Goal: Task Accomplishment & Management: Complete application form

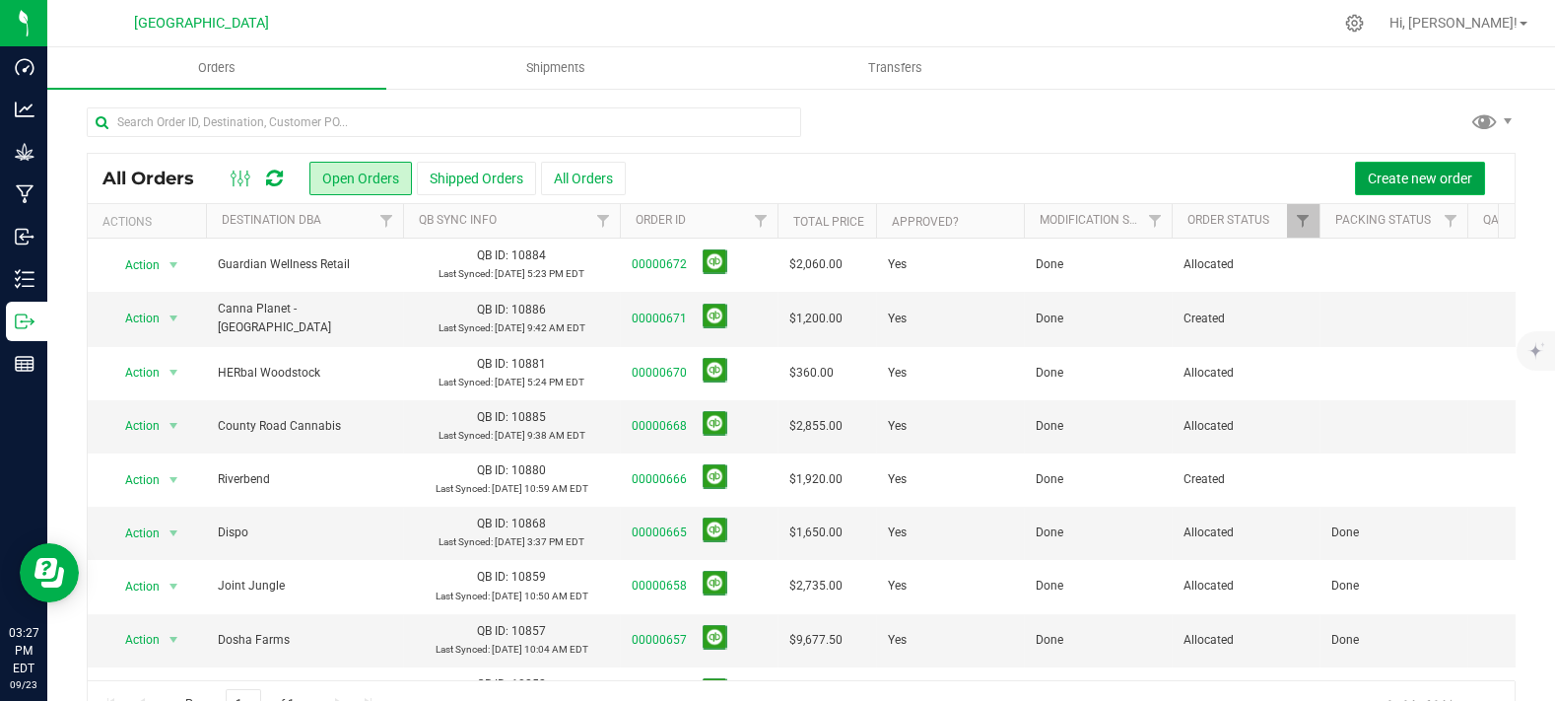
click at [1376, 171] on span "Create new order" at bounding box center [1420, 178] width 104 height 16
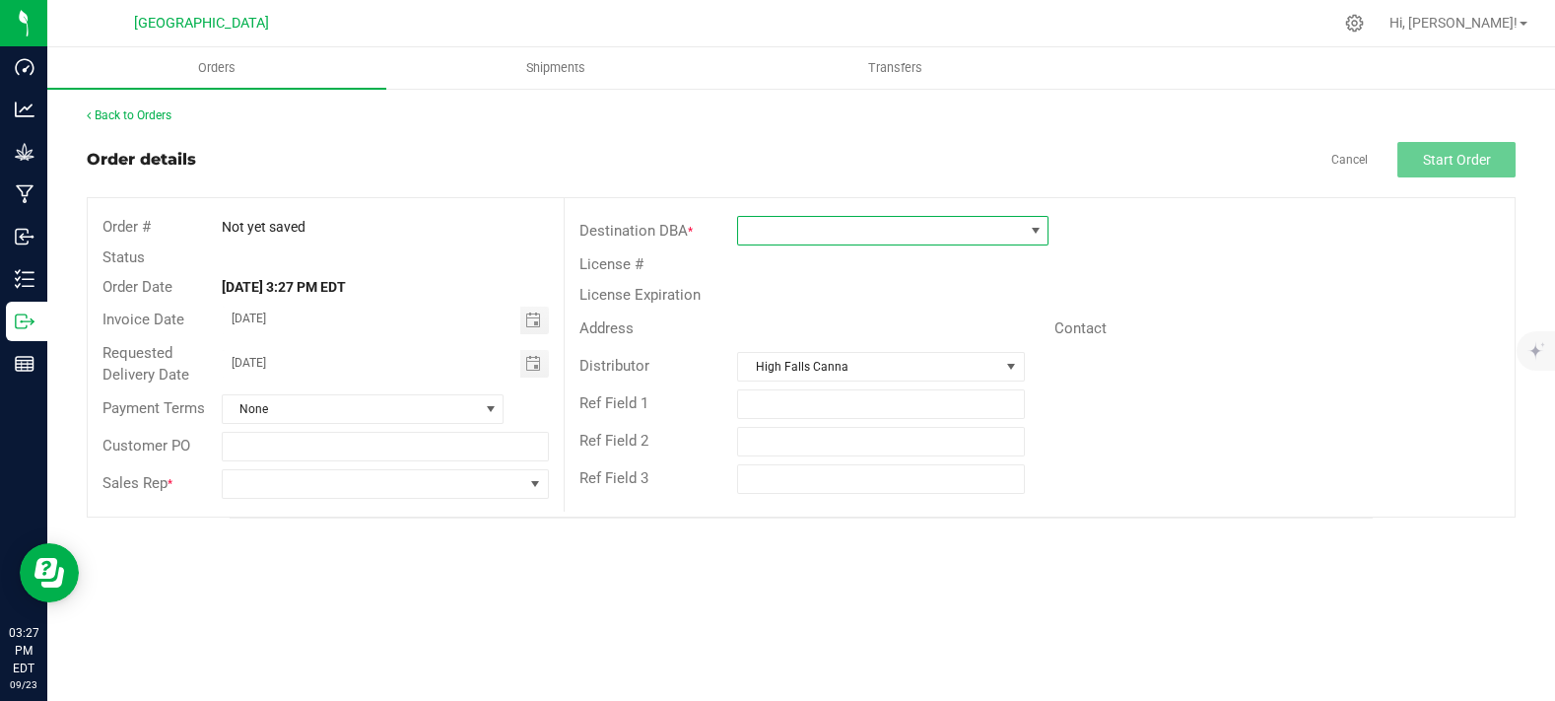
click at [812, 234] on span at bounding box center [880, 231] width 285 height 28
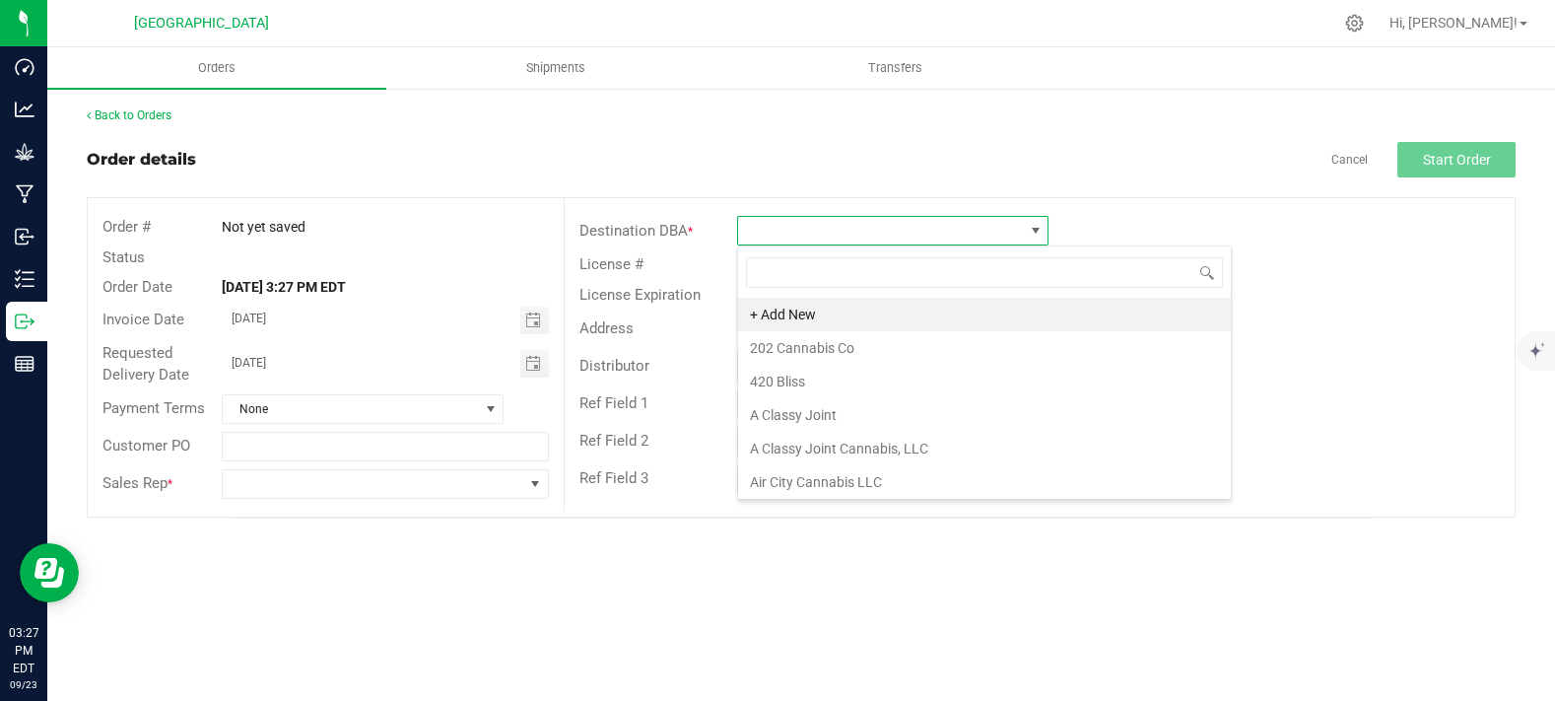
scroll to position [29, 311]
type input "crush"
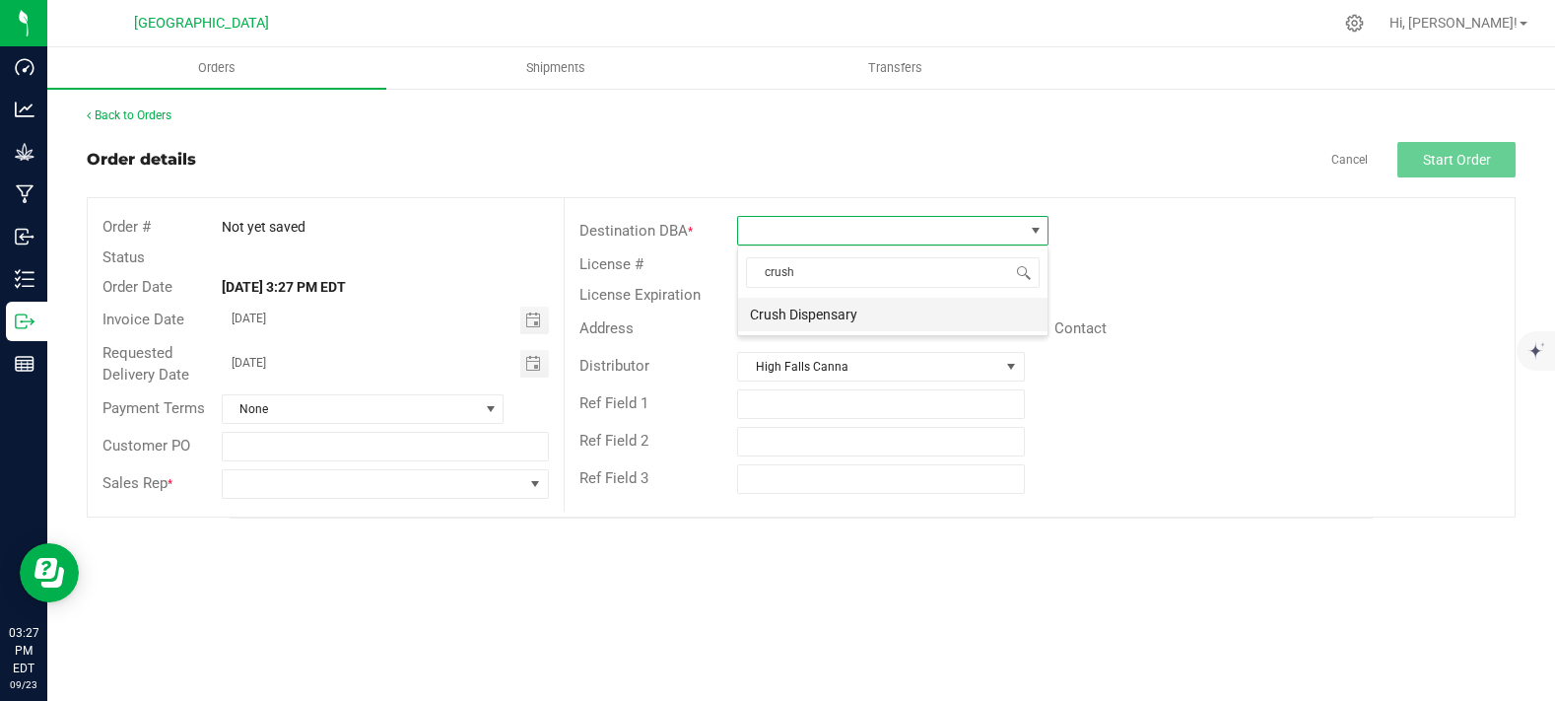
click at [841, 322] on li "Crush Dispensary" at bounding box center [892, 315] width 309 height 34
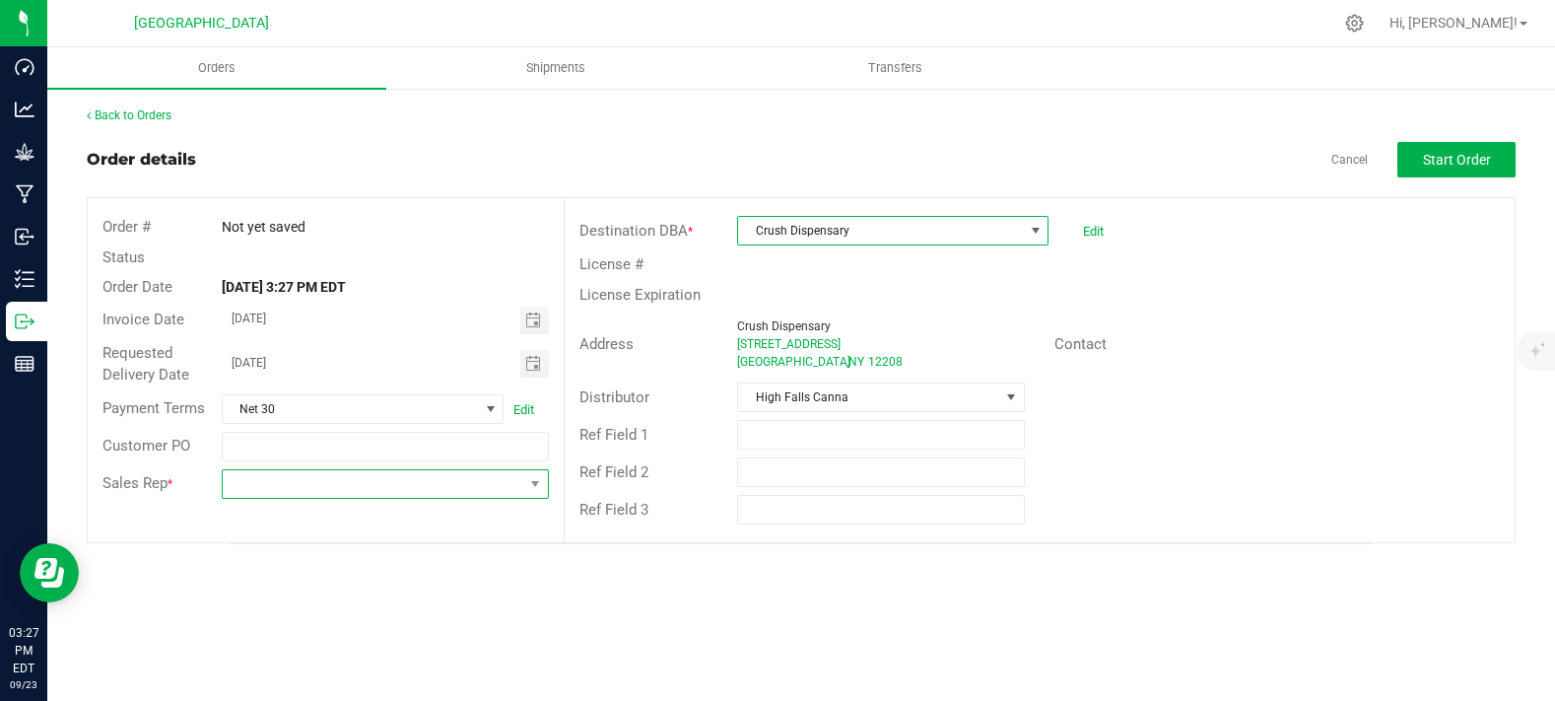
click at [417, 483] on span at bounding box center [373, 484] width 301 height 28
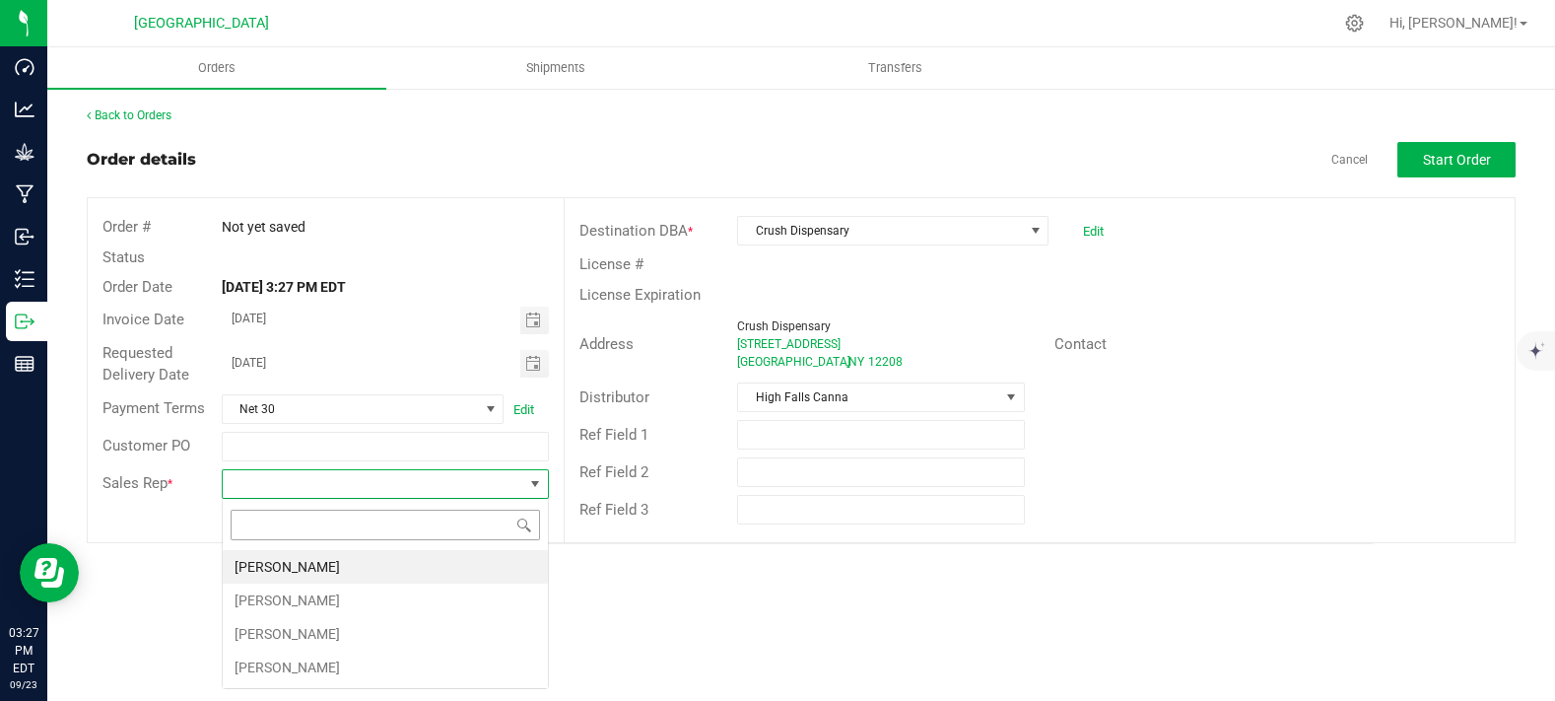
scroll to position [29, 326]
click at [298, 630] on li "Max Rose" at bounding box center [385, 634] width 325 height 34
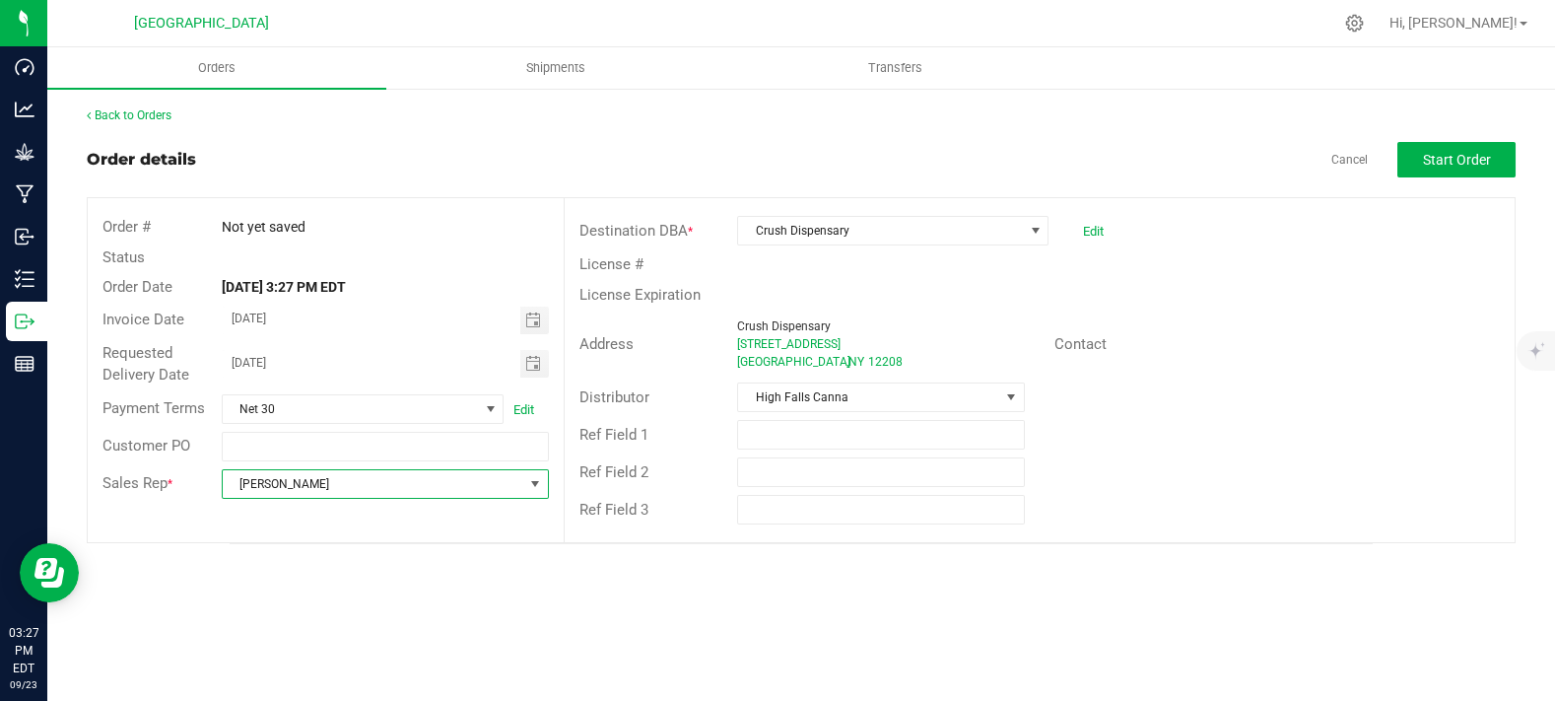
click at [1254, 259] on div "License #" at bounding box center [1040, 264] width 950 height 31
click at [1398, 156] on button "Start Order" at bounding box center [1457, 159] width 118 height 35
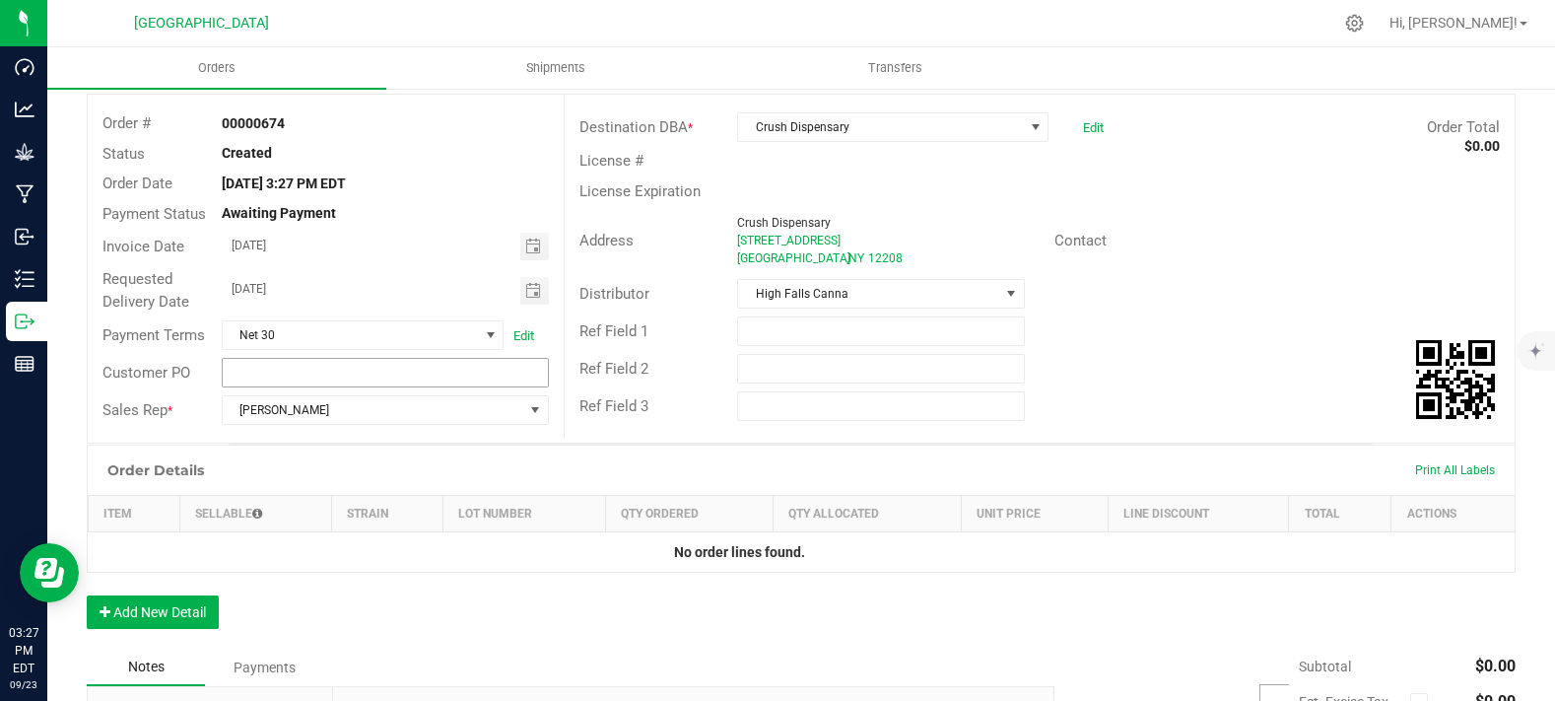
scroll to position [219, 0]
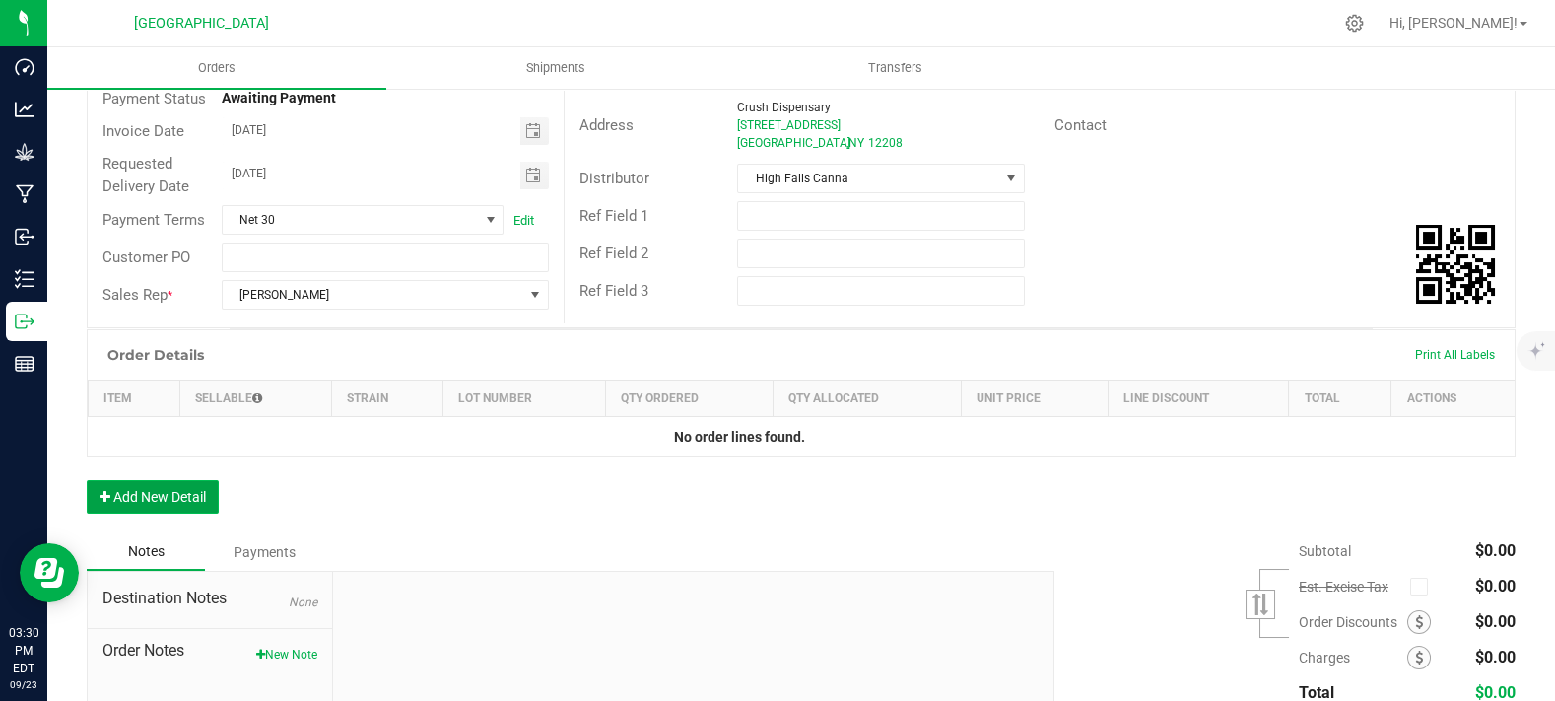
click at [175, 513] on button "Add New Detail" at bounding box center [153, 497] width 132 height 34
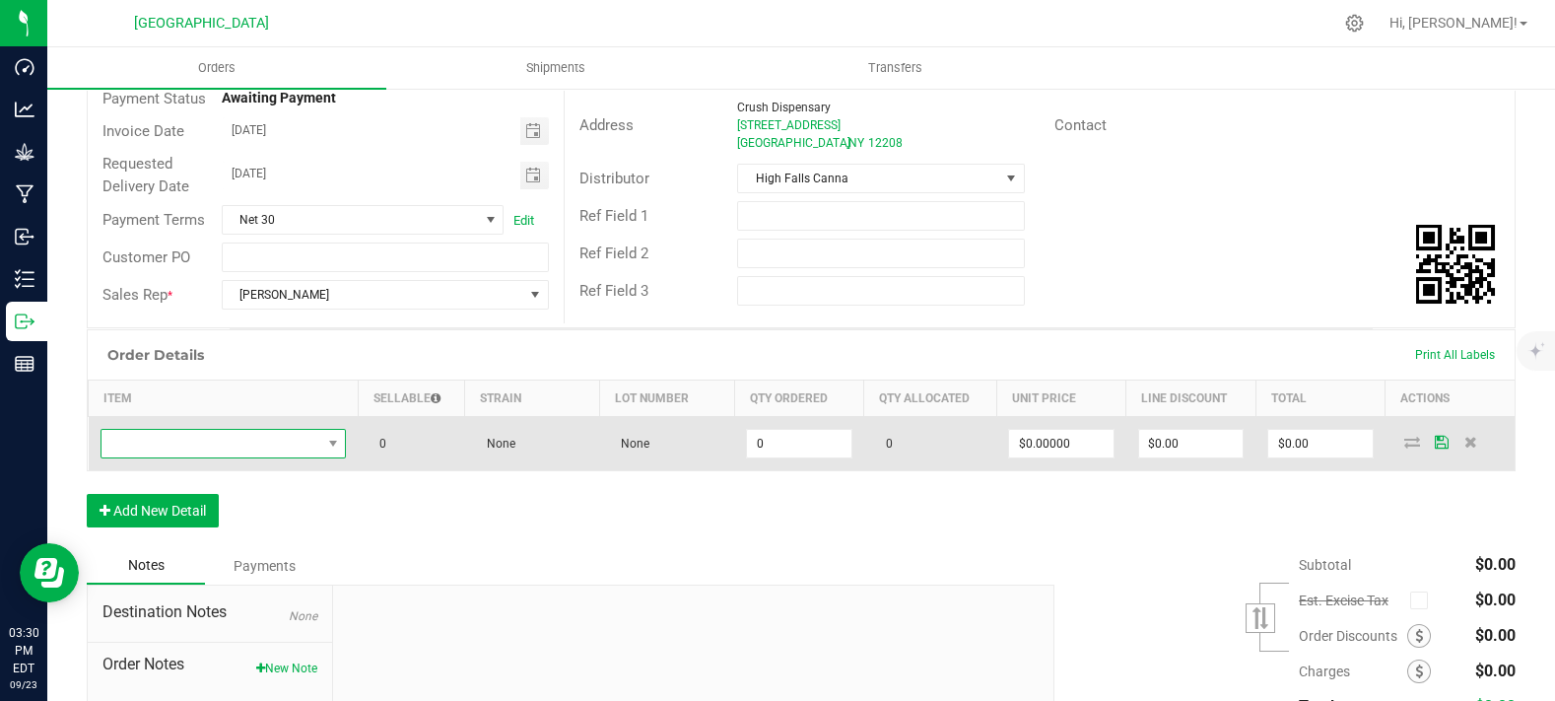
click at [197, 457] on span "NO DATA FOUND" at bounding box center [212, 444] width 220 height 28
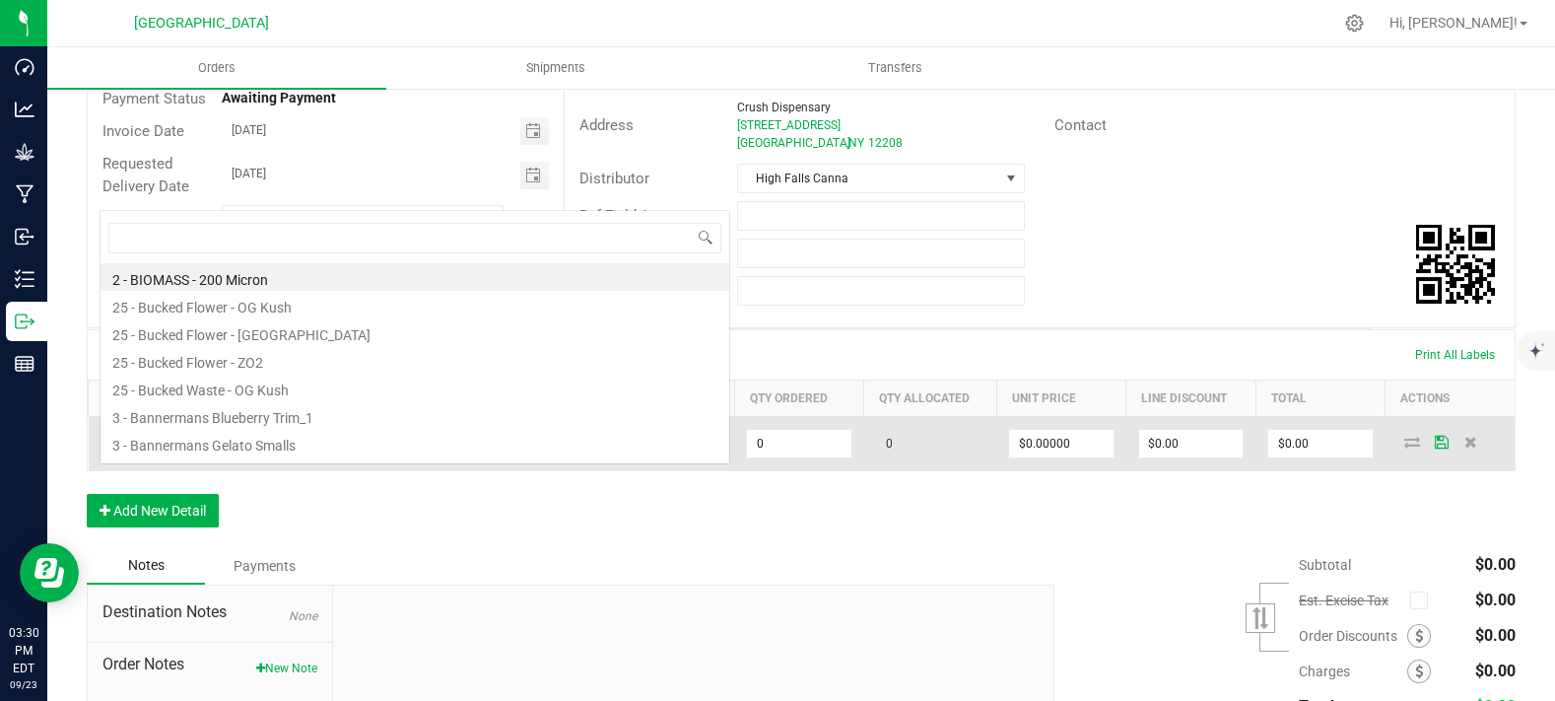
scroll to position [29, 239]
type input "og ku"
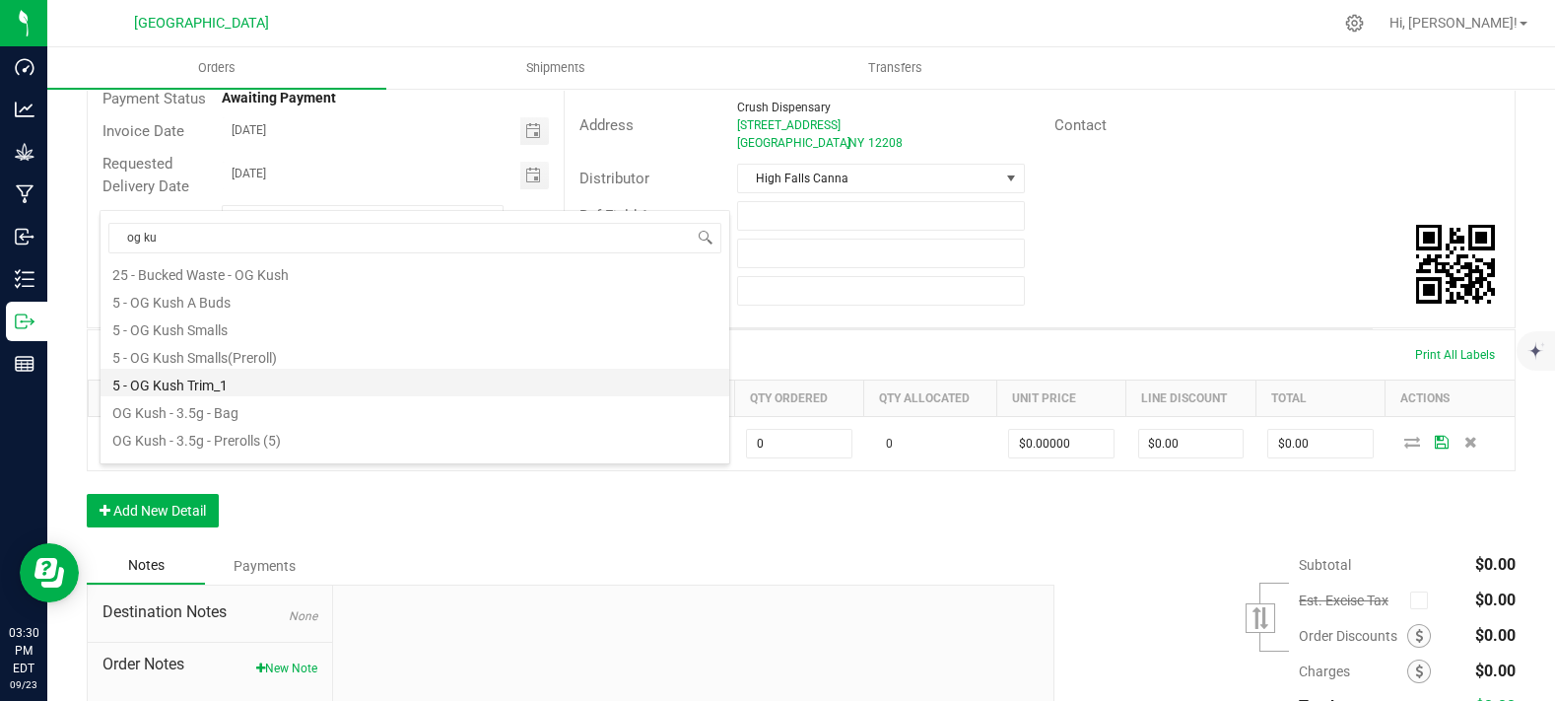
scroll to position [50, 0]
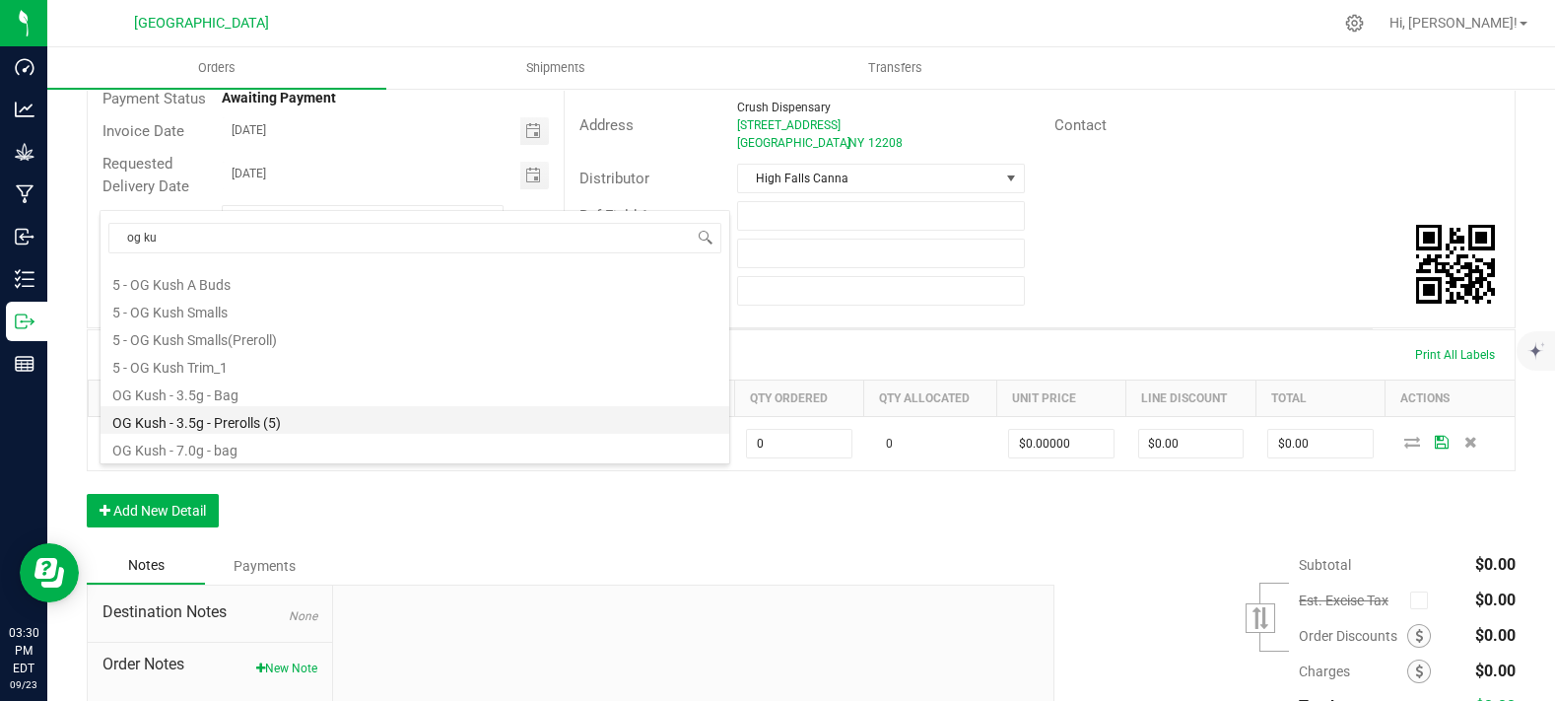
click at [244, 417] on li "OG Kush - 3.5g - Prerolls (5)" at bounding box center [415, 420] width 629 height 28
type input "0 ea"
type input "$15.00000"
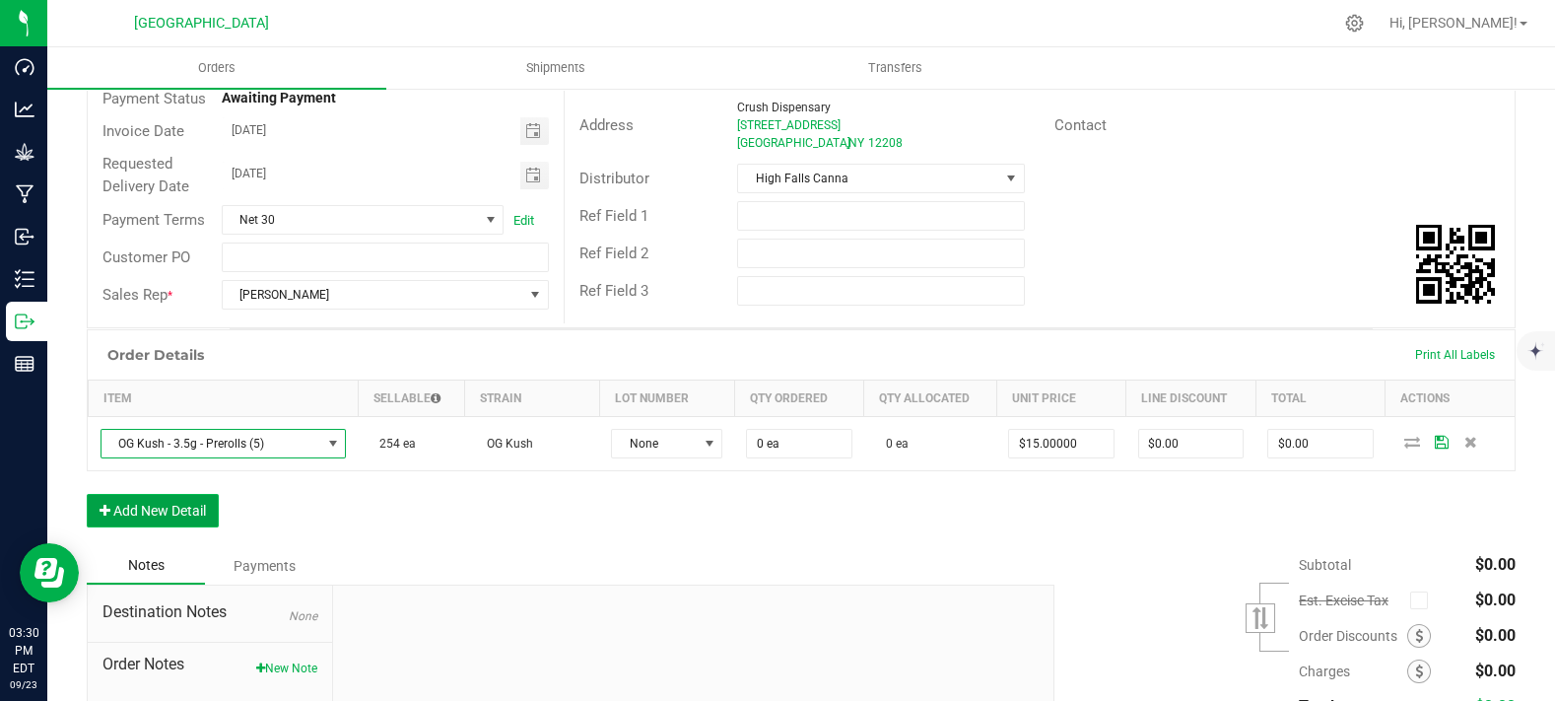
click at [203, 527] on button "Add New Detail" at bounding box center [153, 511] width 132 height 34
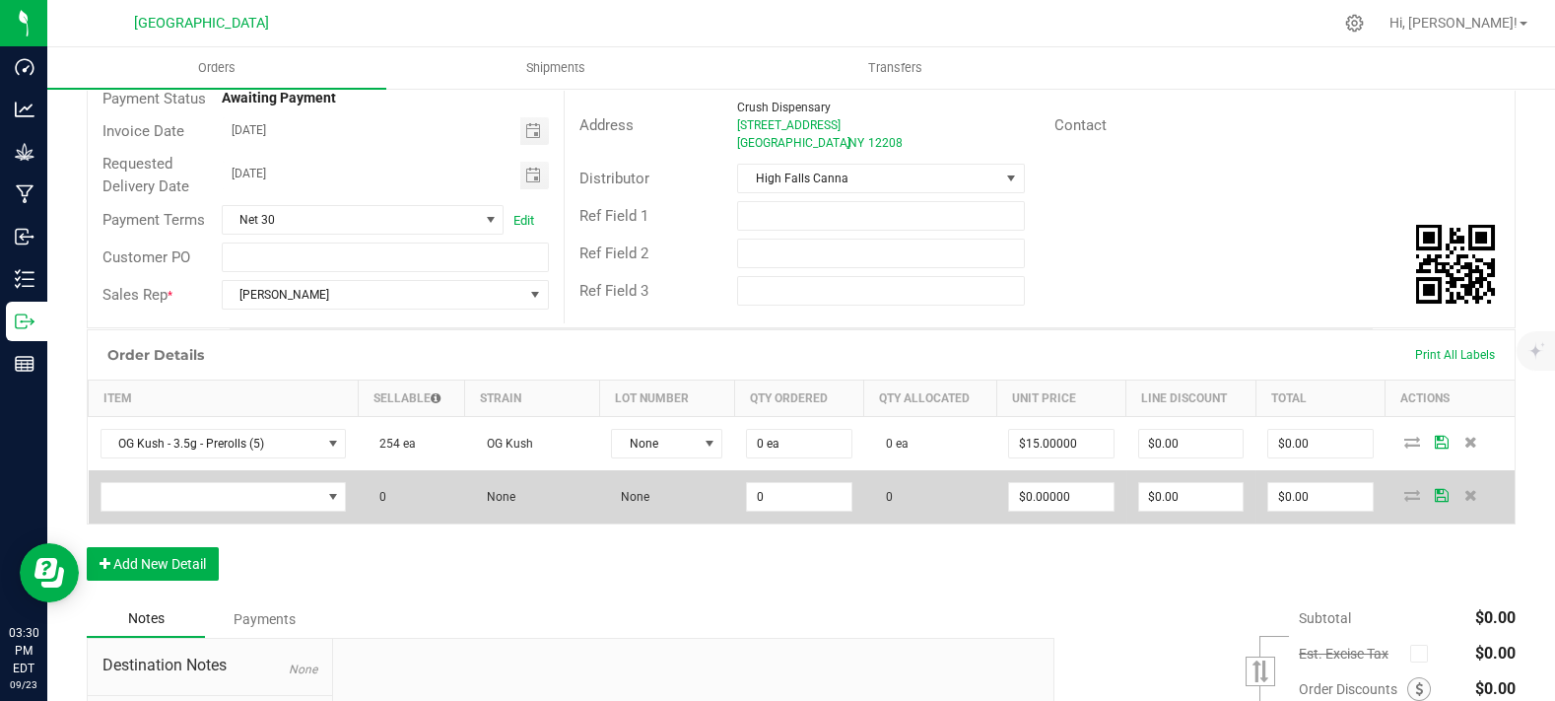
click at [212, 516] on td at bounding box center [224, 496] width 270 height 53
click at [200, 511] on span "NO DATA FOUND" at bounding box center [212, 497] width 220 height 28
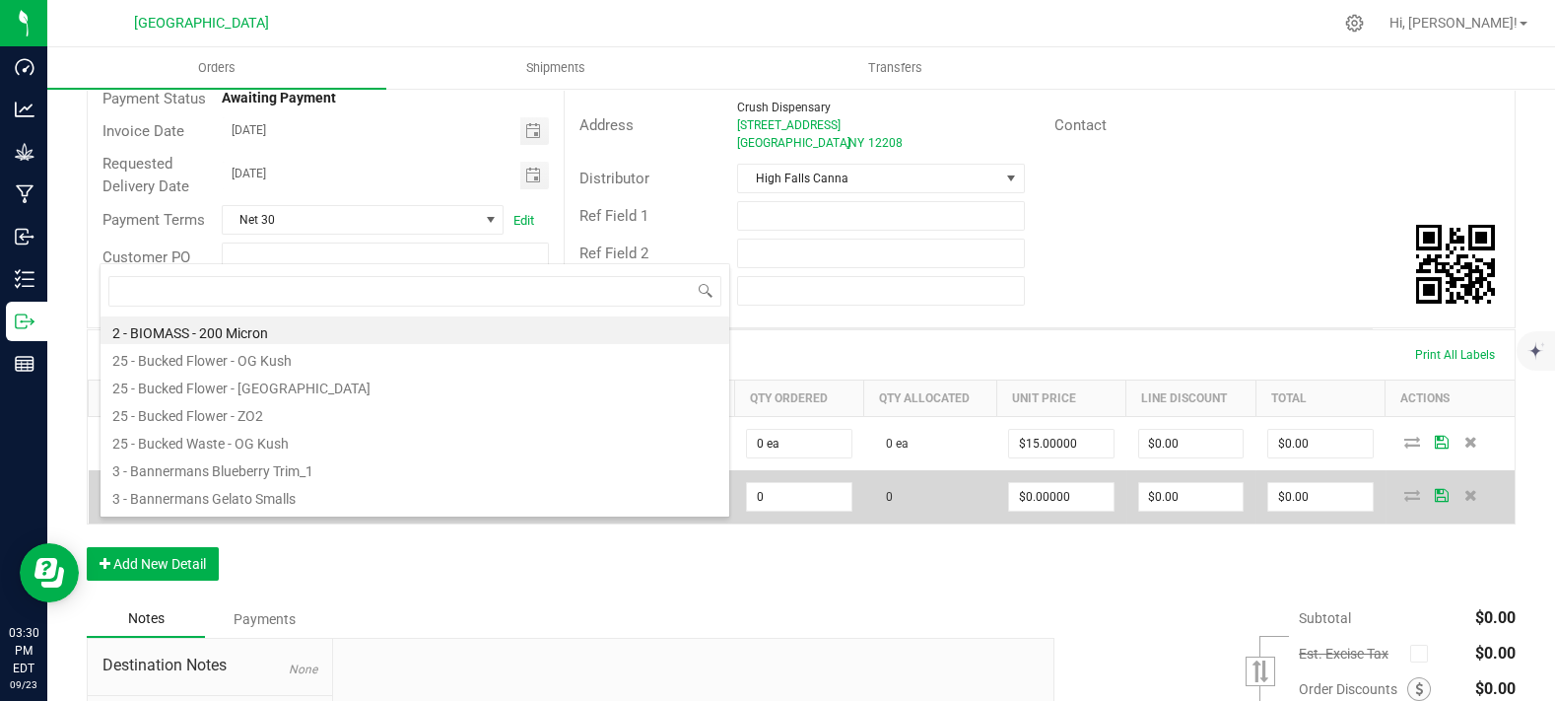
scroll to position [29, 239]
type input "g13"
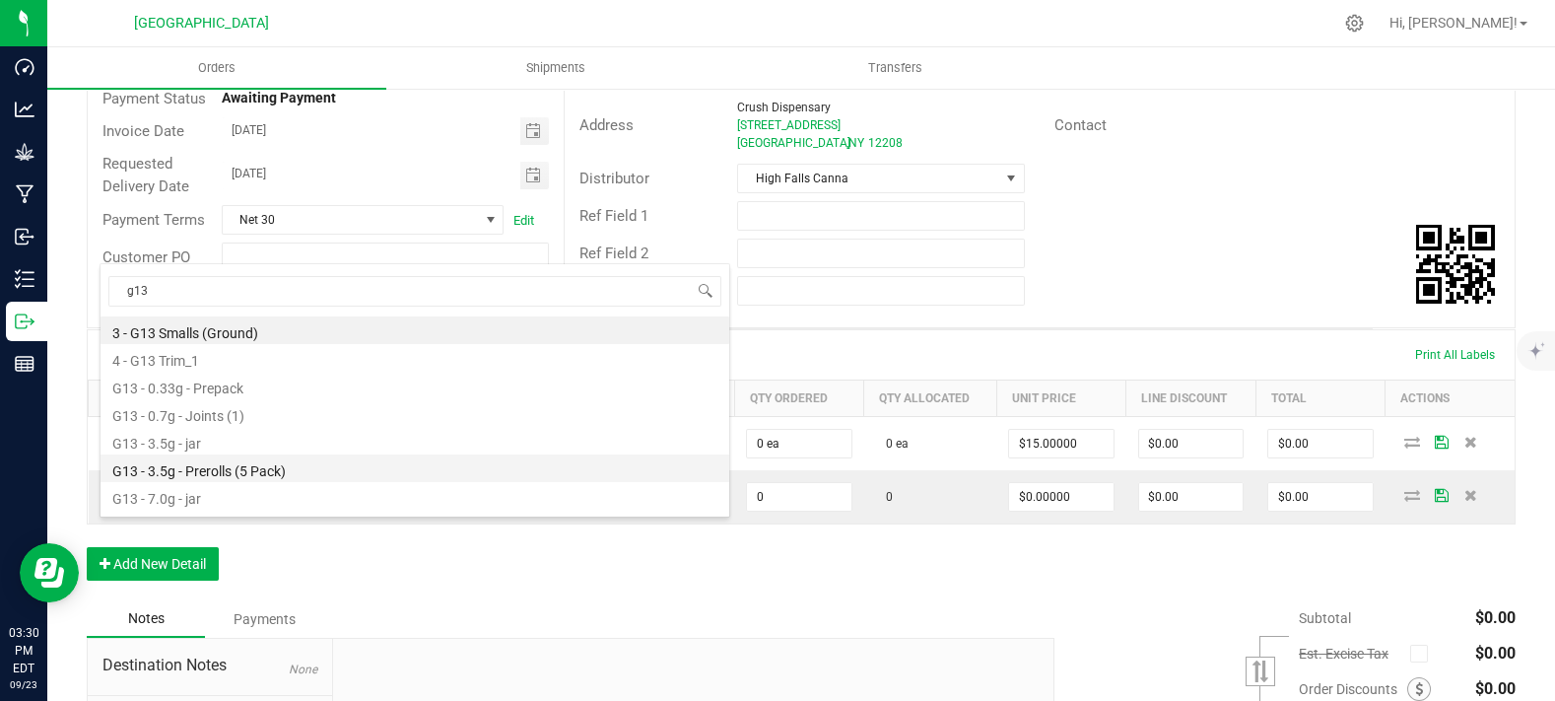
click at [219, 469] on li "G13 - 3.5g - Prerolls (5 Pack)" at bounding box center [415, 468] width 629 height 28
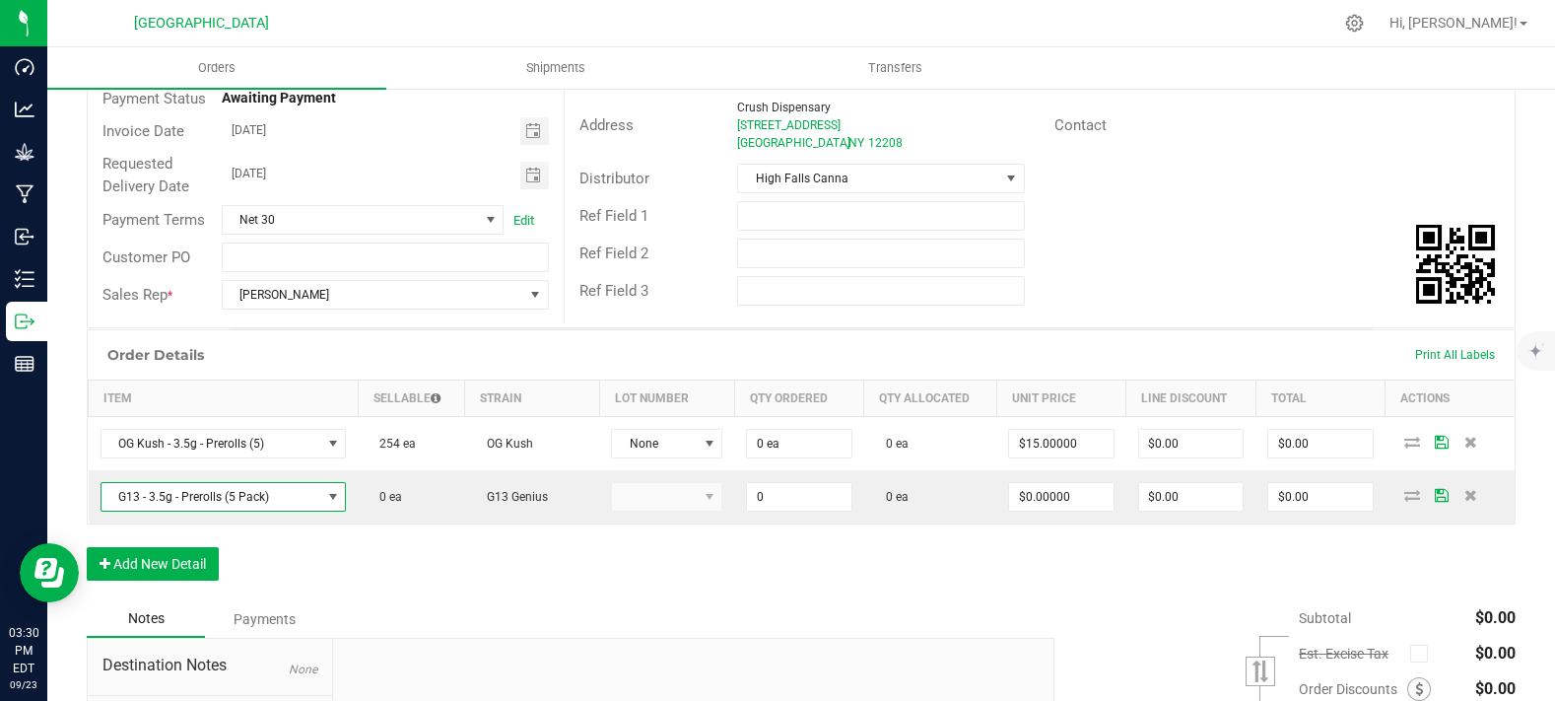
type input "0 ea"
type input "$15.00000"
click at [190, 580] on button "Add New Detail" at bounding box center [153, 564] width 132 height 34
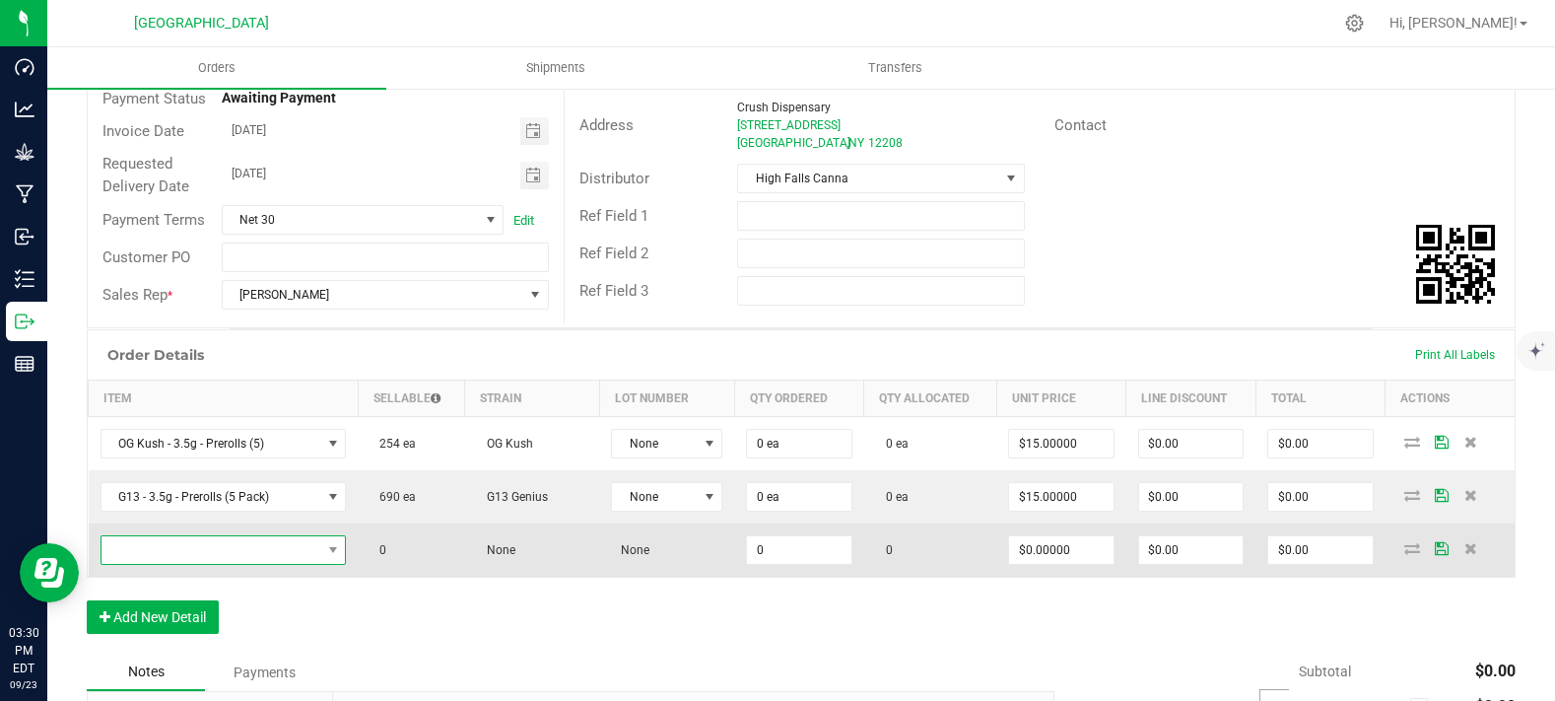
click at [191, 564] on span "NO DATA FOUND" at bounding box center [212, 550] width 220 height 28
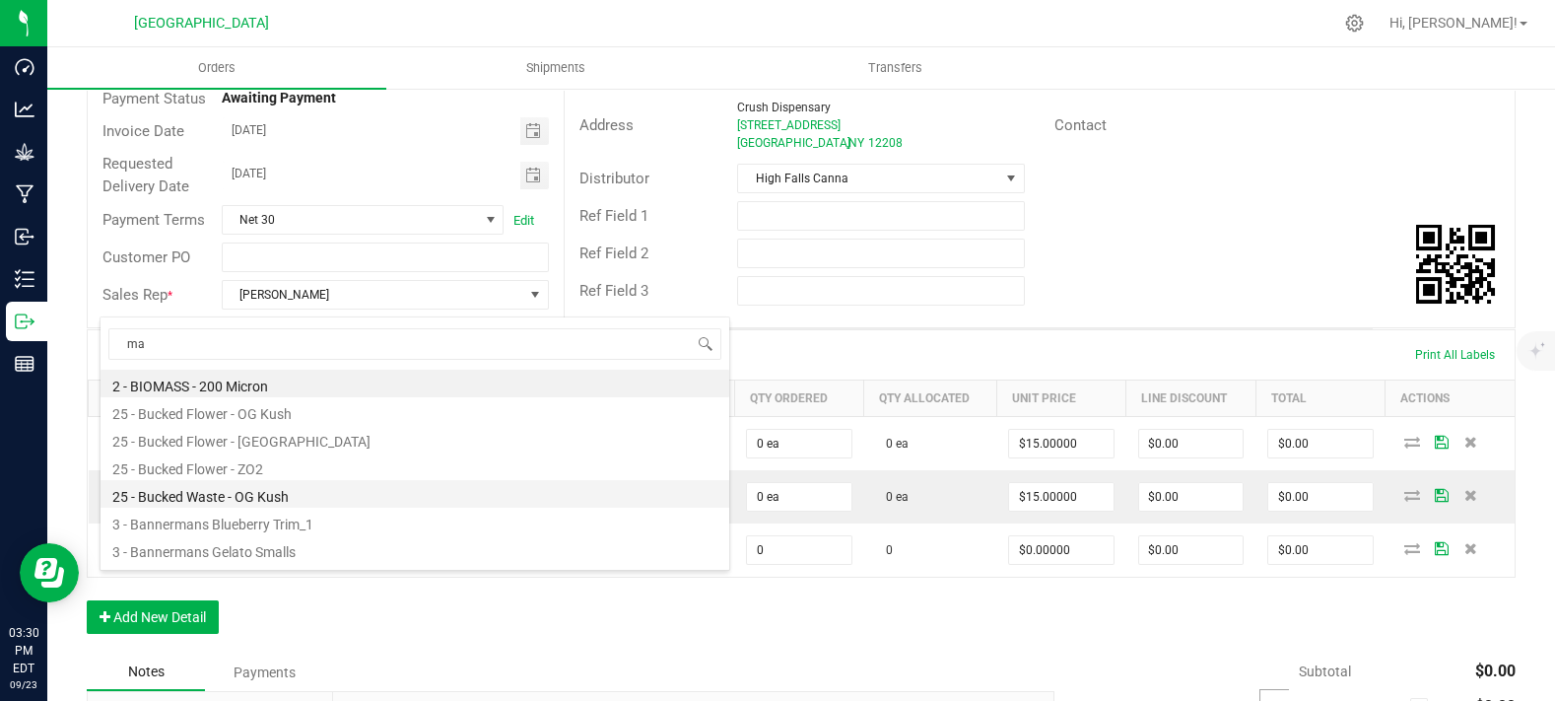
type input "mac"
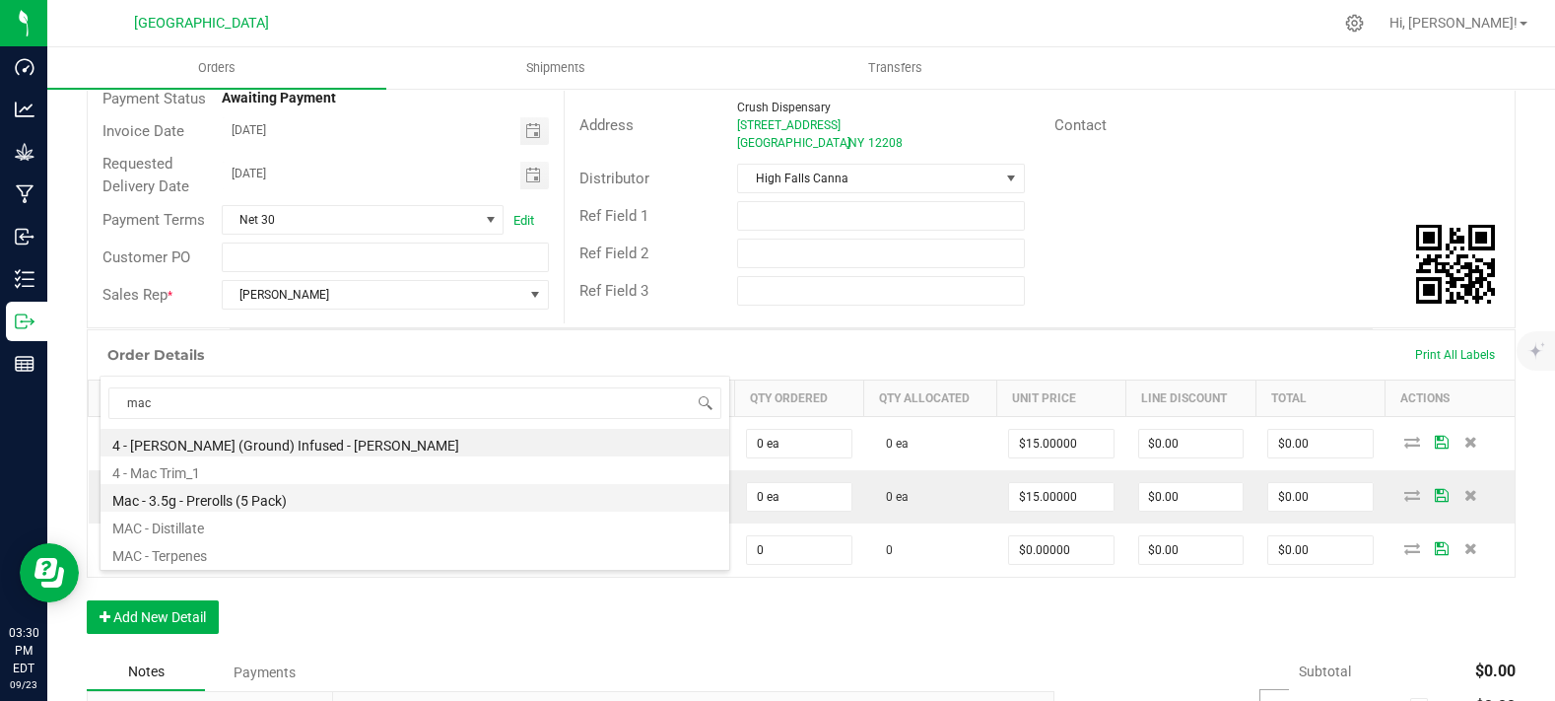
click at [268, 493] on li "Mac - 3.5g - Prerolls (5 Pack)" at bounding box center [415, 498] width 629 height 28
type input "0 ea"
type input "$15.00000"
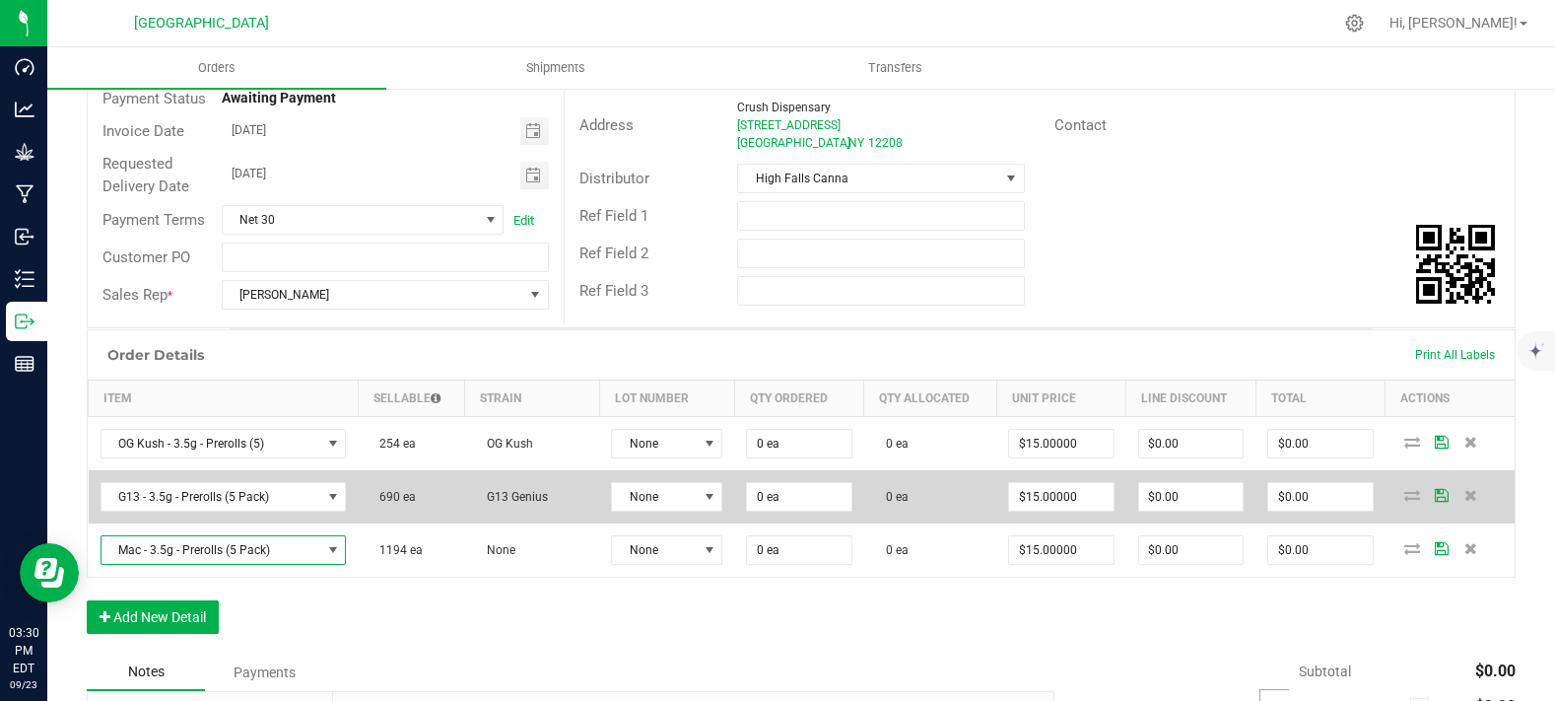
click at [505, 504] on span "G13 Genius" at bounding box center [512, 497] width 71 height 14
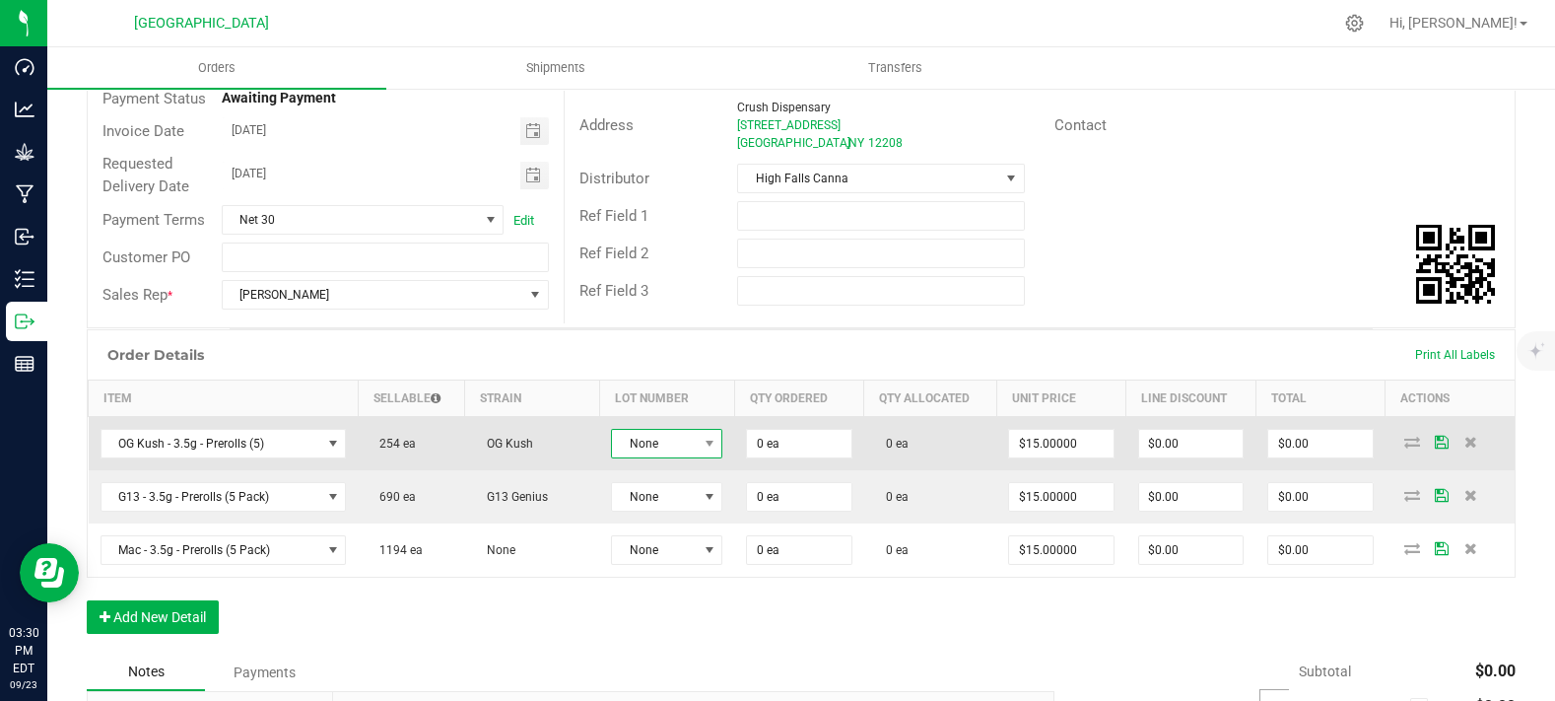
click at [653, 457] on span "None" at bounding box center [654, 444] width 85 height 28
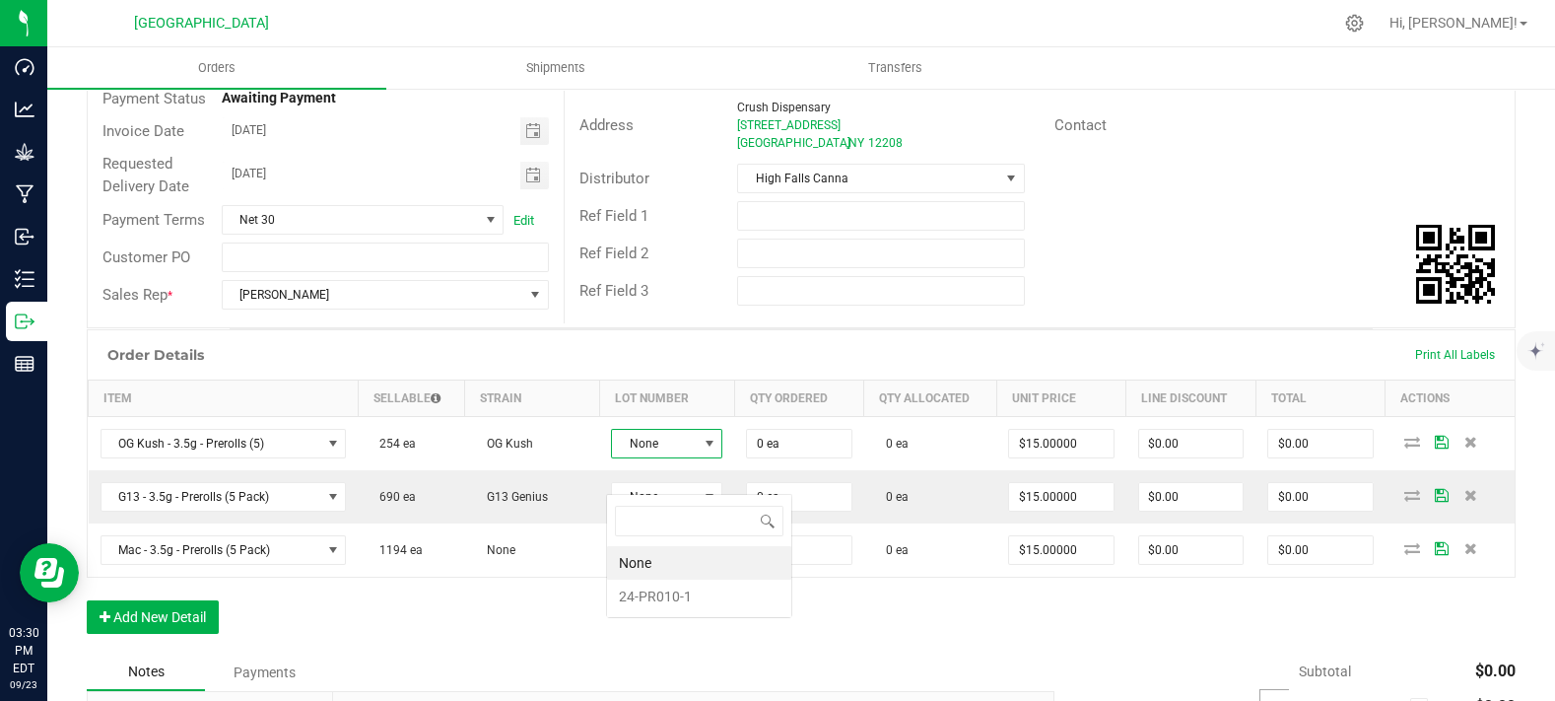
scroll to position [29, 109]
click at [662, 587] on li "24-PR010-1" at bounding box center [699, 597] width 184 height 34
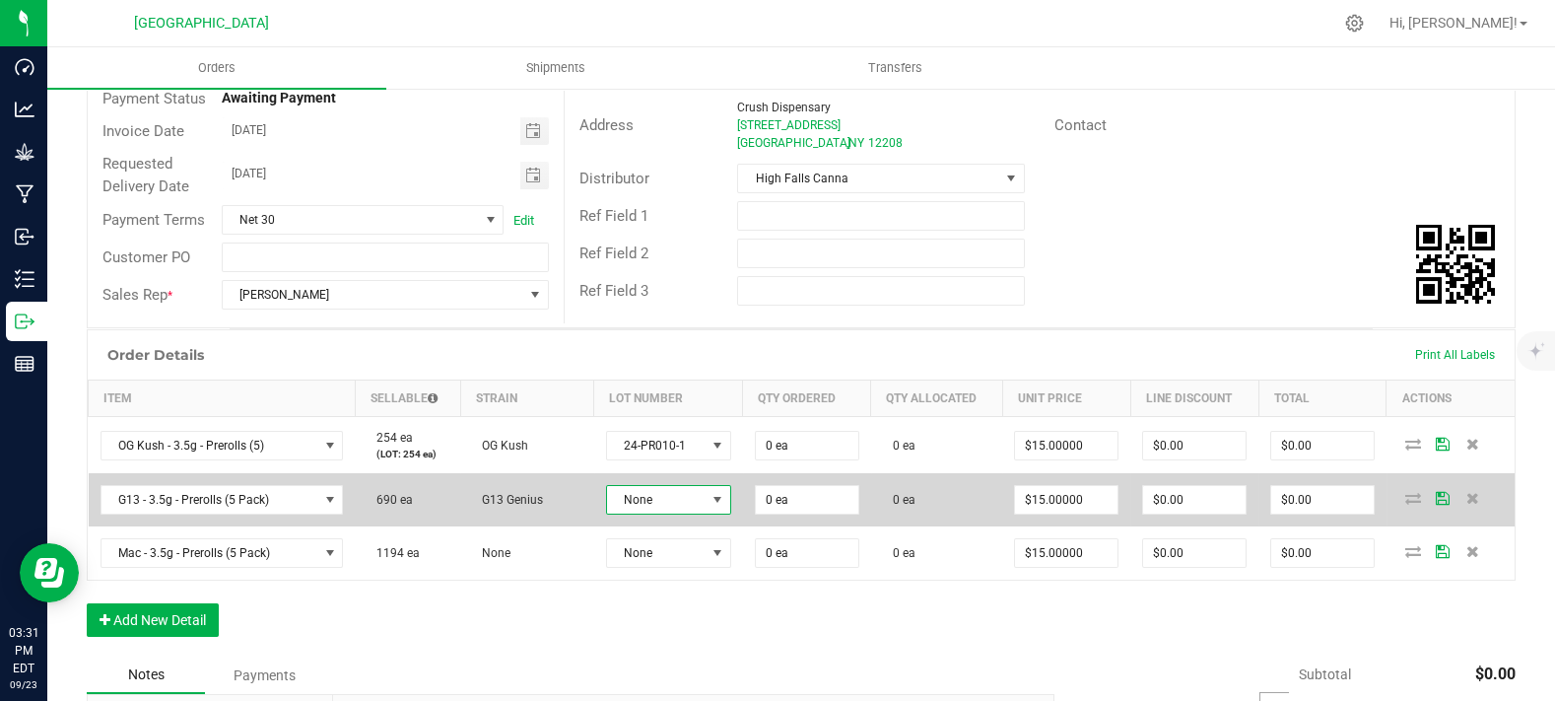
click at [675, 513] on span "None" at bounding box center [656, 500] width 99 height 28
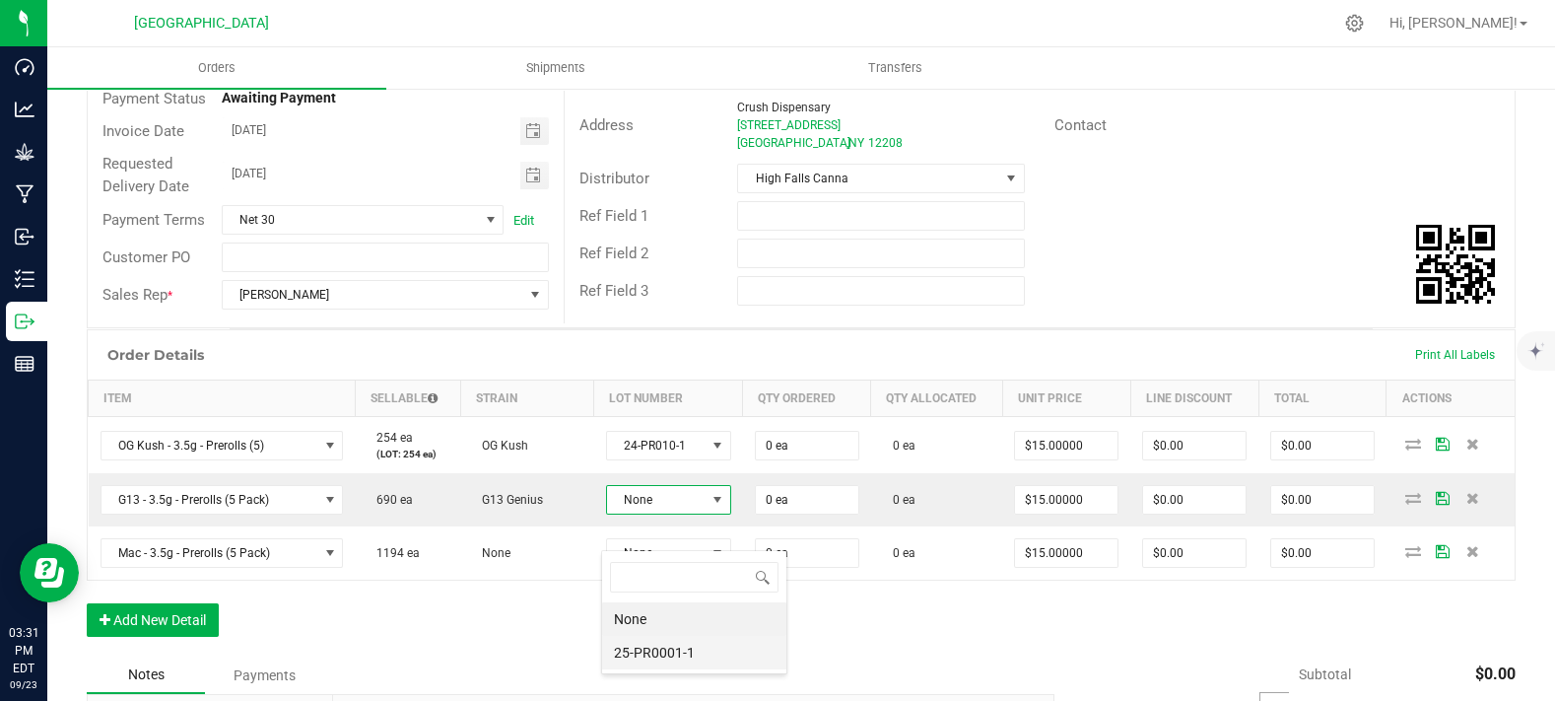
scroll to position [29, 121]
click at [663, 645] on li "25-PR0001-1" at bounding box center [694, 653] width 184 height 34
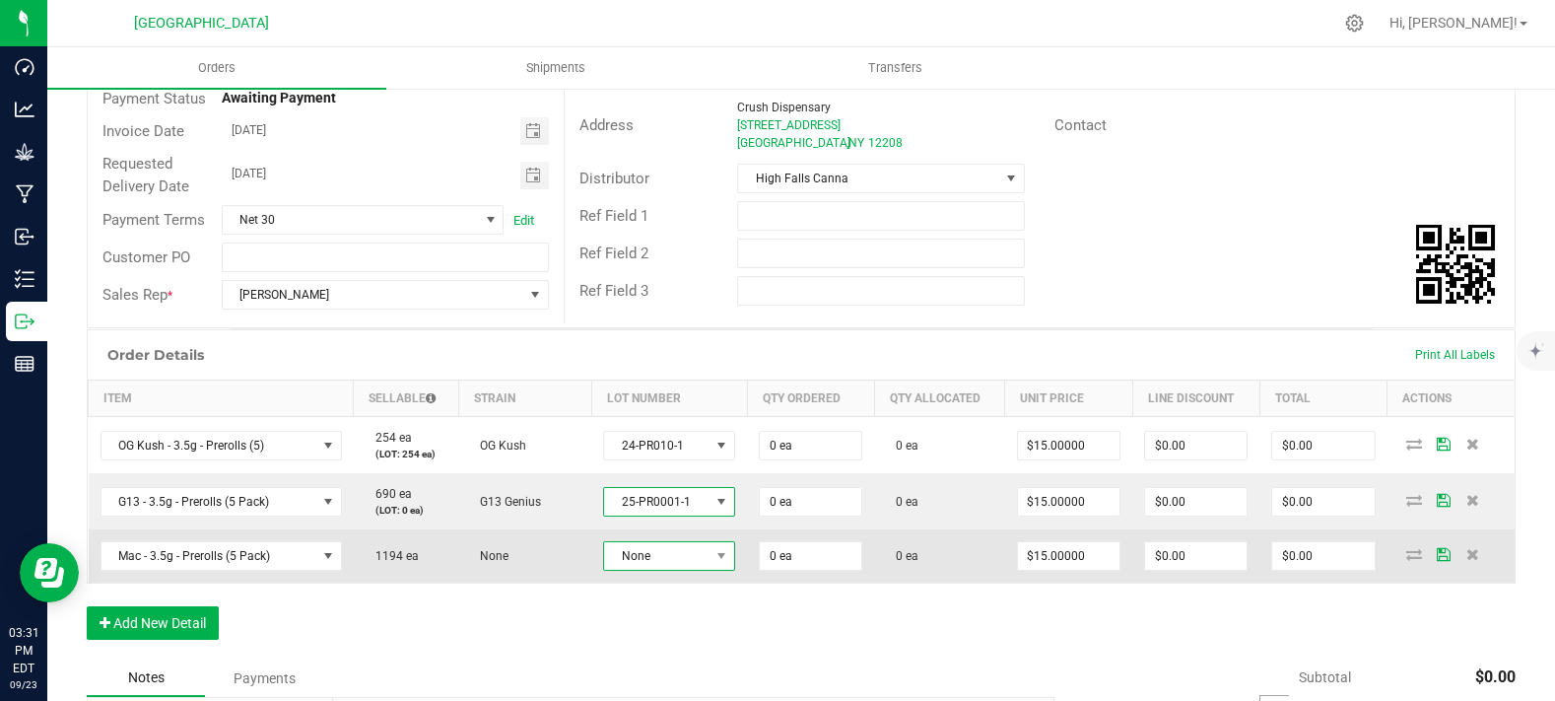
click at [671, 570] on span "None" at bounding box center [656, 556] width 105 height 28
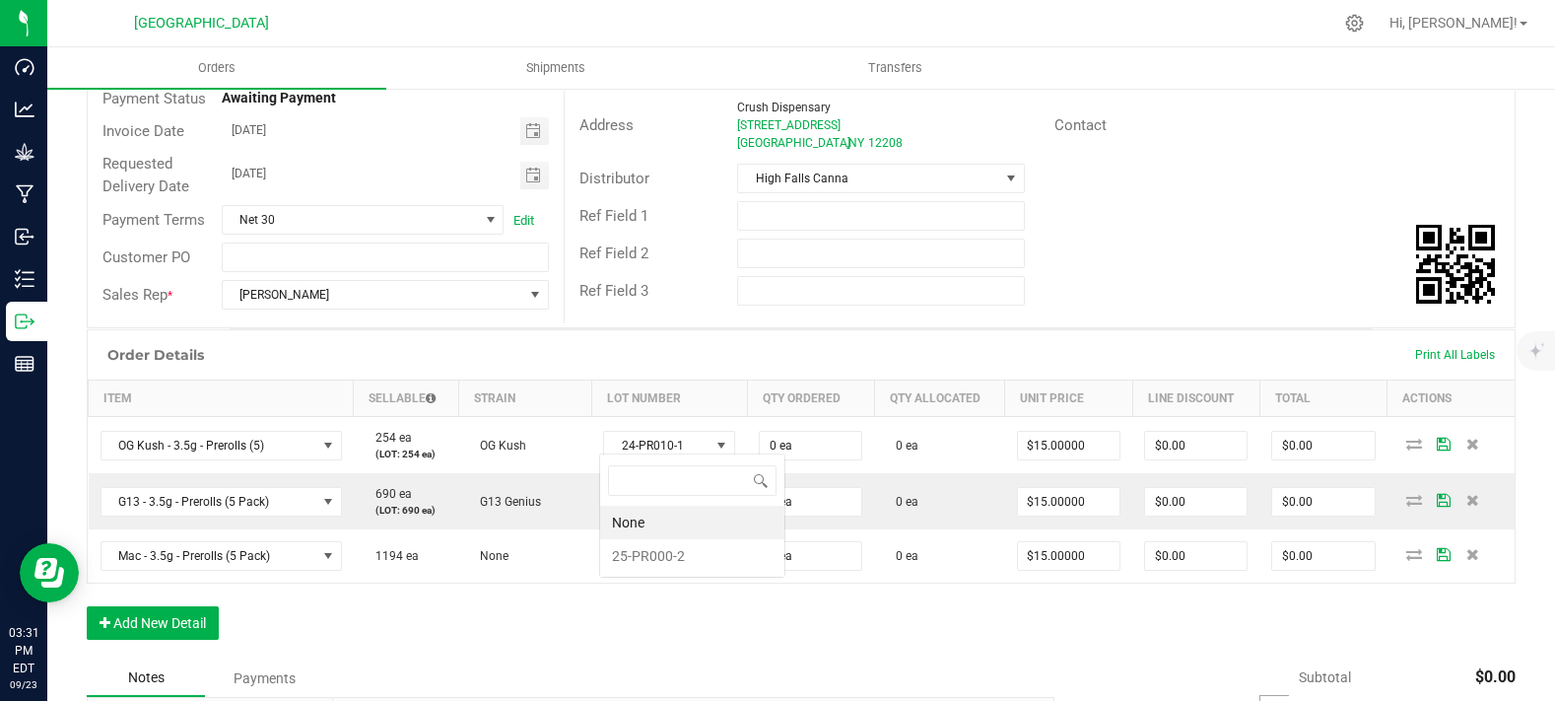
scroll to position [29, 126]
click at [691, 556] on li "25-PR000-2" at bounding box center [692, 556] width 184 height 34
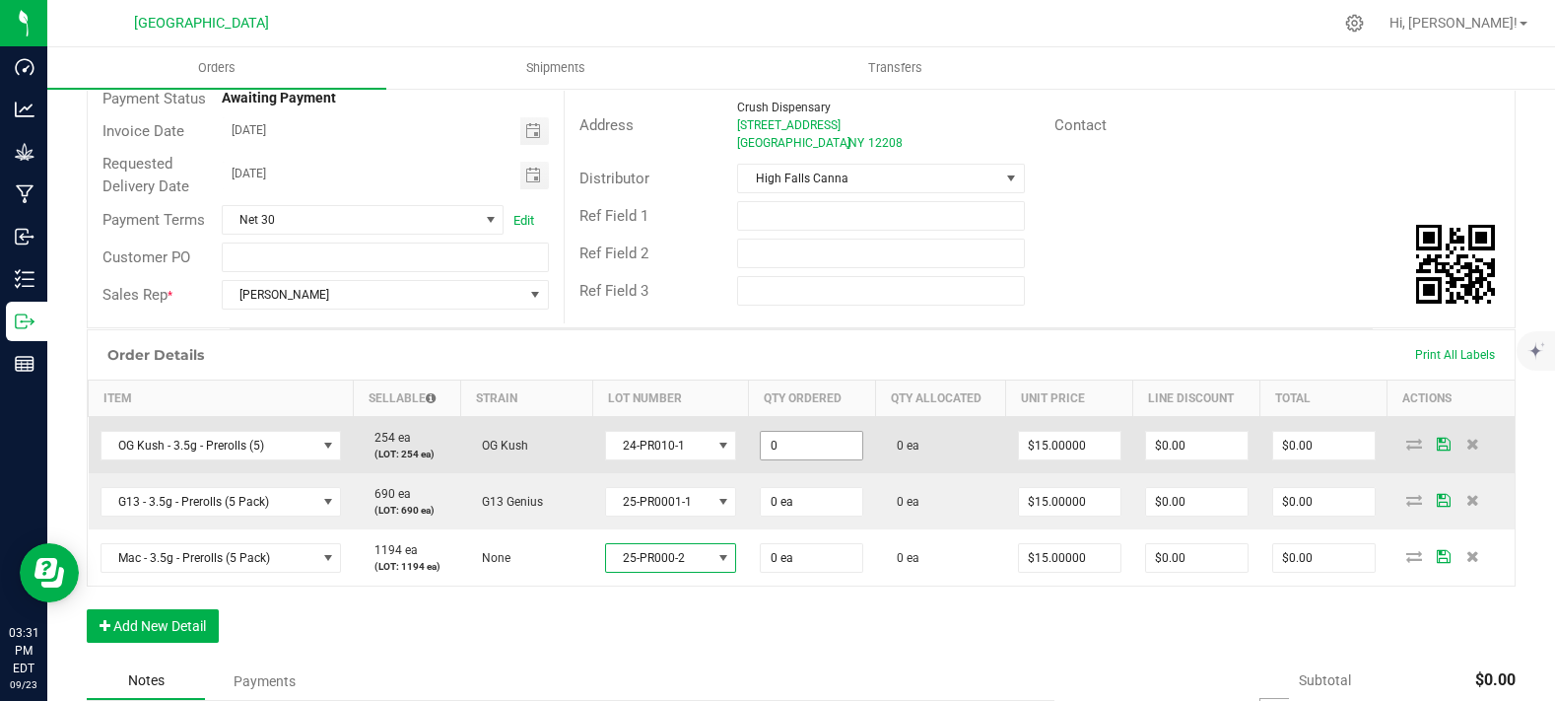
click at [842, 459] on input "0" at bounding box center [812, 446] width 102 height 28
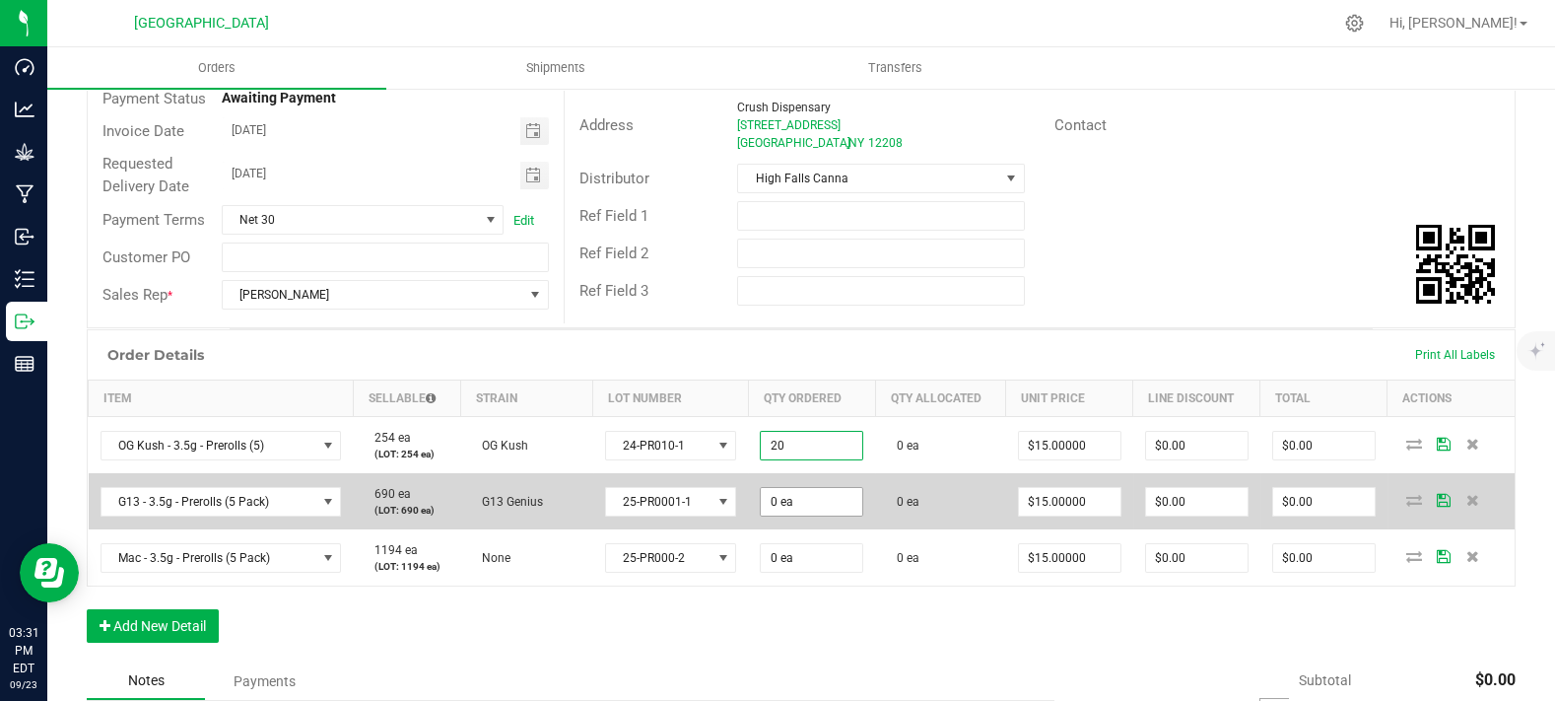
type input "20 ea"
type input "$300.00"
click at [828, 515] on input "0" at bounding box center [812, 502] width 102 height 28
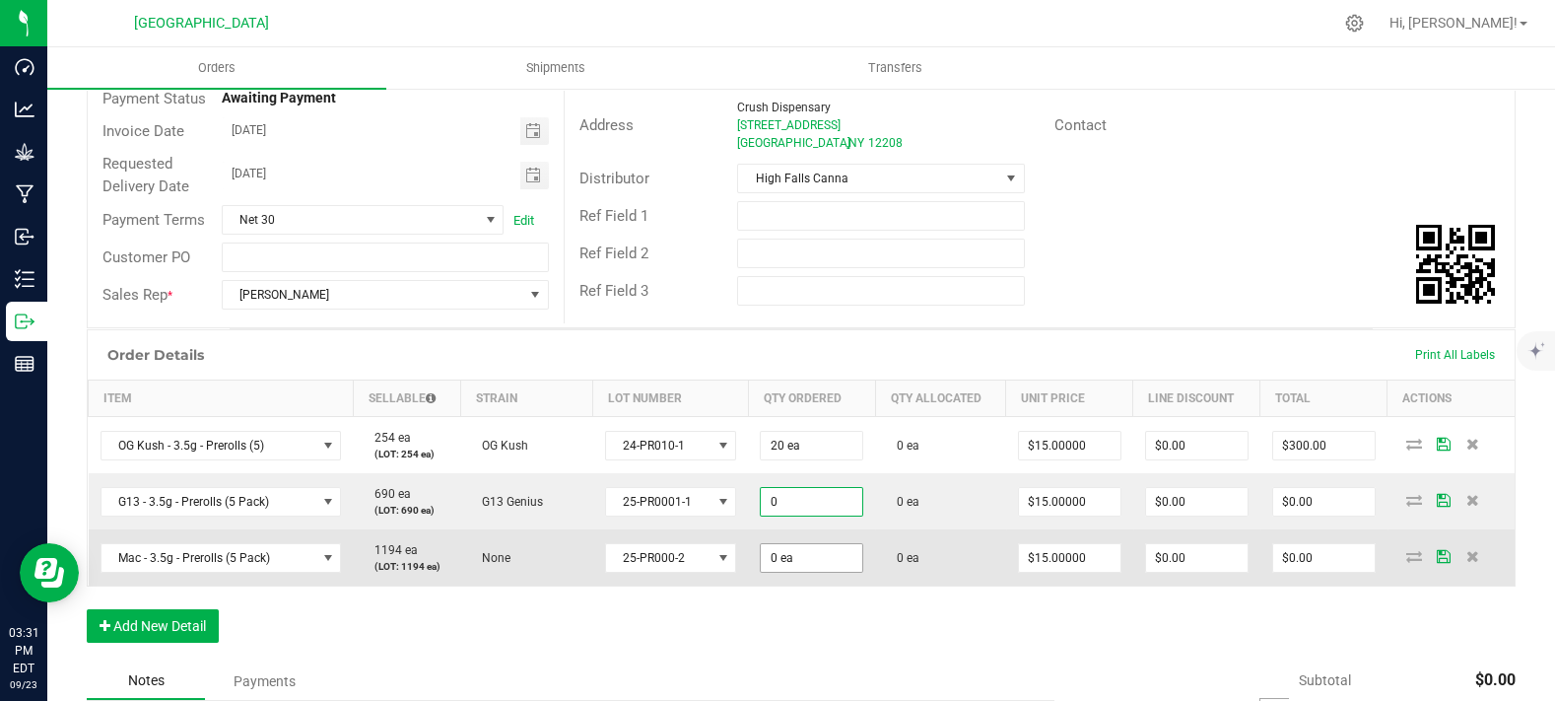
paste input "2"
type input "20 ea"
type input "$300.00"
click at [837, 572] on input "0" at bounding box center [812, 558] width 102 height 28
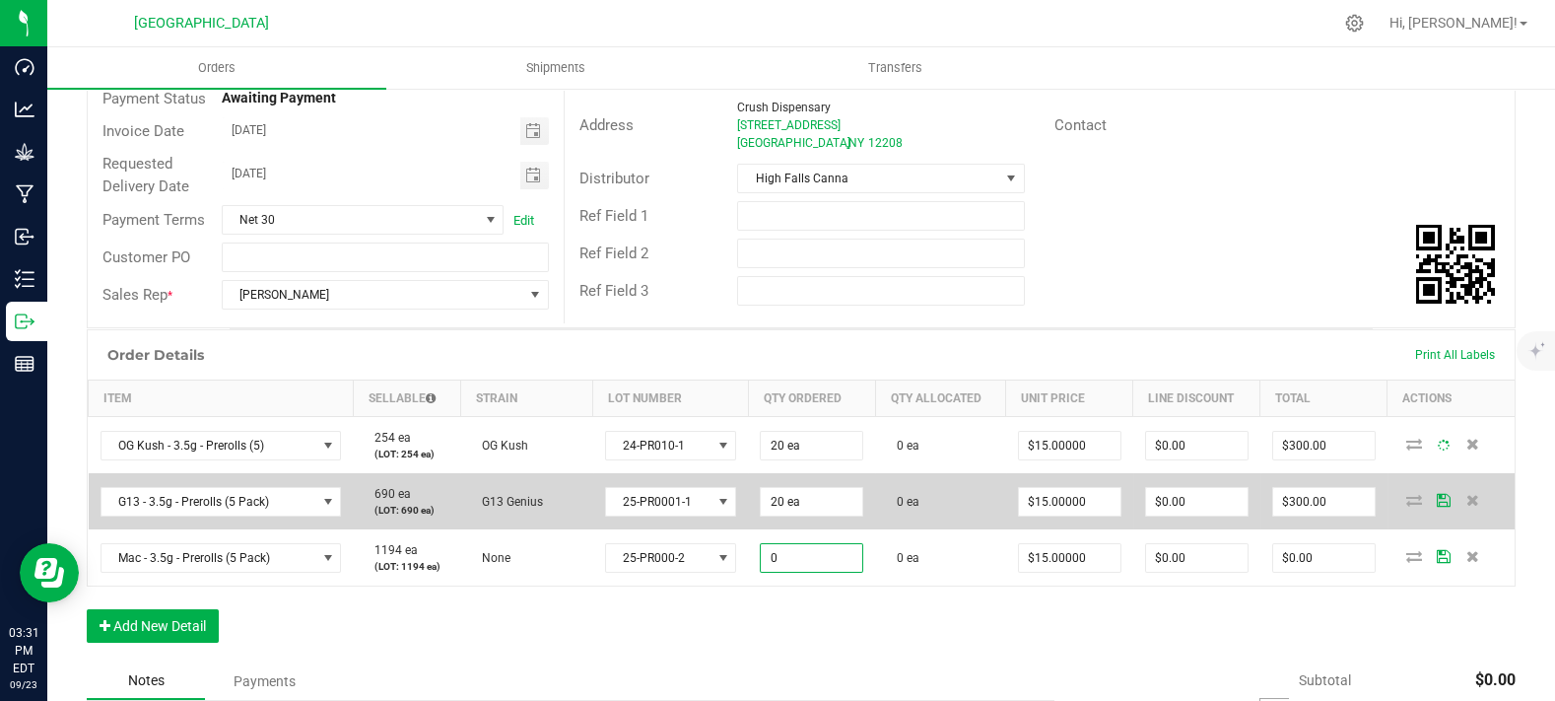
paste input "2"
type input "20 ea"
type input "$300.00"
click at [938, 529] on td "0 ea" at bounding box center [940, 501] width 130 height 56
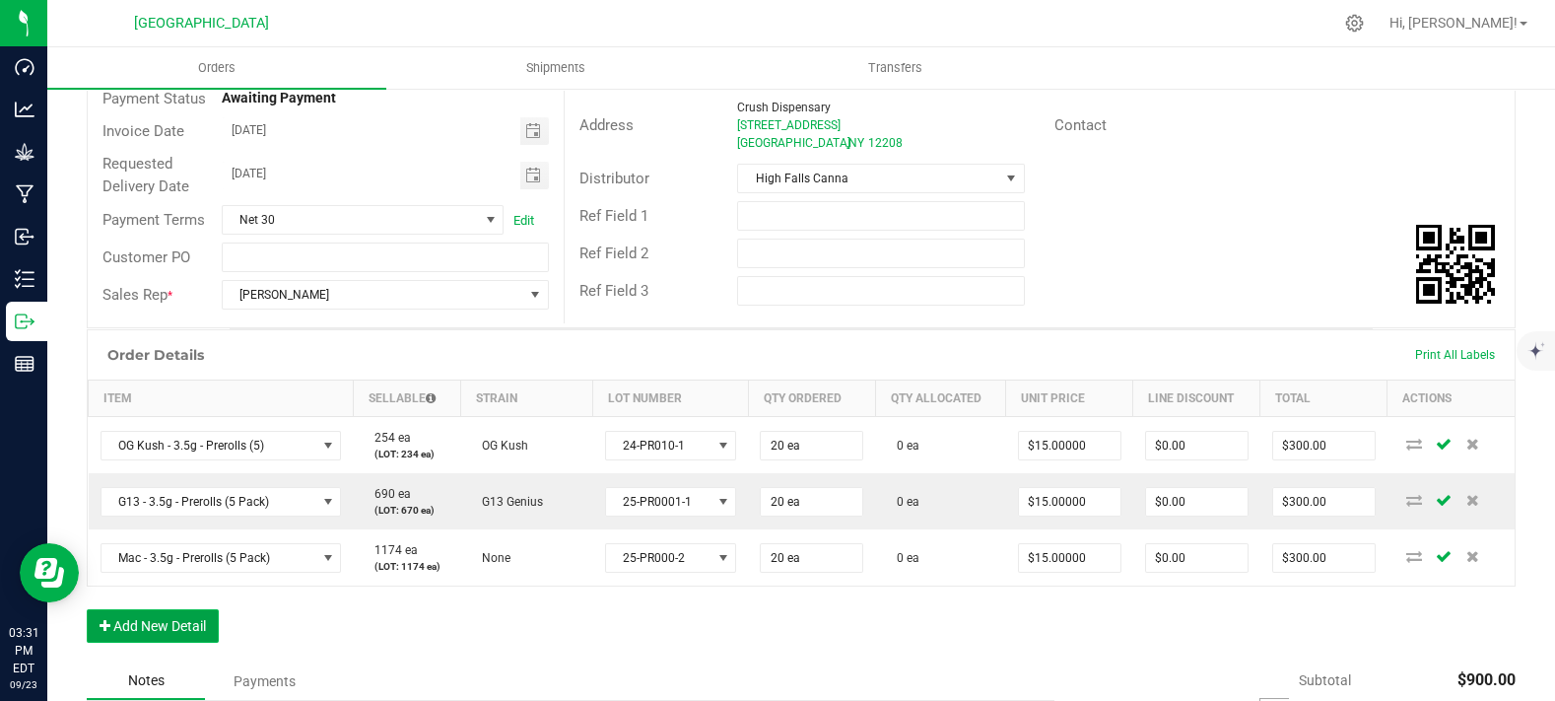
click at [175, 643] on button "Add New Detail" at bounding box center [153, 626] width 132 height 34
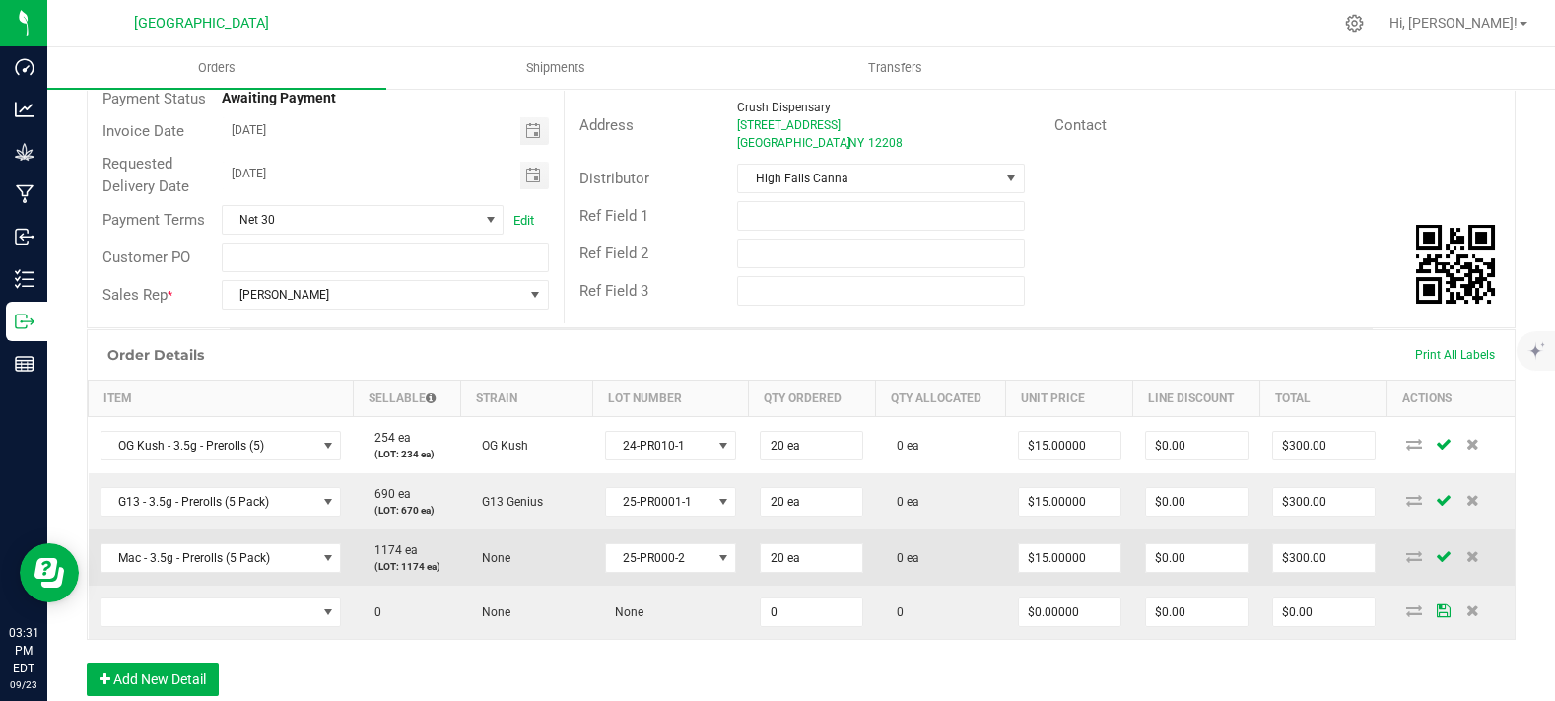
click at [424, 574] on p "(LOT: 1174 ea)" at bounding box center [407, 566] width 84 height 15
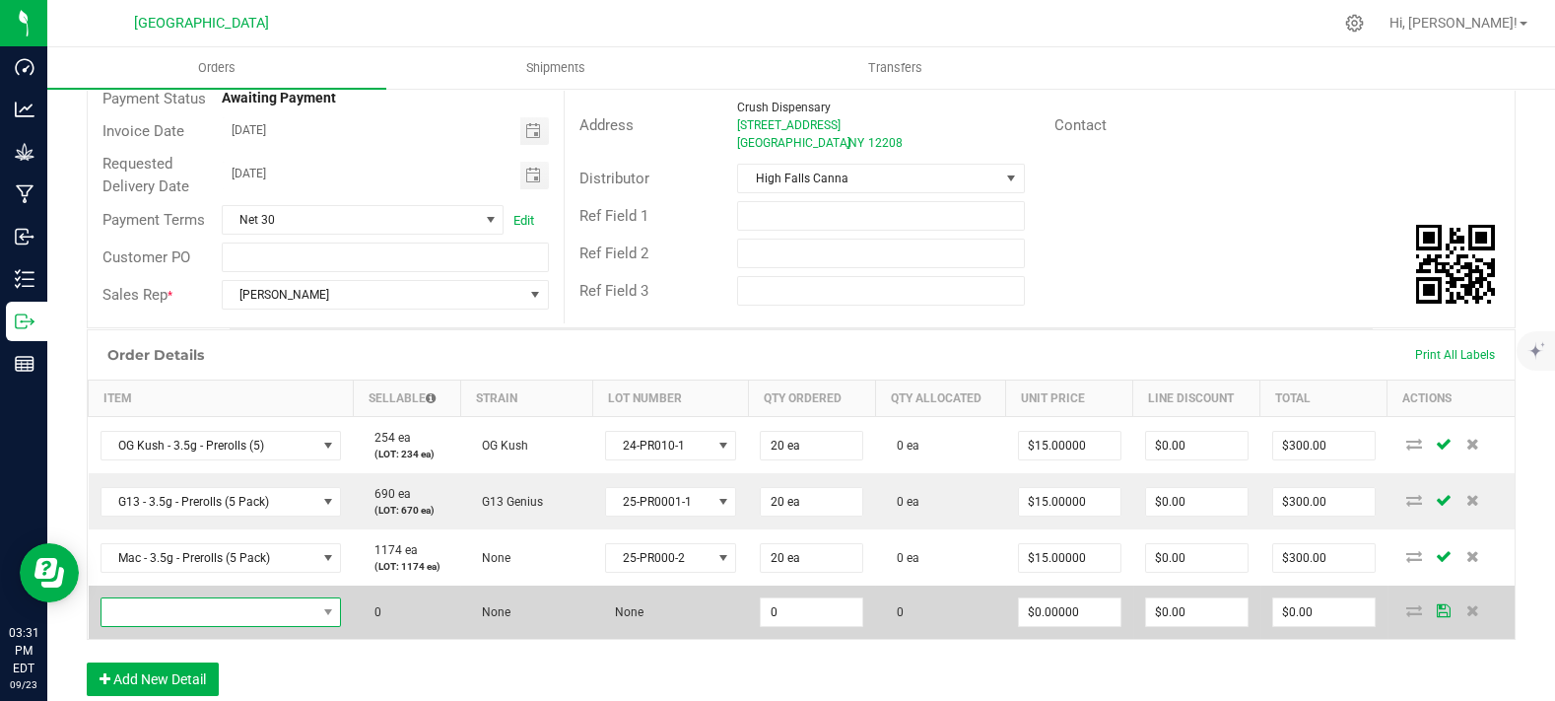
click at [278, 626] on span "NO DATA FOUND" at bounding box center [209, 612] width 215 height 28
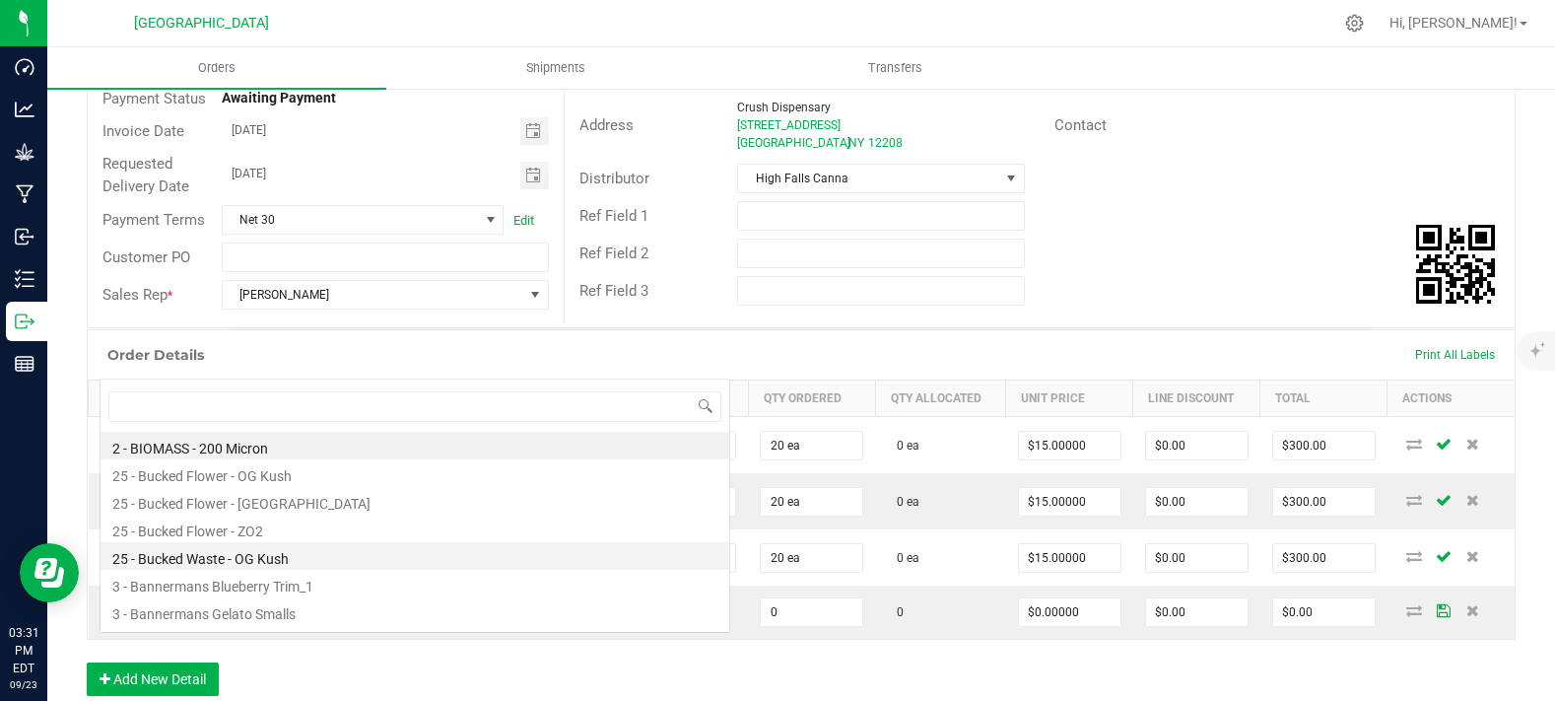
scroll to position [29, 236]
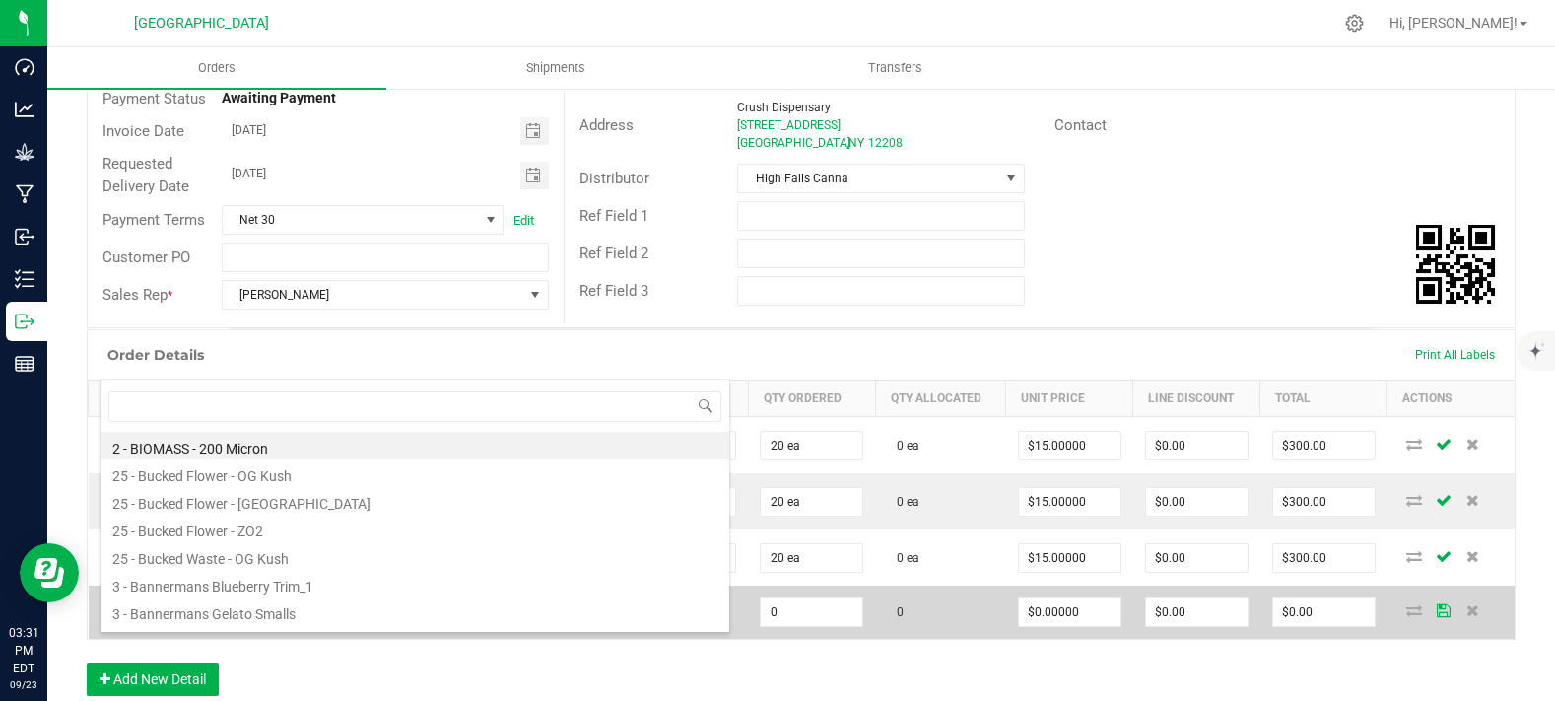
click at [429, 639] on td "0" at bounding box center [406, 611] width 107 height 53
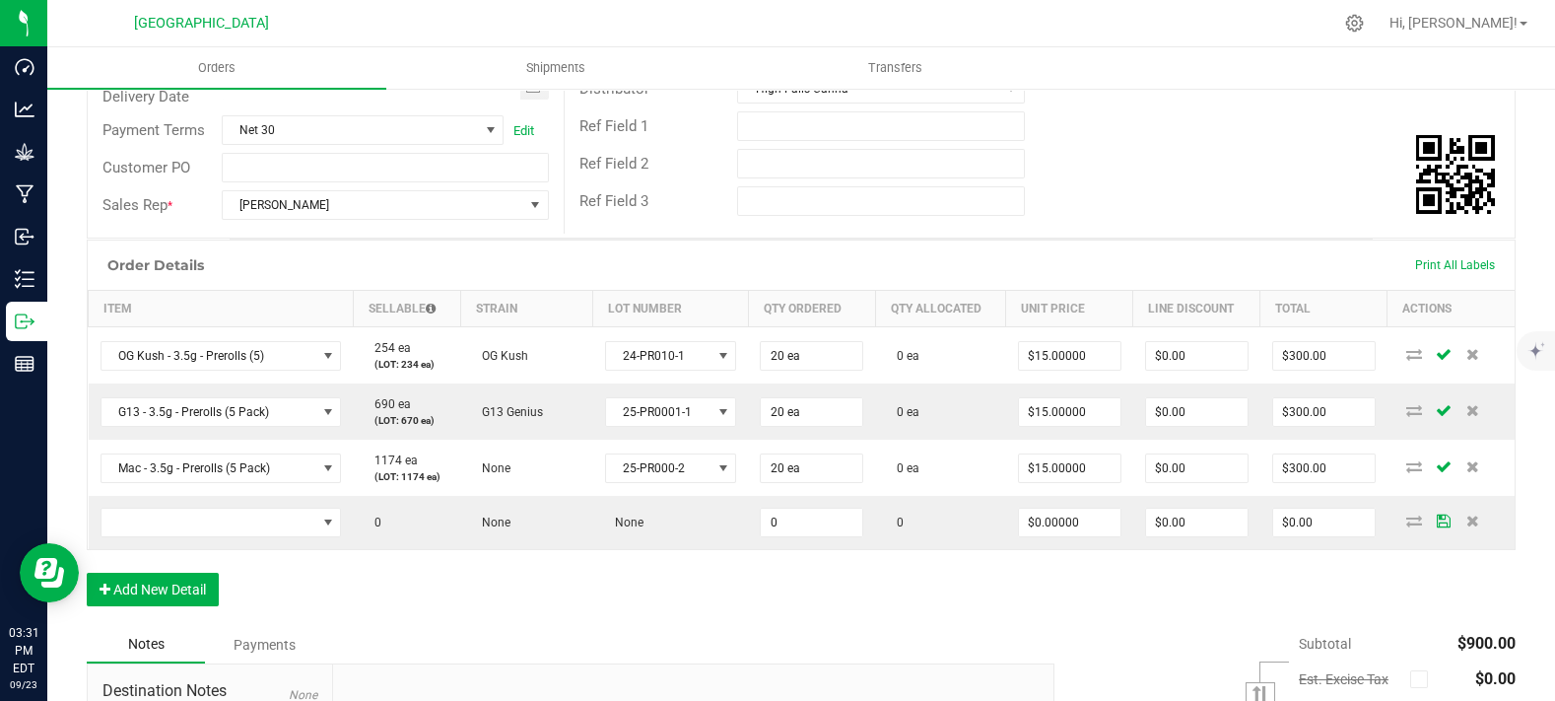
scroll to position [438, 0]
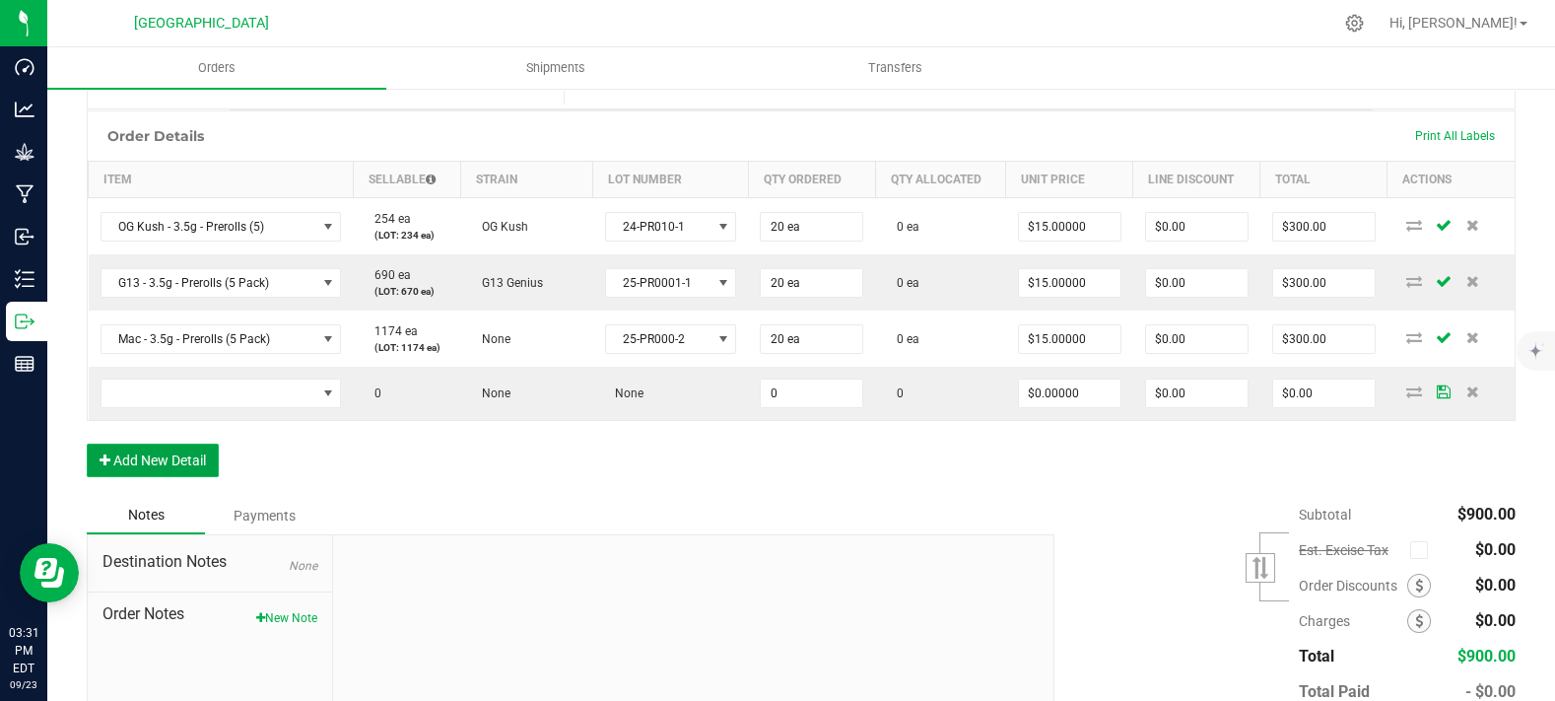
click at [194, 477] on button "Add New Detail" at bounding box center [153, 460] width 132 height 34
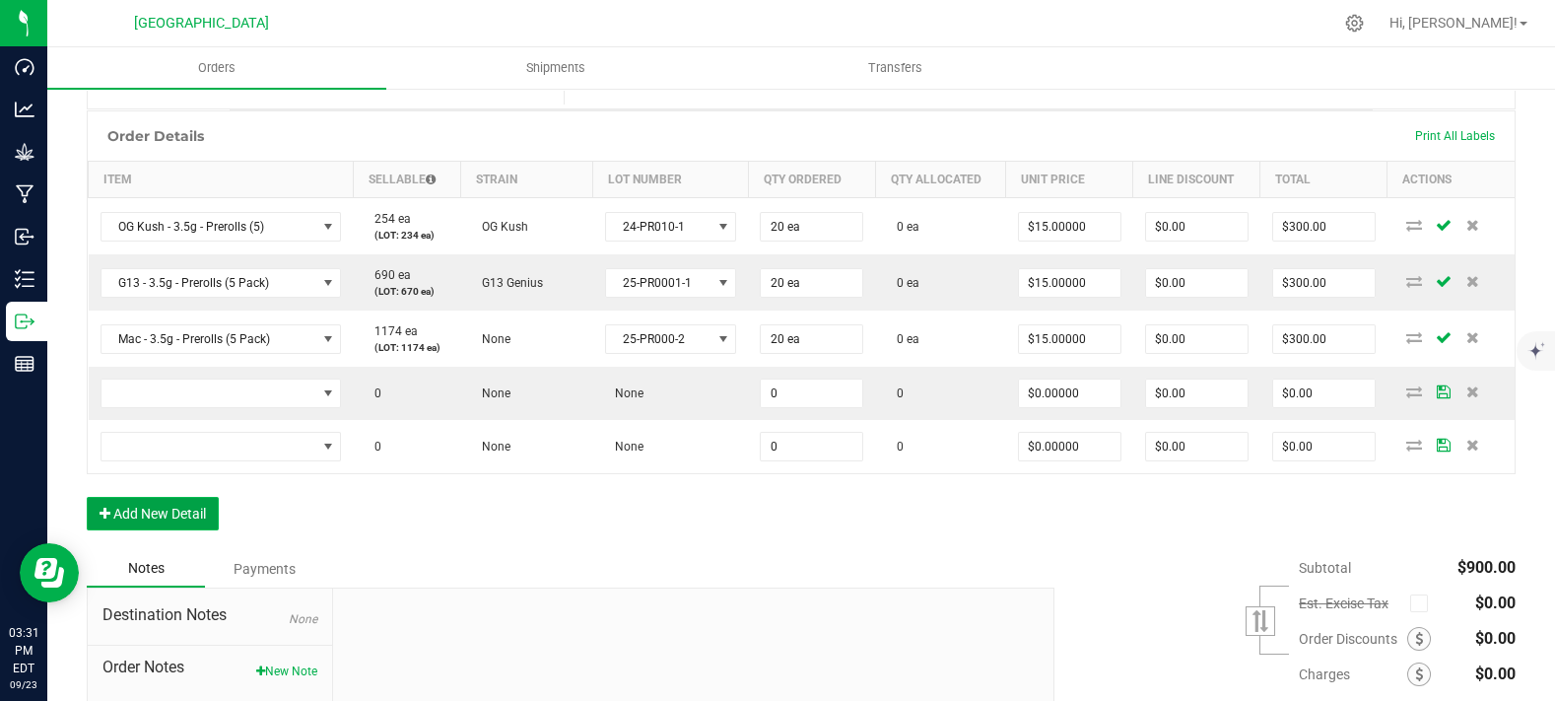
click at [135, 530] on button "Add New Detail" at bounding box center [153, 514] width 132 height 34
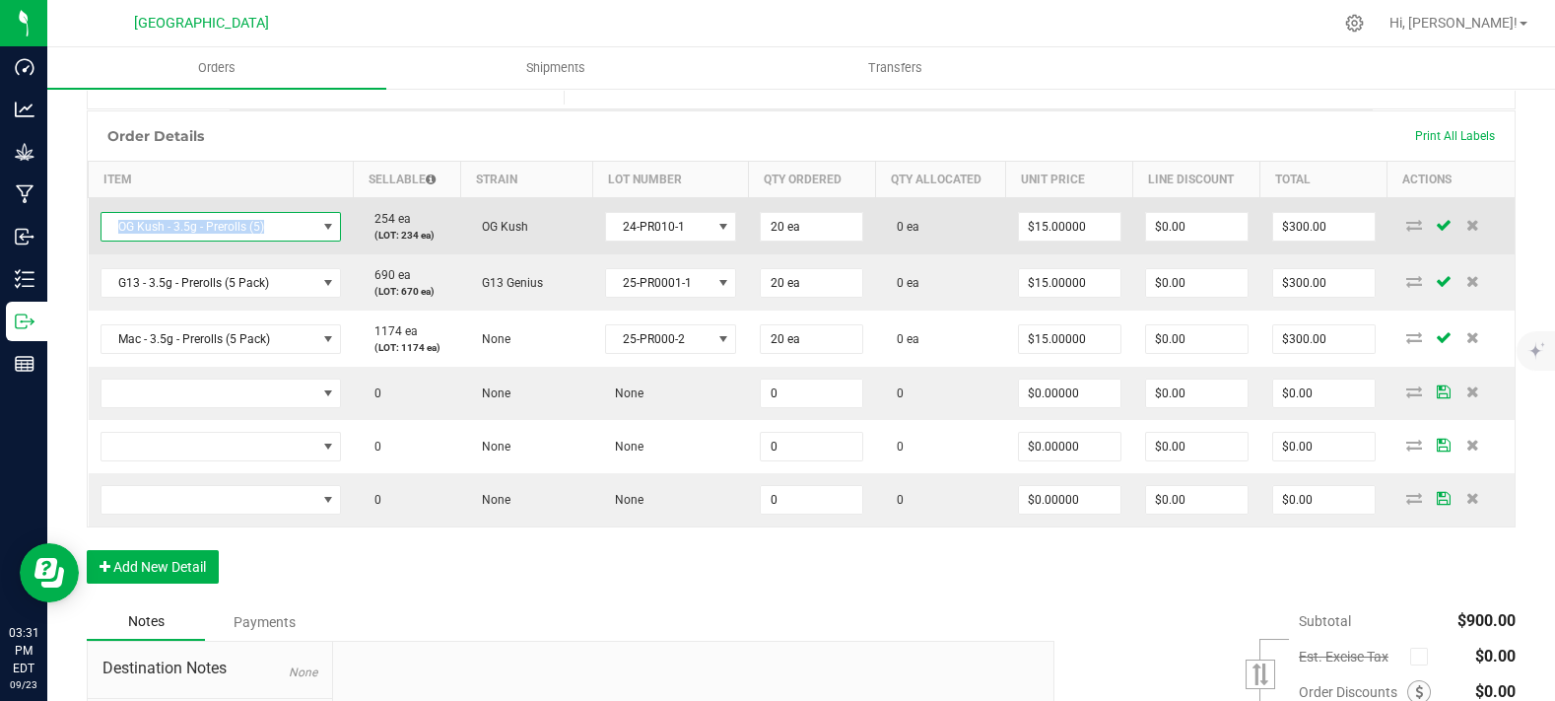
copy span "OG Kush - 3.5g - Prerolls (5)"
drag, startPoint x: 280, startPoint y: 261, endPoint x: 109, endPoint y: 264, distance: 170.5
click at [109, 240] on span "OG Kush - 3.5g - Prerolls (5)" at bounding box center [209, 227] width 215 height 28
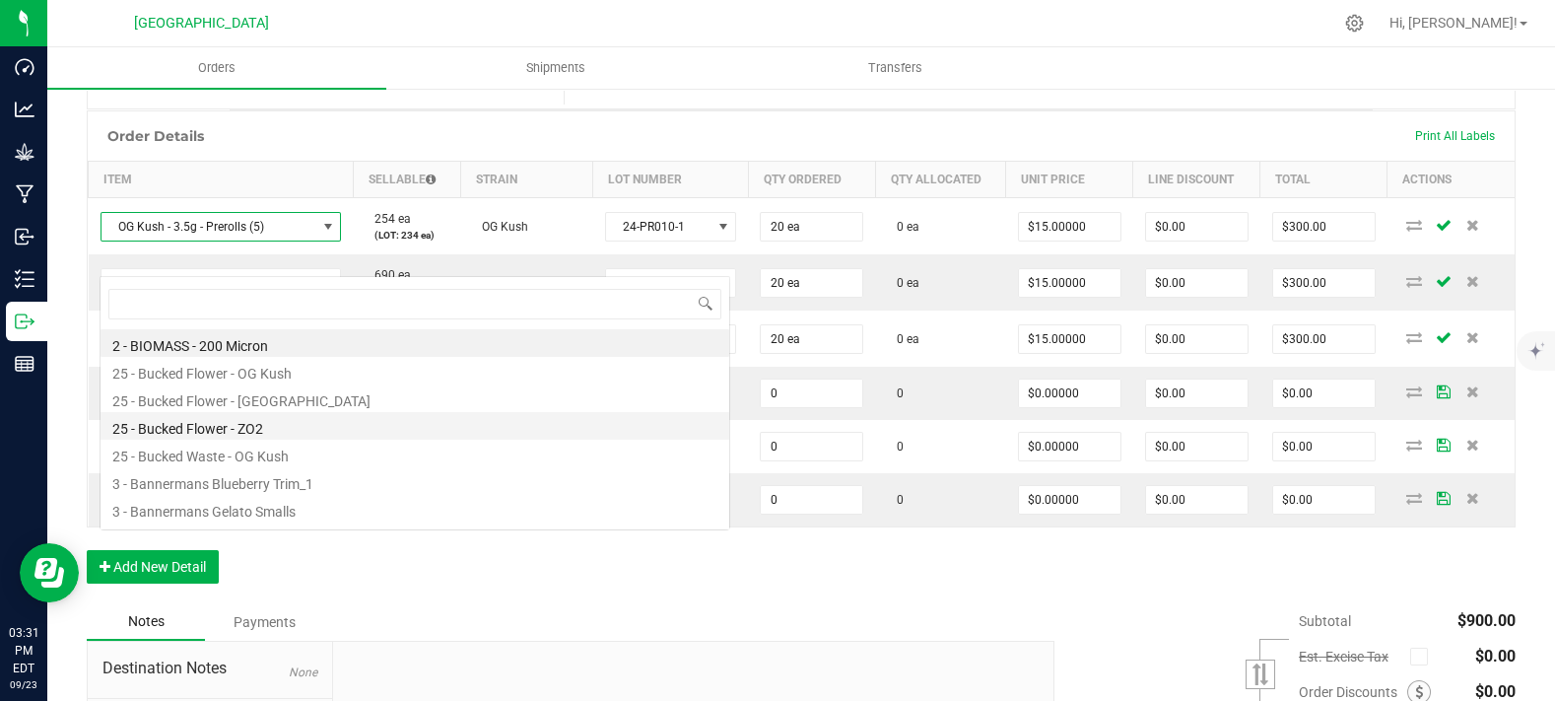
scroll to position [29, 239]
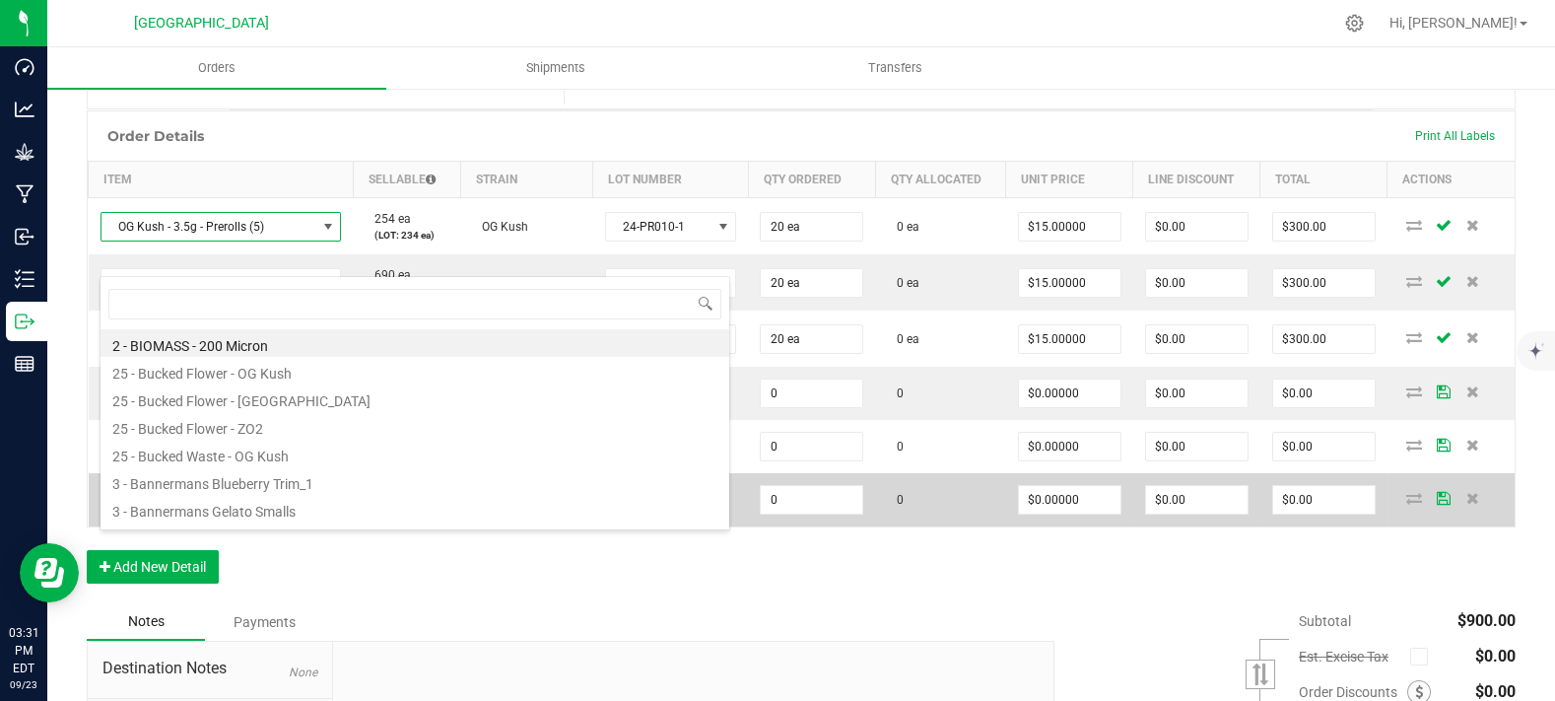
drag, startPoint x: 428, startPoint y: 554, endPoint x: 294, endPoint y: 482, distance: 152.1
click at [427, 526] on td "0" at bounding box center [406, 499] width 107 height 53
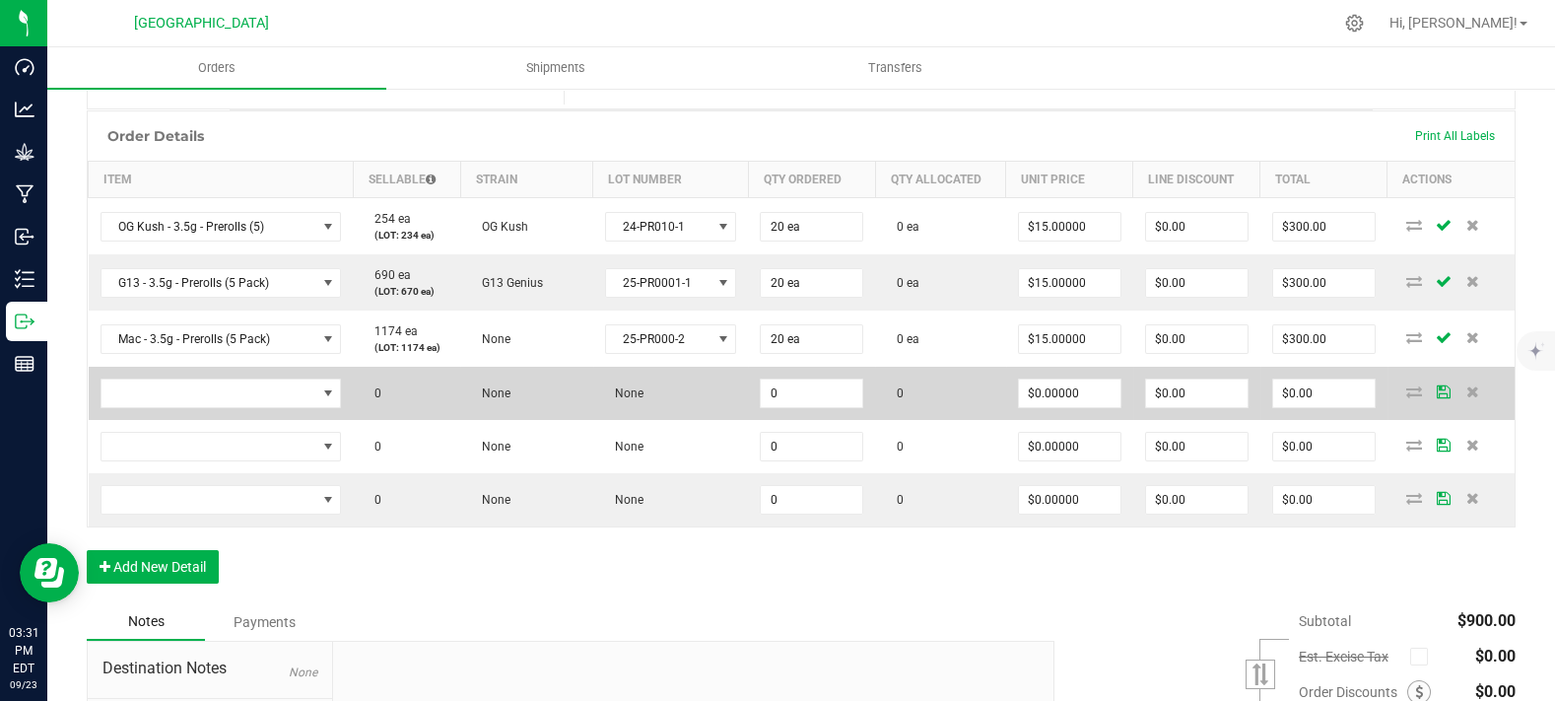
click at [231, 409] on td at bounding box center [221, 393] width 265 height 53
click at [221, 420] on td at bounding box center [221, 393] width 265 height 53
click at [238, 407] on span "NO DATA FOUND" at bounding box center [209, 393] width 215 height 28
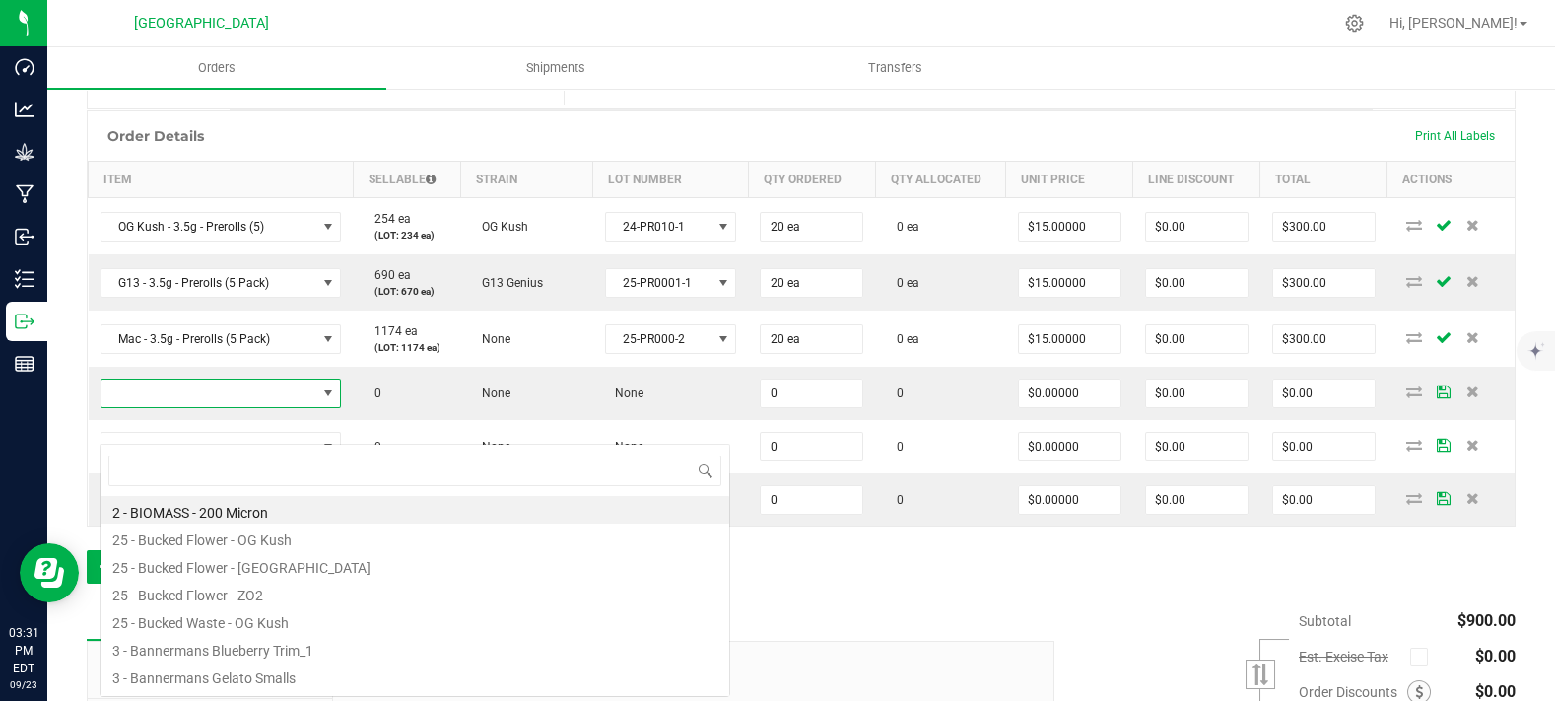
scroll to position [29, 236]
type input "OG Kush - 3.5g - Prerolls (5)"
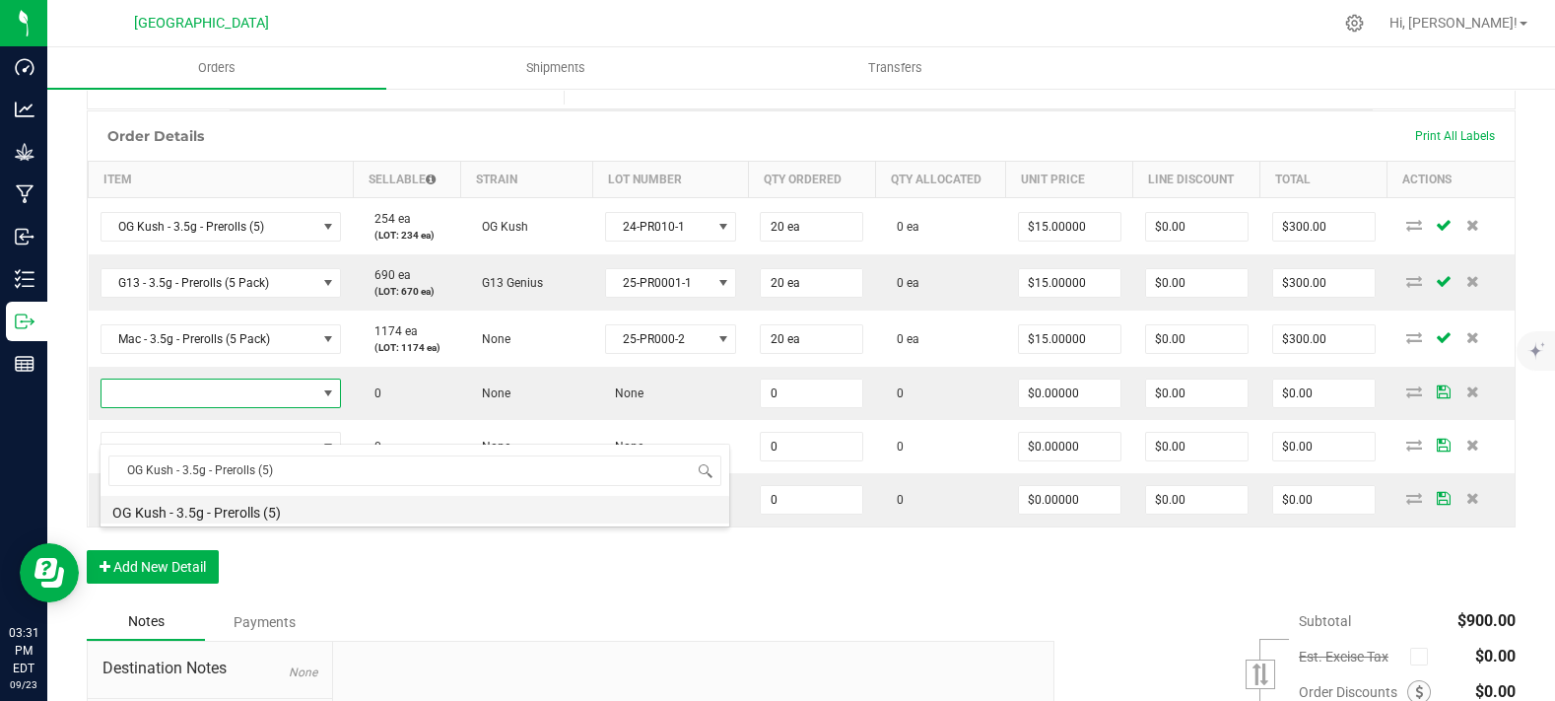
click at [219, 503] on li "OG Kush - 3.5g - Prerolls (5)" at bounding box center [415, 510] width 629 height 28
type input "0 ea"
type input "$15.00000"
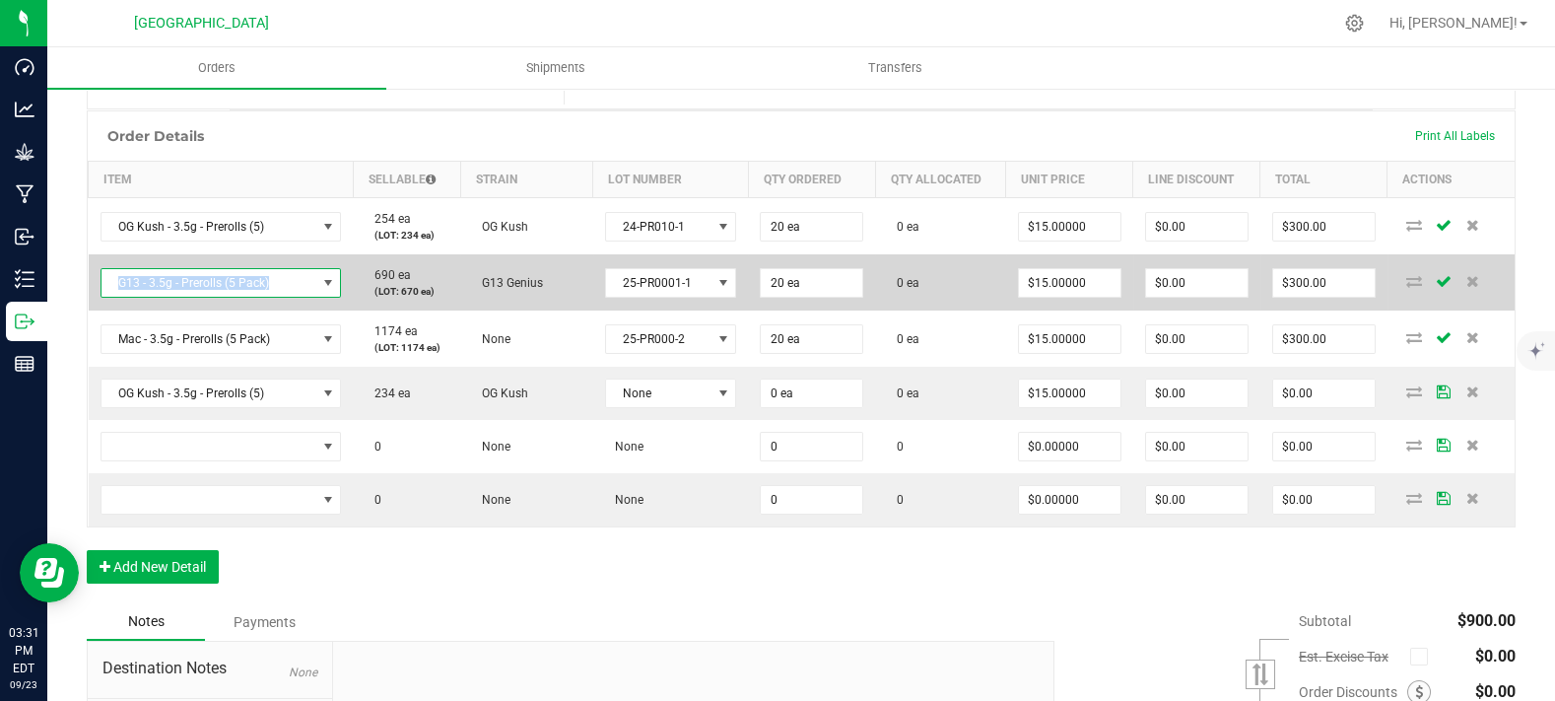
copy span "G13 - 3.5g - Prerolls (5 Pack)"
drag, startPoint x: 288, startPoint y: 312, endPoint x: 114, endPoint y: 315, distance: 173.5
click at [114, 297] on span "G13 - 3.5g - Prerolls (5 Pack)" at bounding box center [209, 283] width 215 height 28
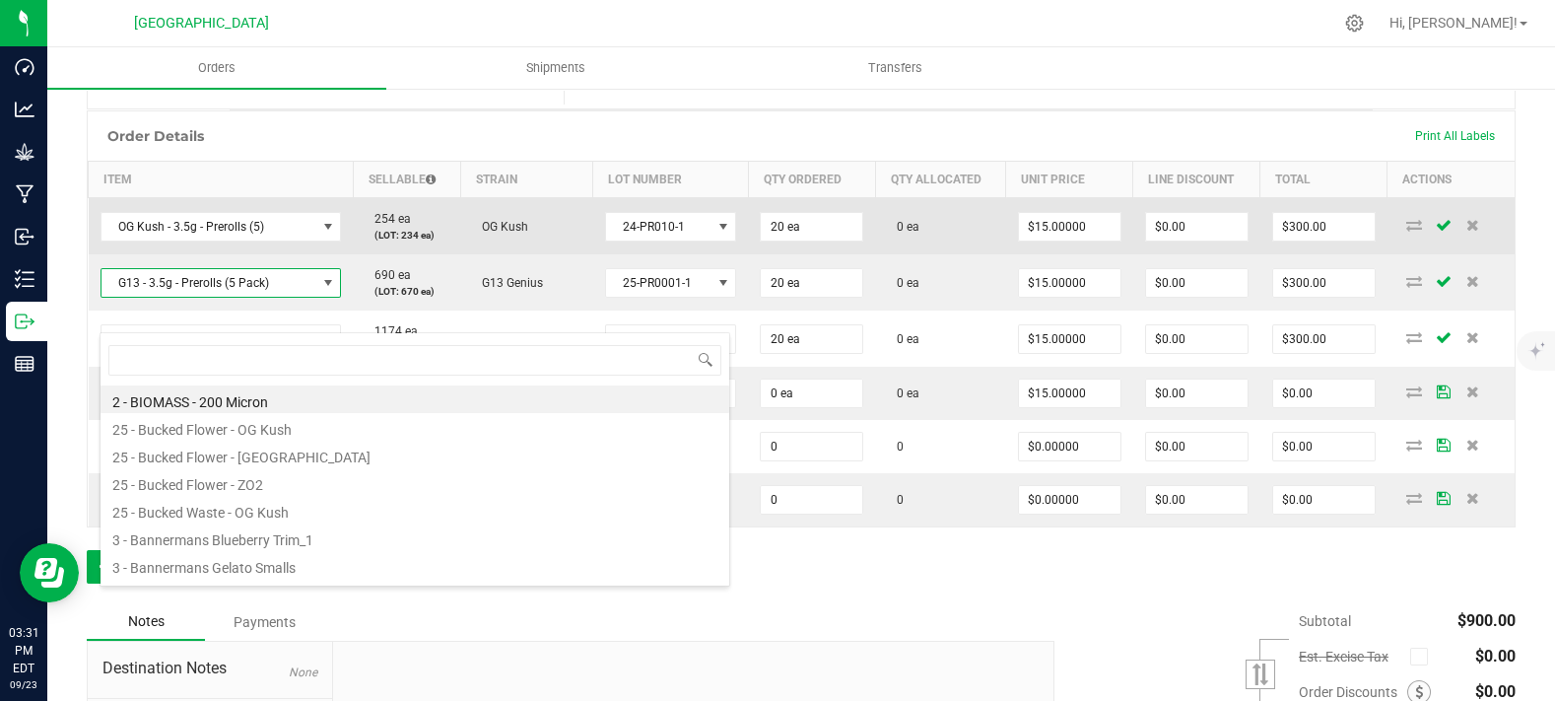
click at [406, 255] on td "254 ea (LOT: 234 ea)" at bounding box center [406, 226] width 107 height 57
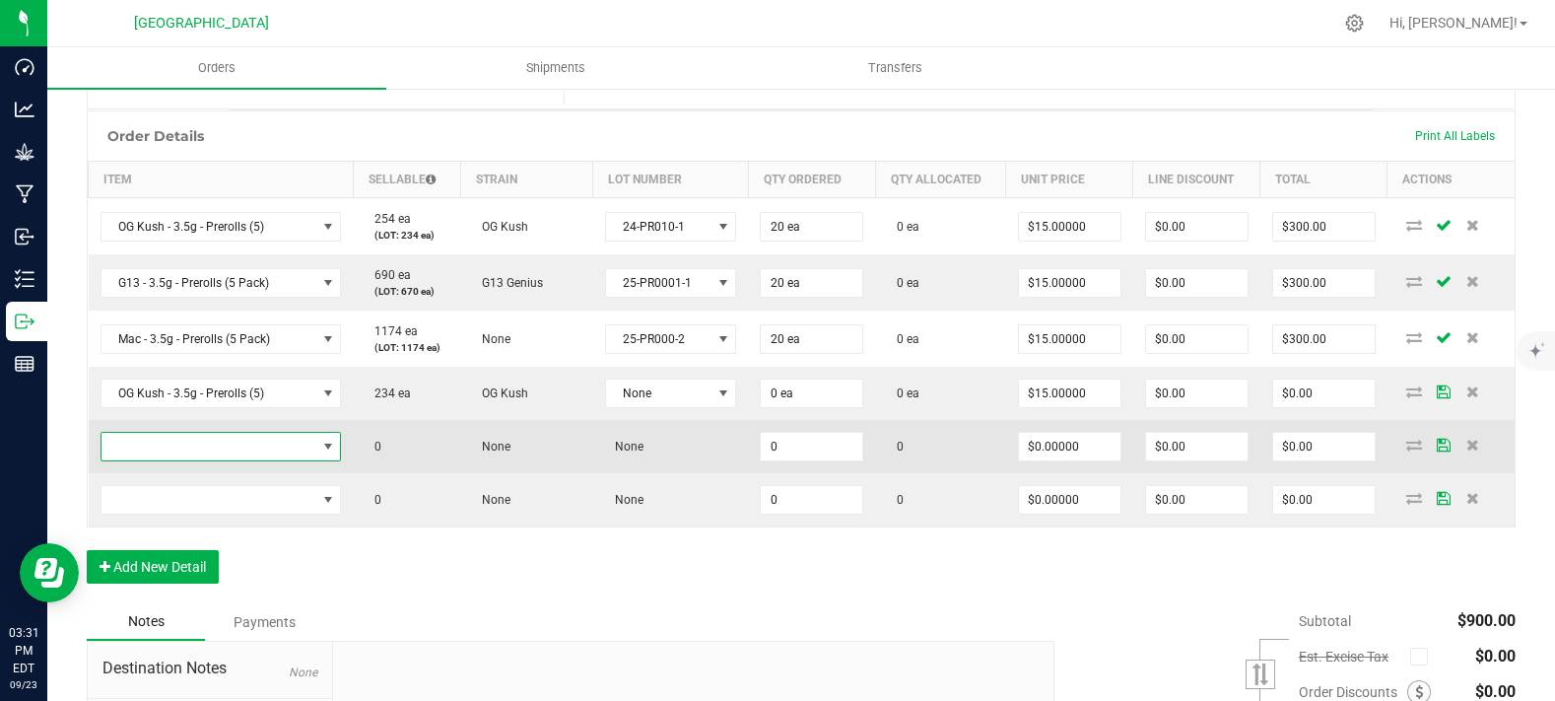
click at [215, 460] on span "NO DATA FOUND" at bounding box center [209, 447] width 215 height 28
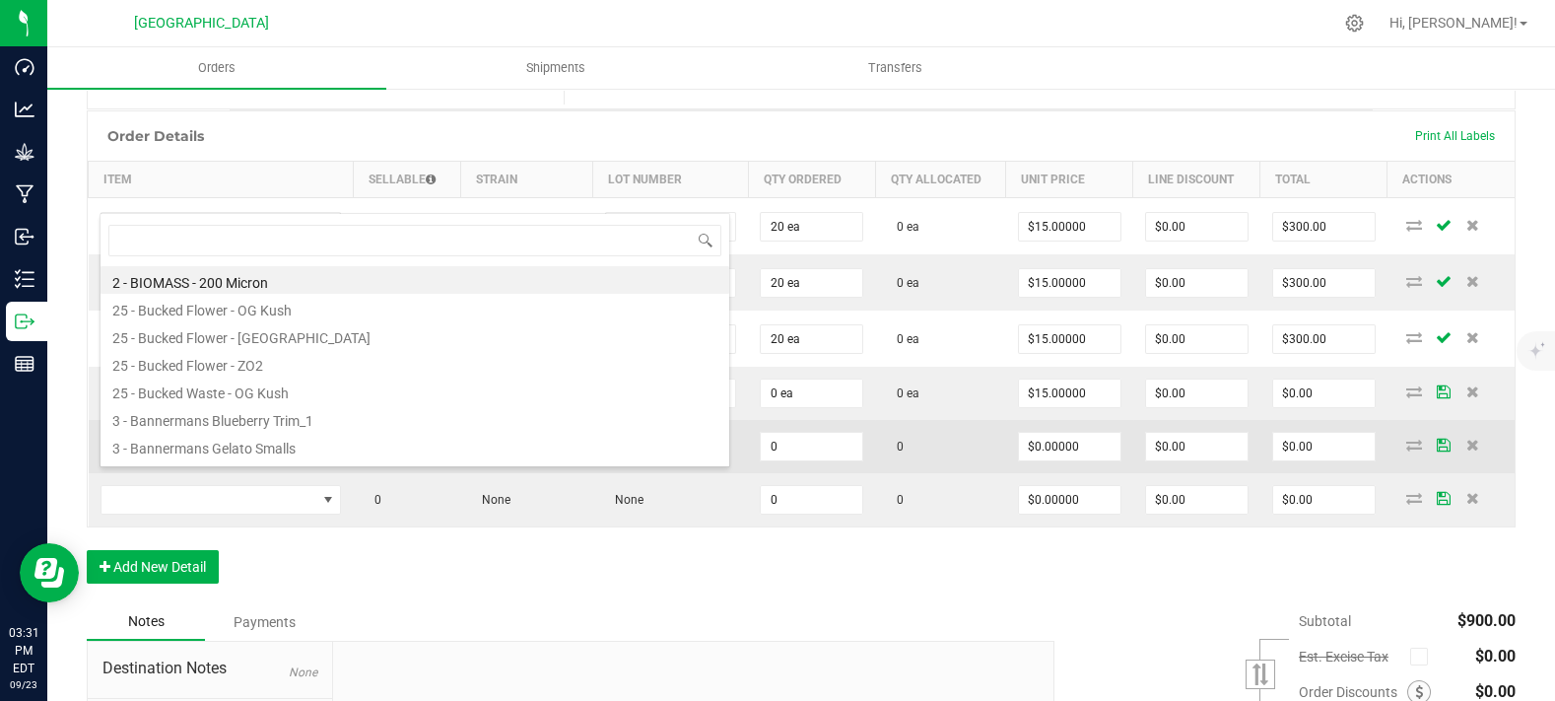
type input "G13 - 3.5g - Prerolls (5 Pack)"
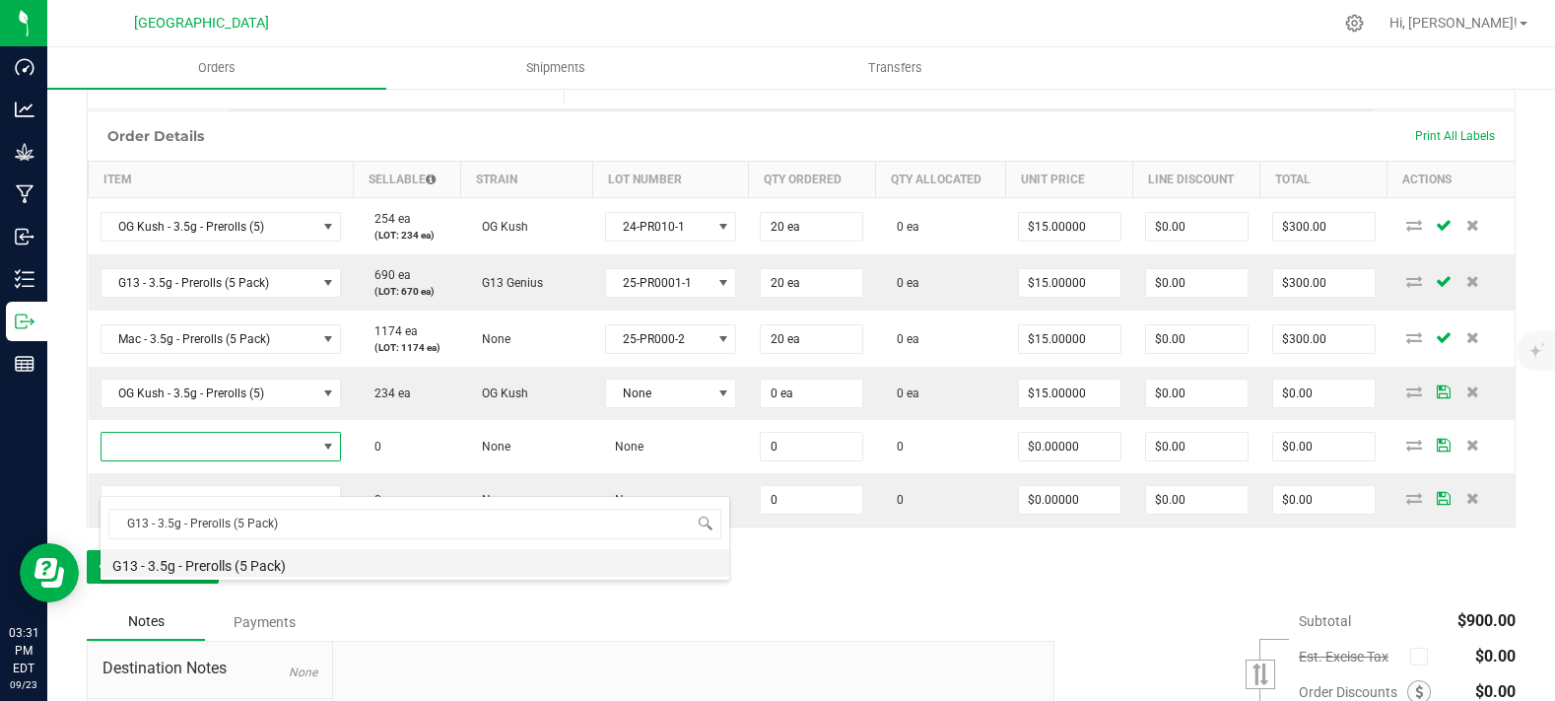
click at [188, 563] on li "G13 - 3.5g - Prerolls (5 Pack)" at bounding box center [415, 563] width 629 height 28
type input "0 ea"
type input "$15.00000"
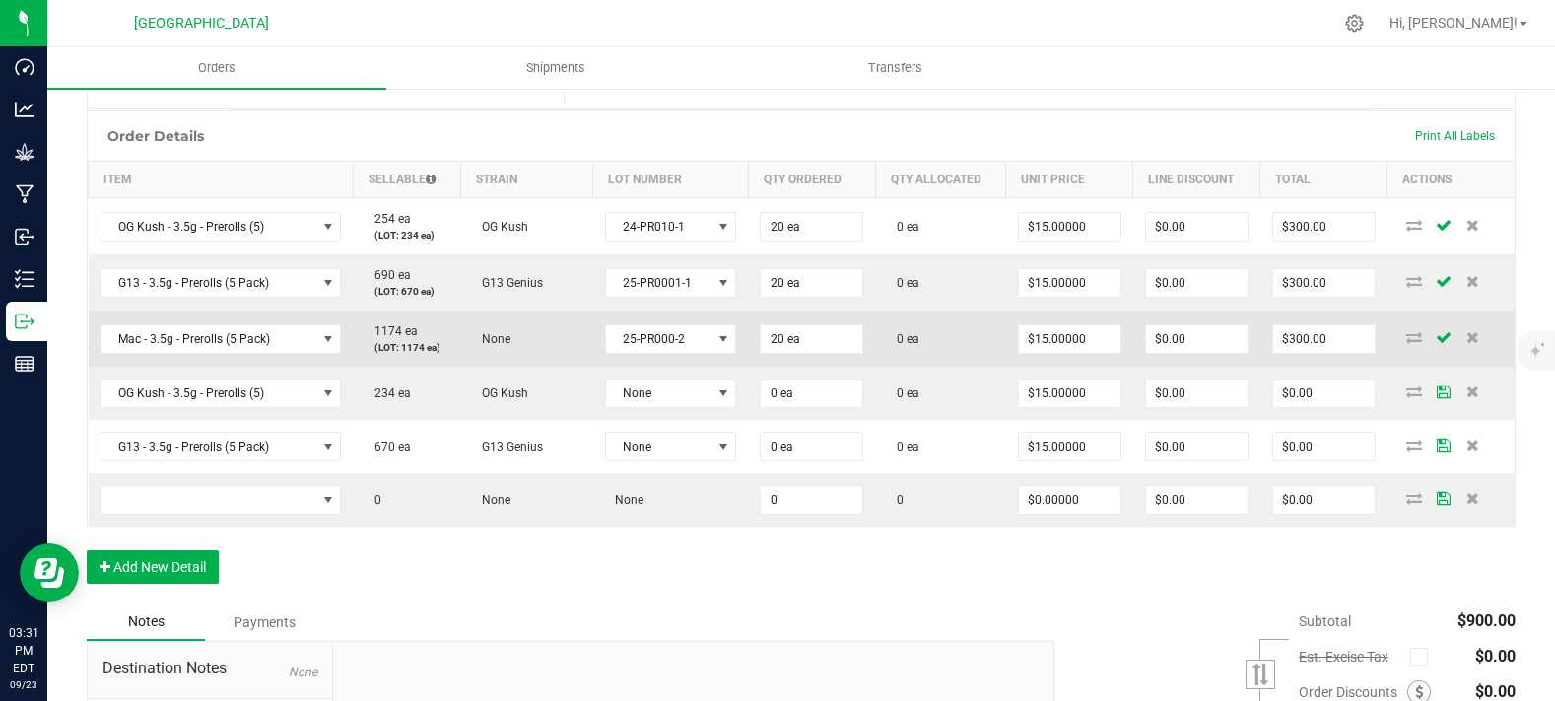
click at [419, 367] on td "1174 ea (LOT: 1174 ea)" at bounding box center [406, 338] width 107 height 56
copy span "Mac - 3.5g - Prerolls (5 Pack)"
drag, startPoint x: 275, startPoint y: 373, endPoint x: 115, endPoint y: 384, distance: 160.1
click at [115, 353] on span "Mac - 3.5g - Prerolls (5 Pack)" at bounding box center [209, 339] width 215 height 28
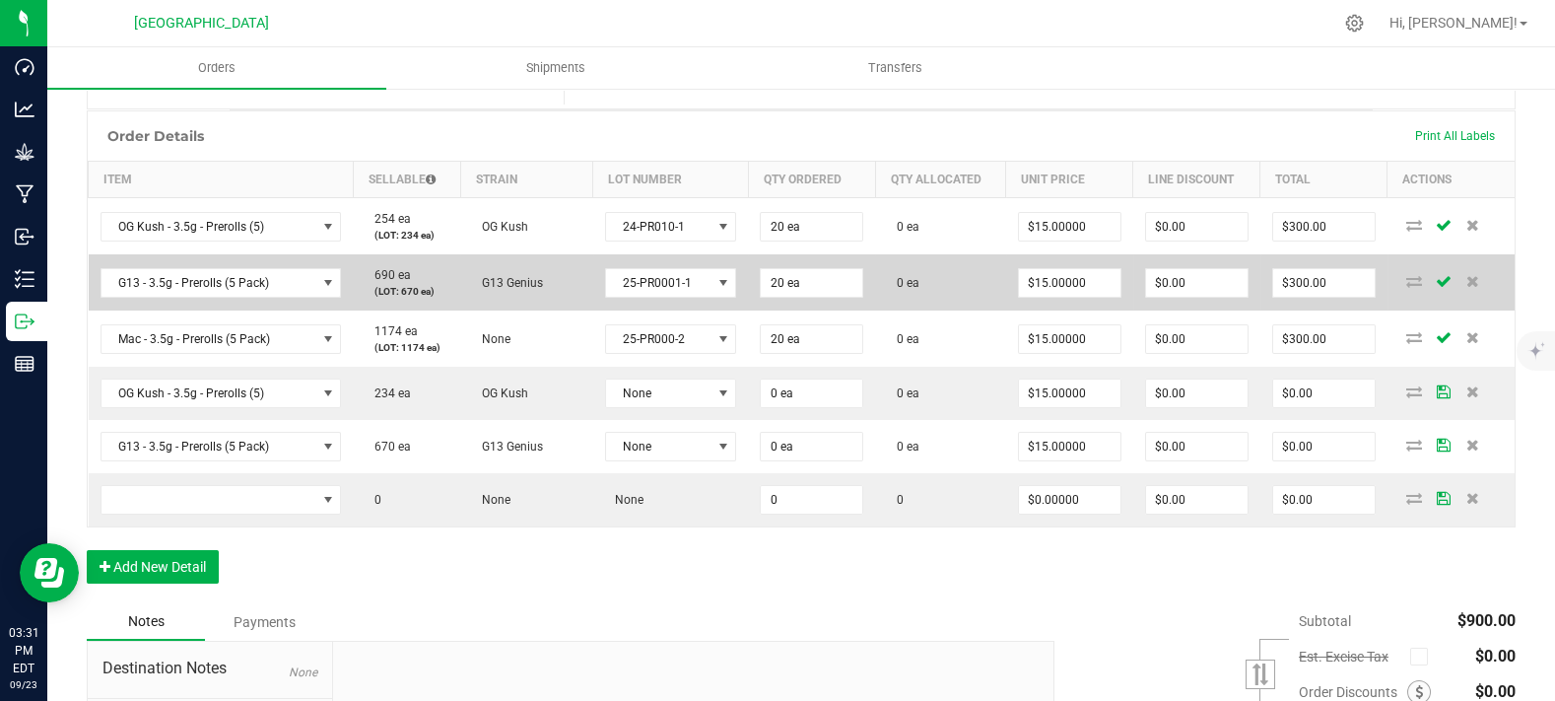
click at [375, 310] on td "690 ea (LOT: 670 ea)" at bounding box center [406, 282] width 107 height 56
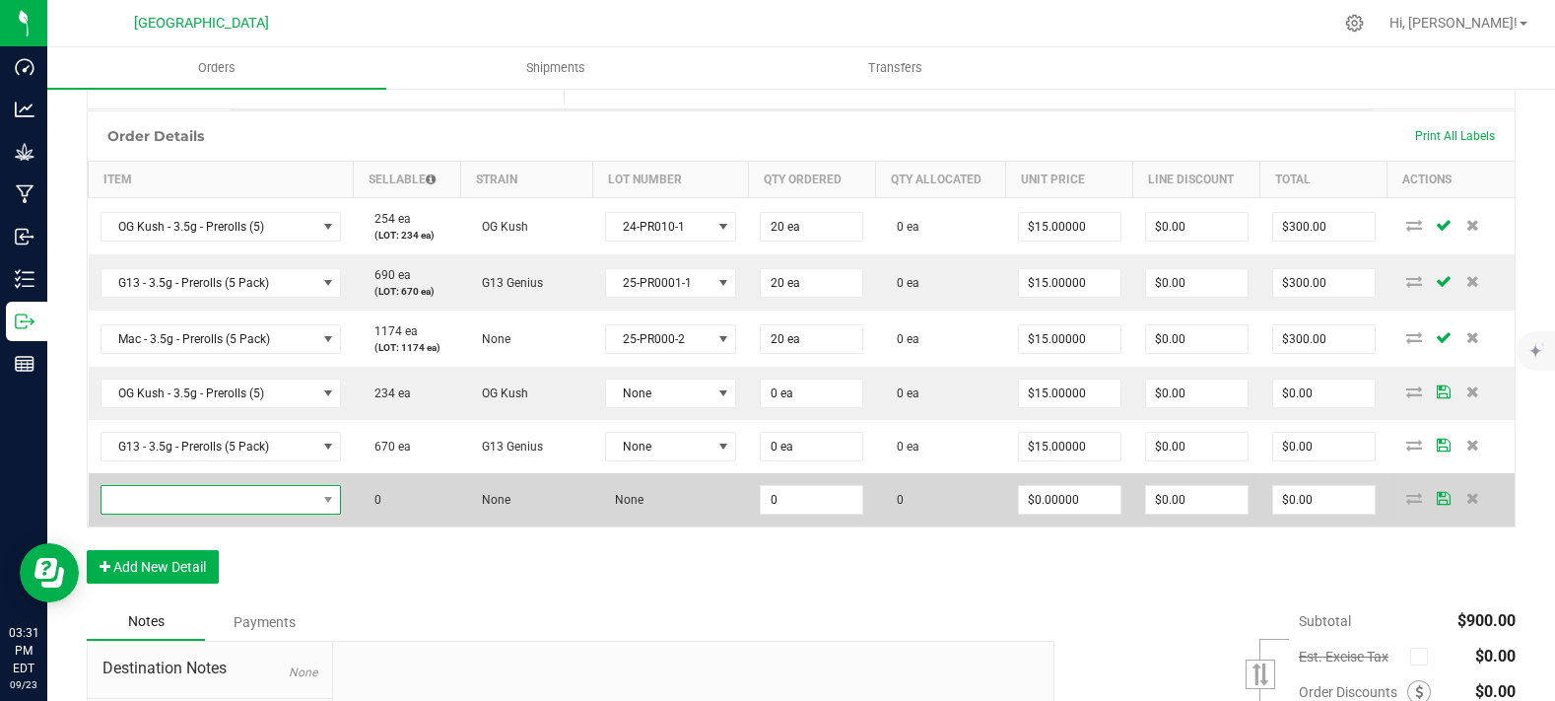
click at [238, 513] on span "NO DATA FOUND" at bounding box center [209, 500] width 215 height 28
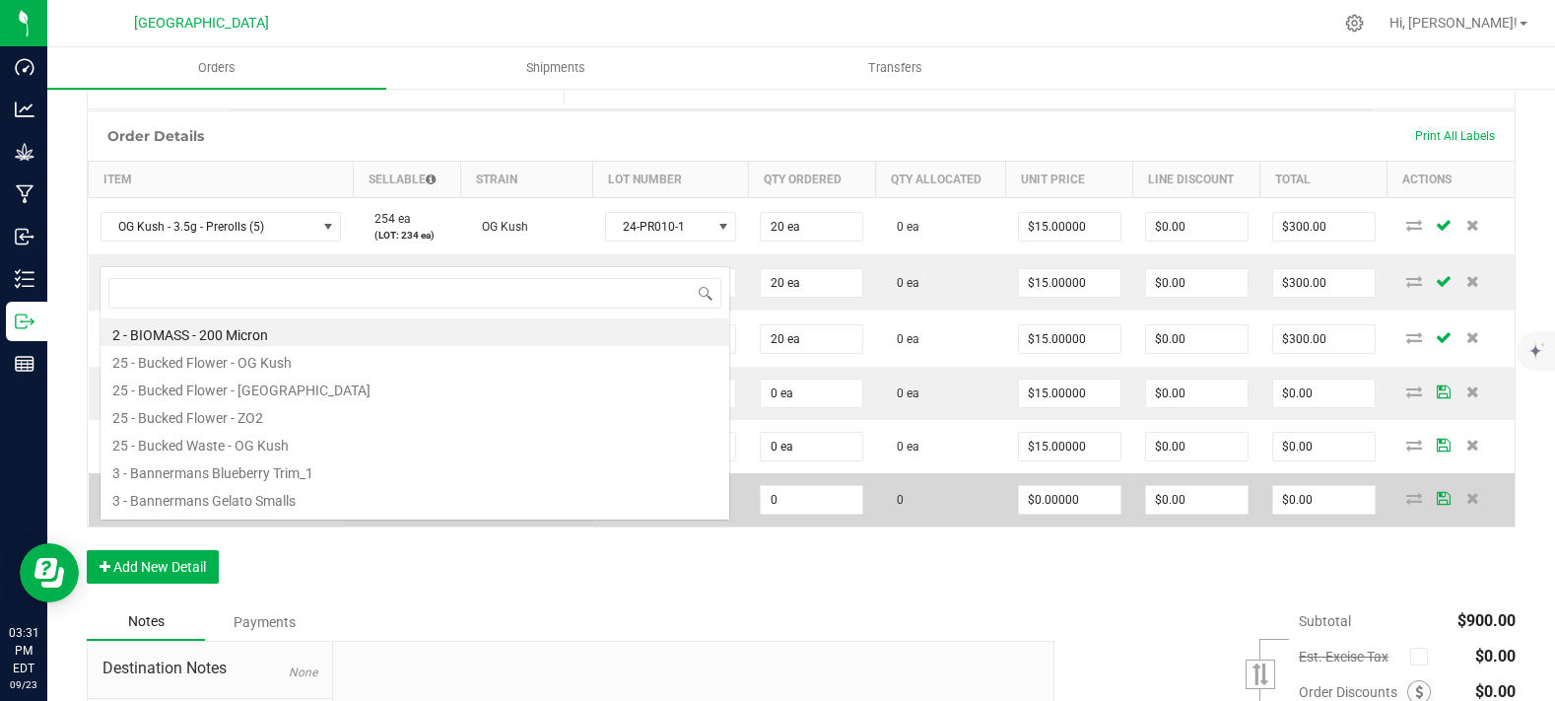
scroll to position [0, 0]
type input "Mac - 3.5g - Prerolls (5 Pack)"
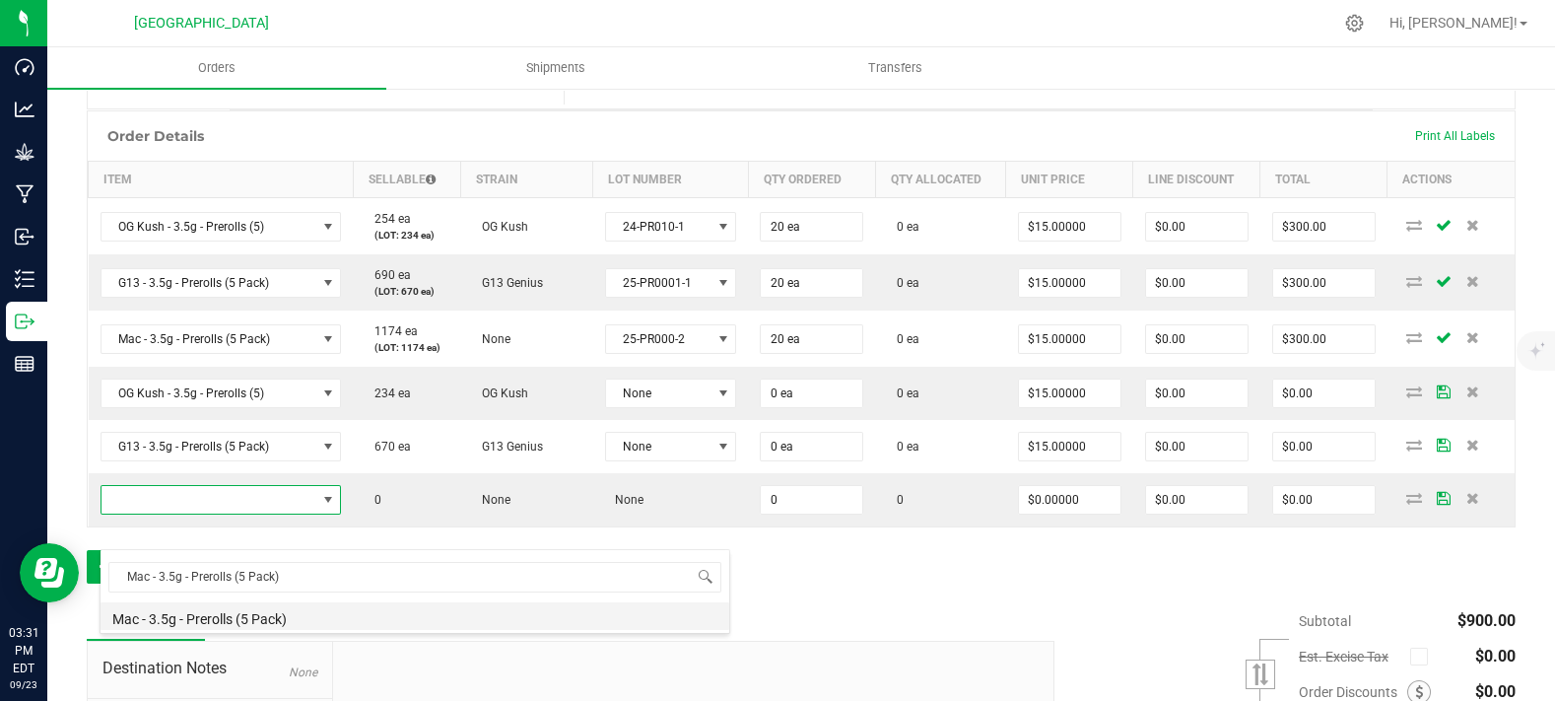
click at [213, 611] on li "Mac - 3.5g - Prerolls (5 Pack)" at bounding box center [415, 616] width 629 height 28
type input "0 ea"
type input "$15.00000"
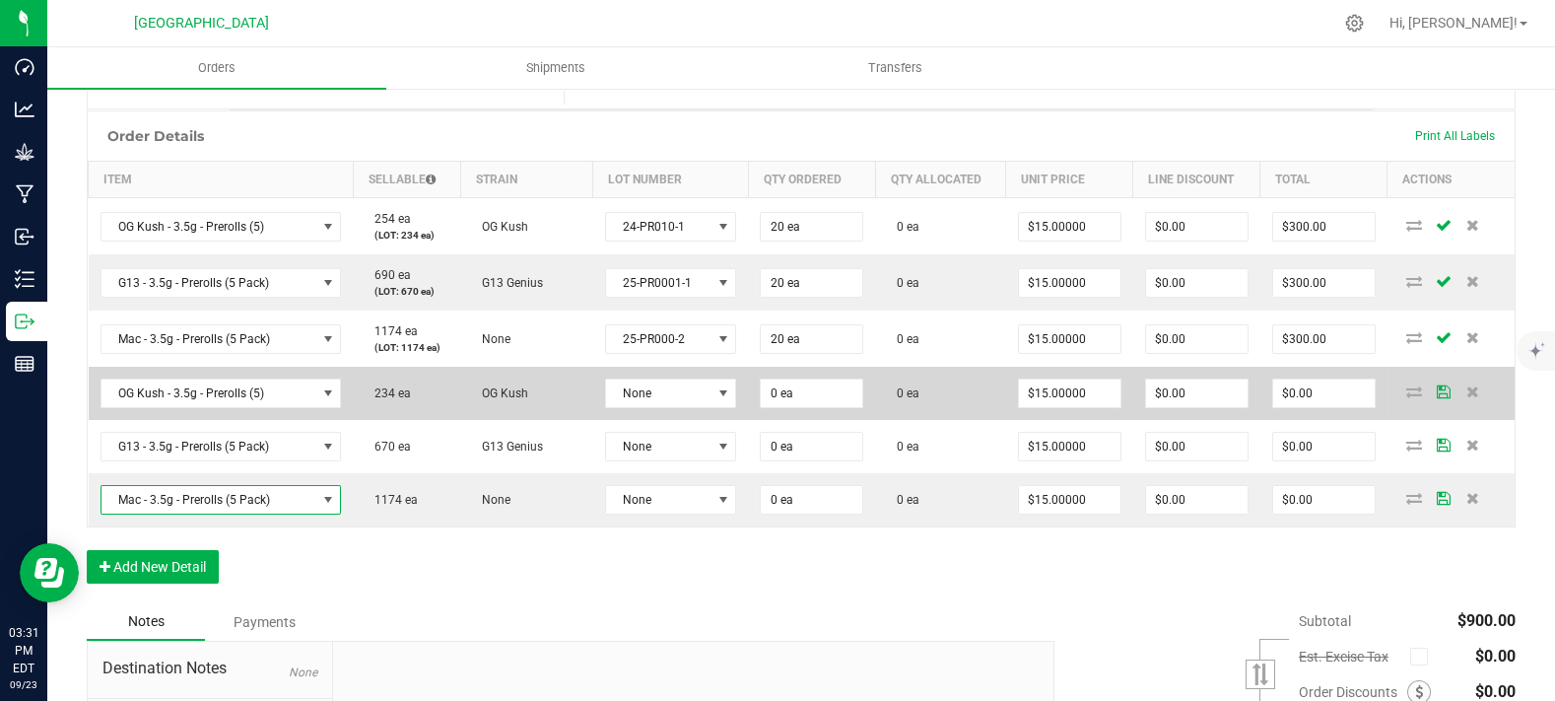
click at [482, 400] on span "OG Kush" at bounding box center [500, 393] width 56 height 14
click at [663, 407] on span "None" at bounding box center [658, 393] width 105 height 28
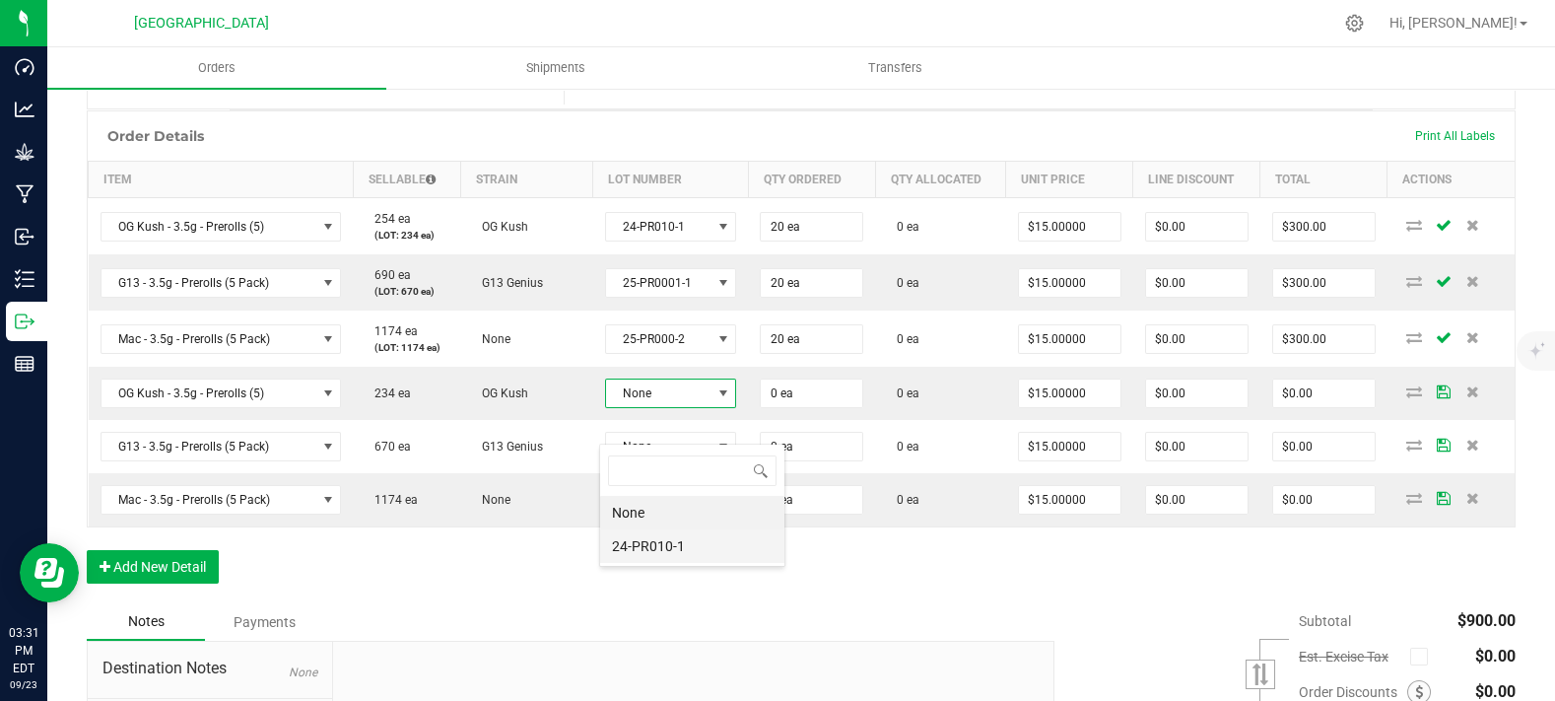
click at [649, 536] on li "24-PR010-1" at bounding box center [692, 546] width 184 height 34
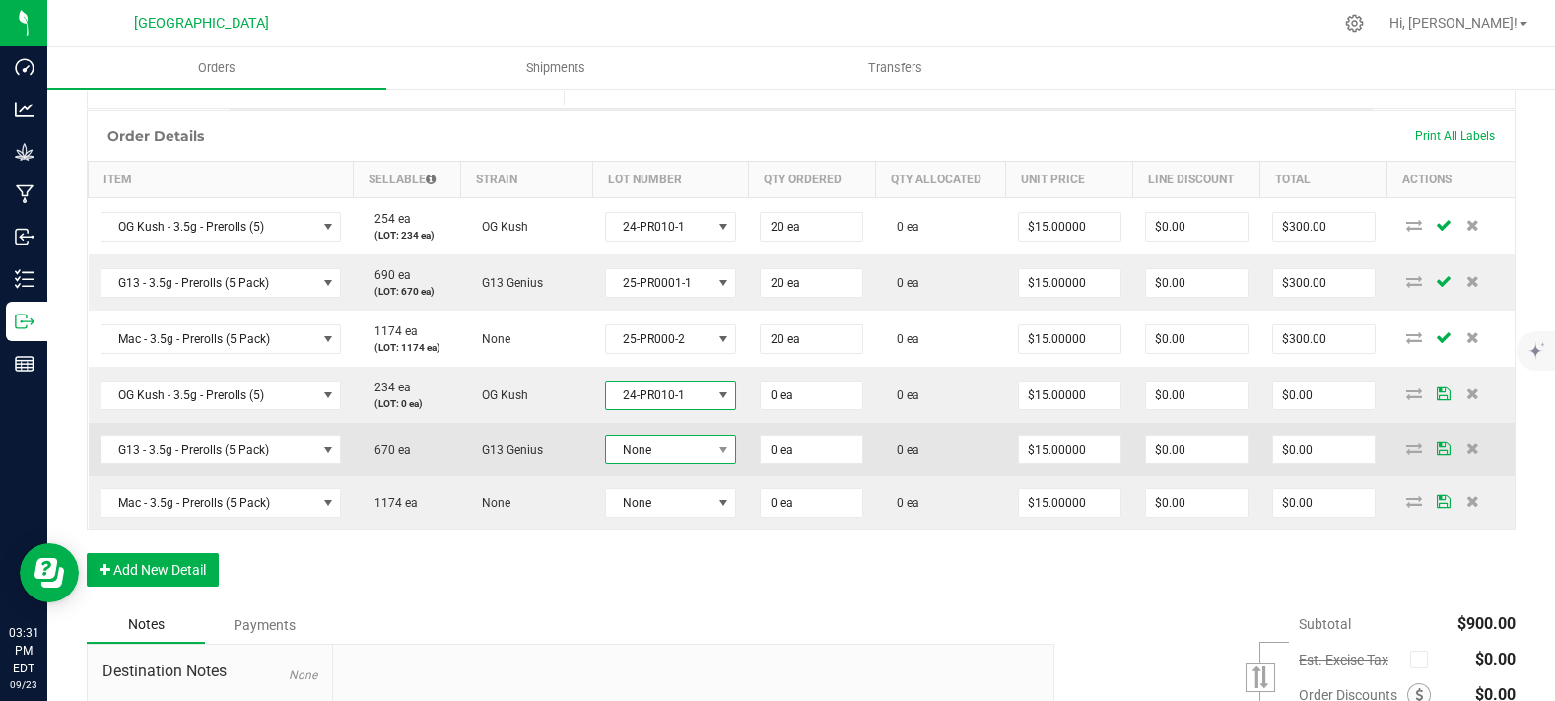
click at [651, 463] on span "None" at bounding box center [658, 450] width 105 height 28
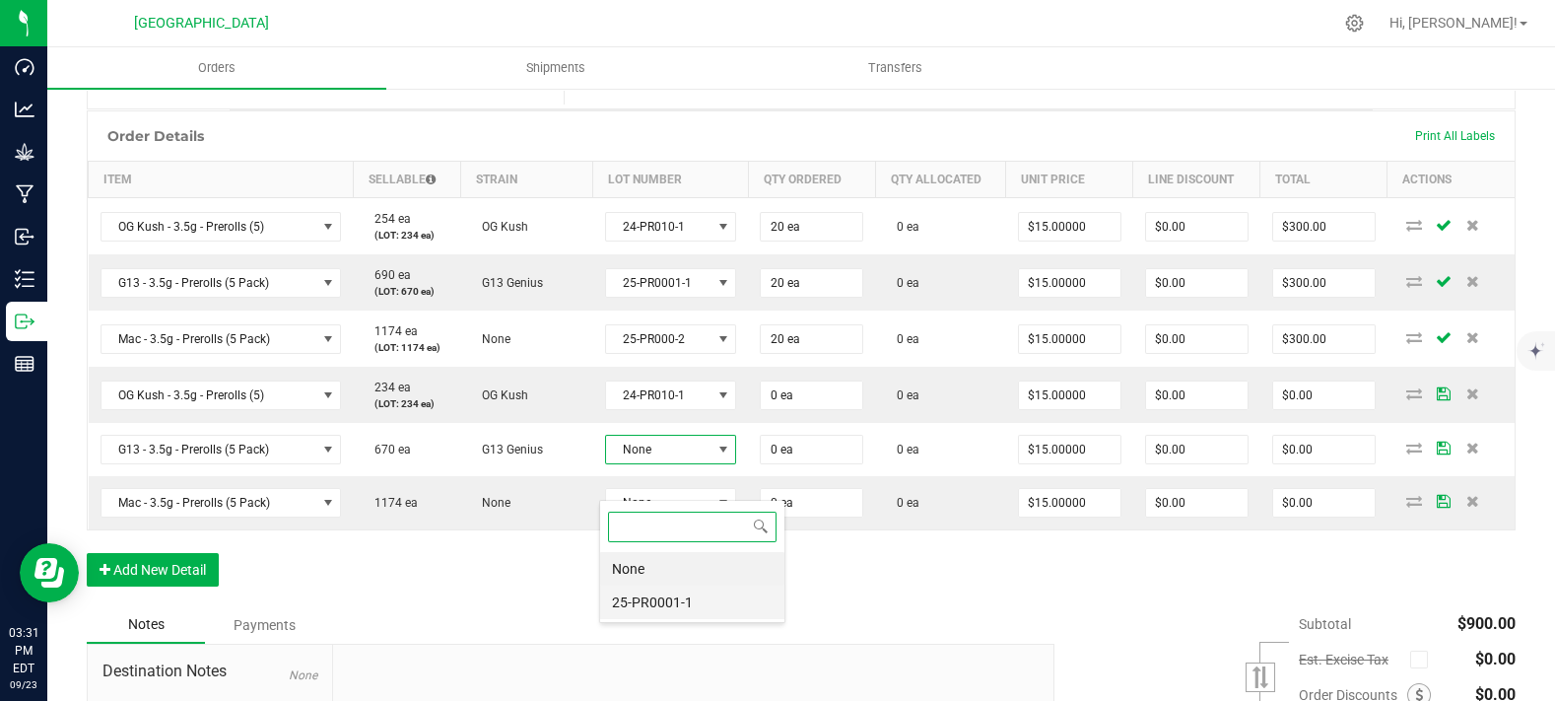
click at [639, 600] on li "25-PR0001-1" at bounding box center [692, 602] width 184 height 34
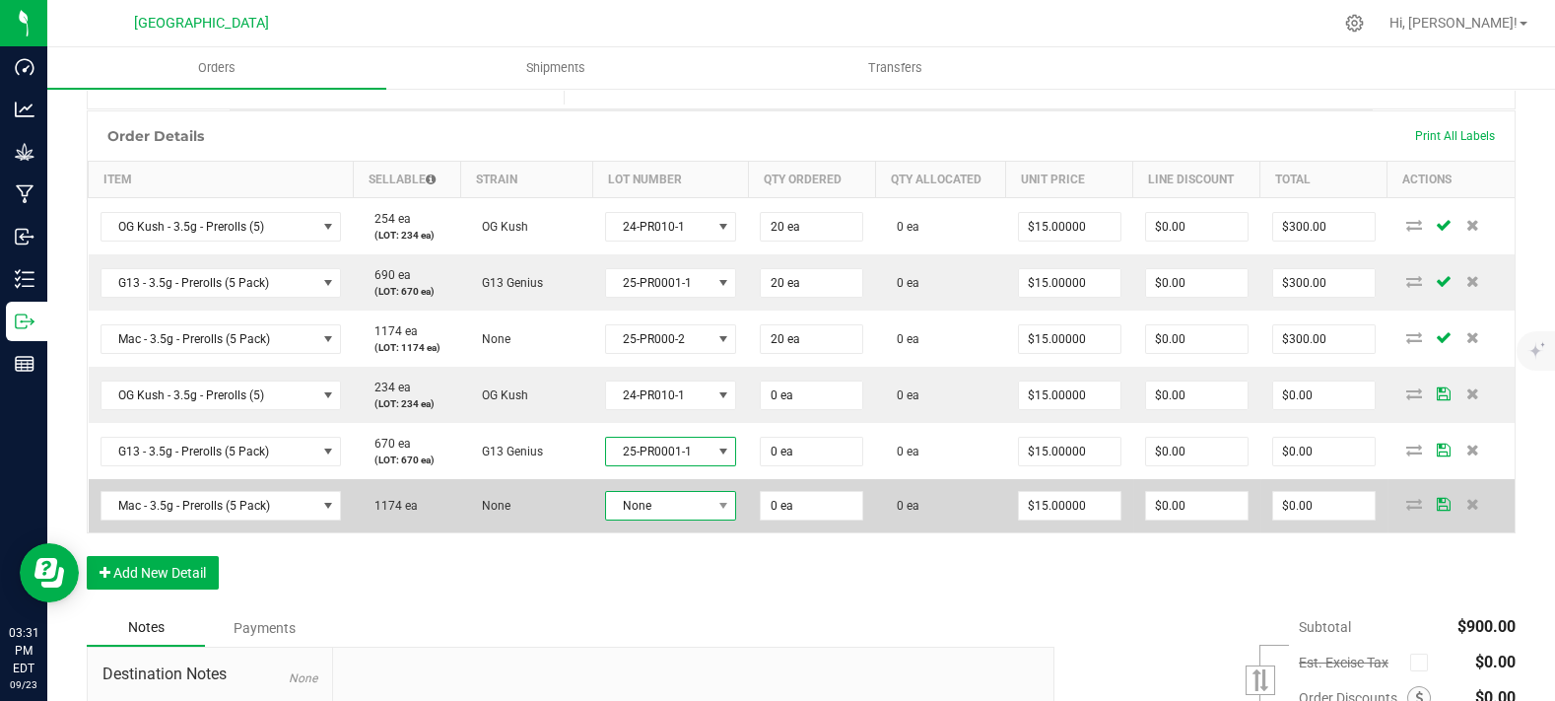
click at [651, 519] on span "None" at bounding box center [658, 506] width 105 height 28
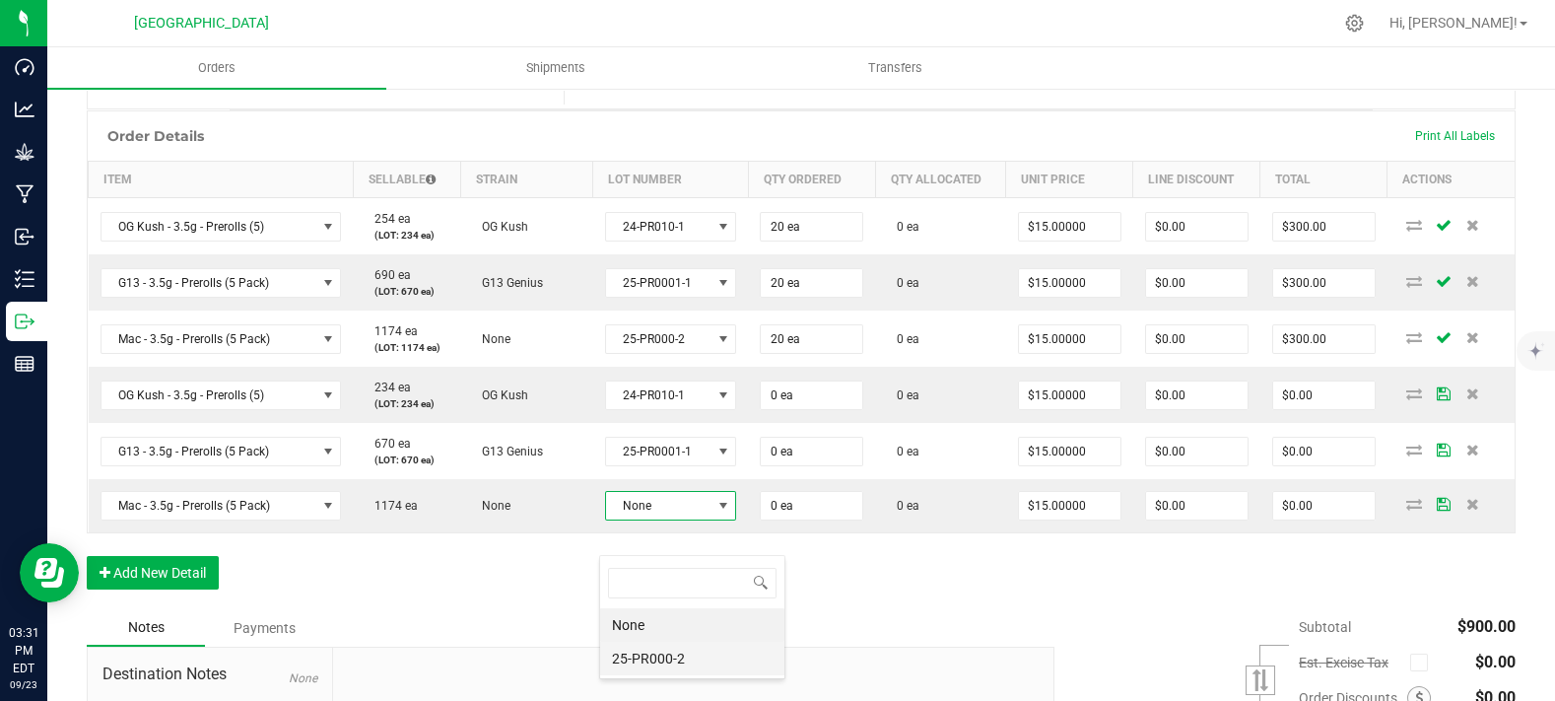
click at [628, 654] on li "25-PR000-2" at bounding box center [692, 659] width 184 height 34
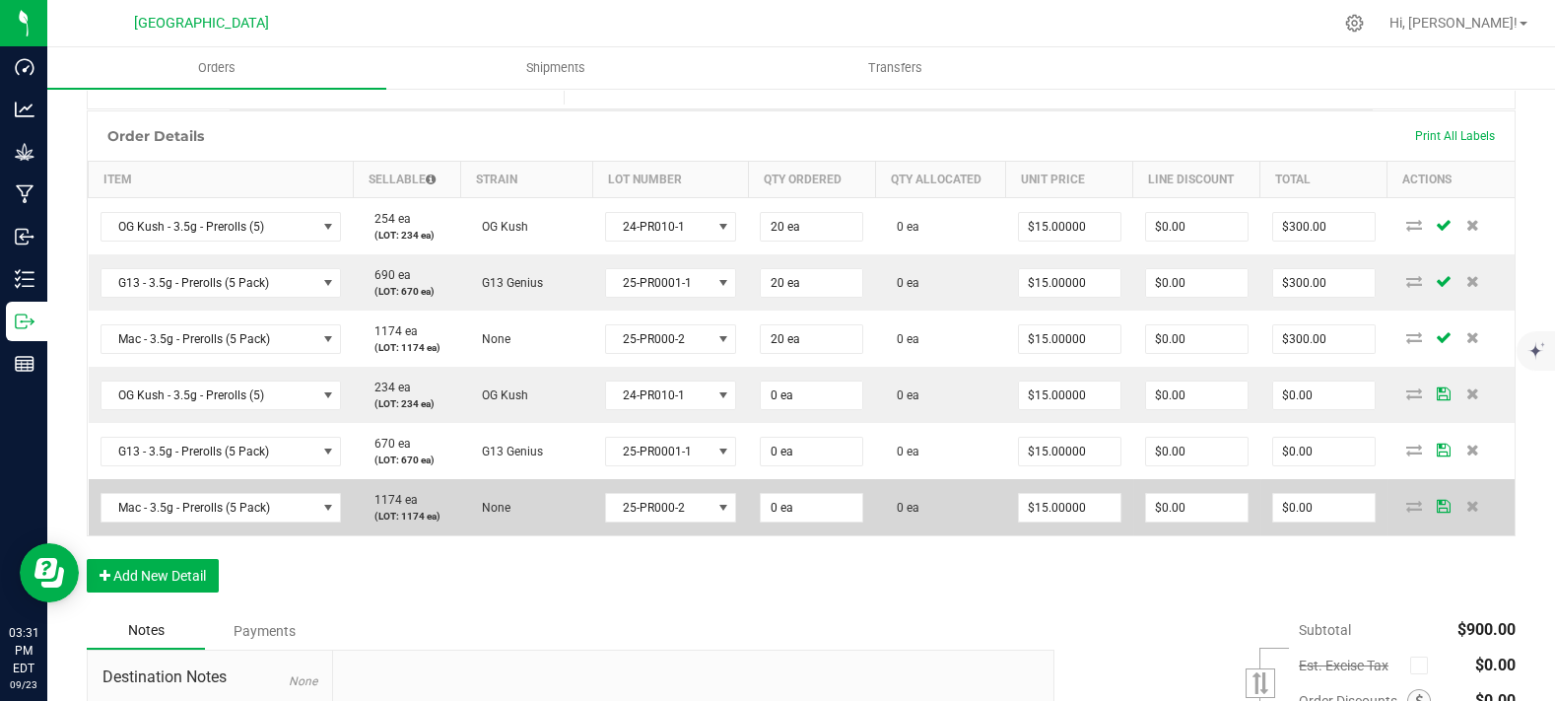
click at [549, 535] on td "None" at bounding box center [526, 507] width 132 height 56
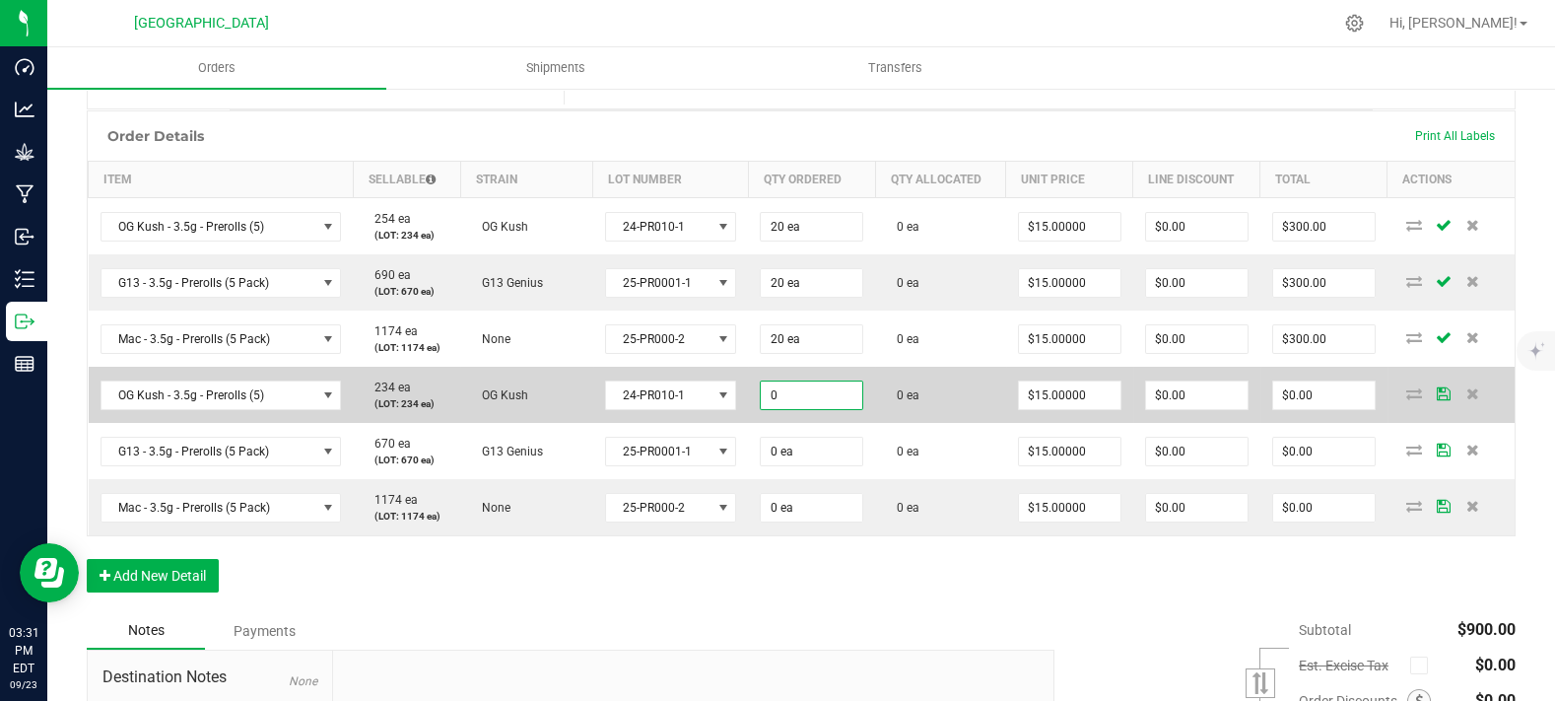
click at [792, 409] on input "0" at bounding box center [812, 395] width 102 height 28
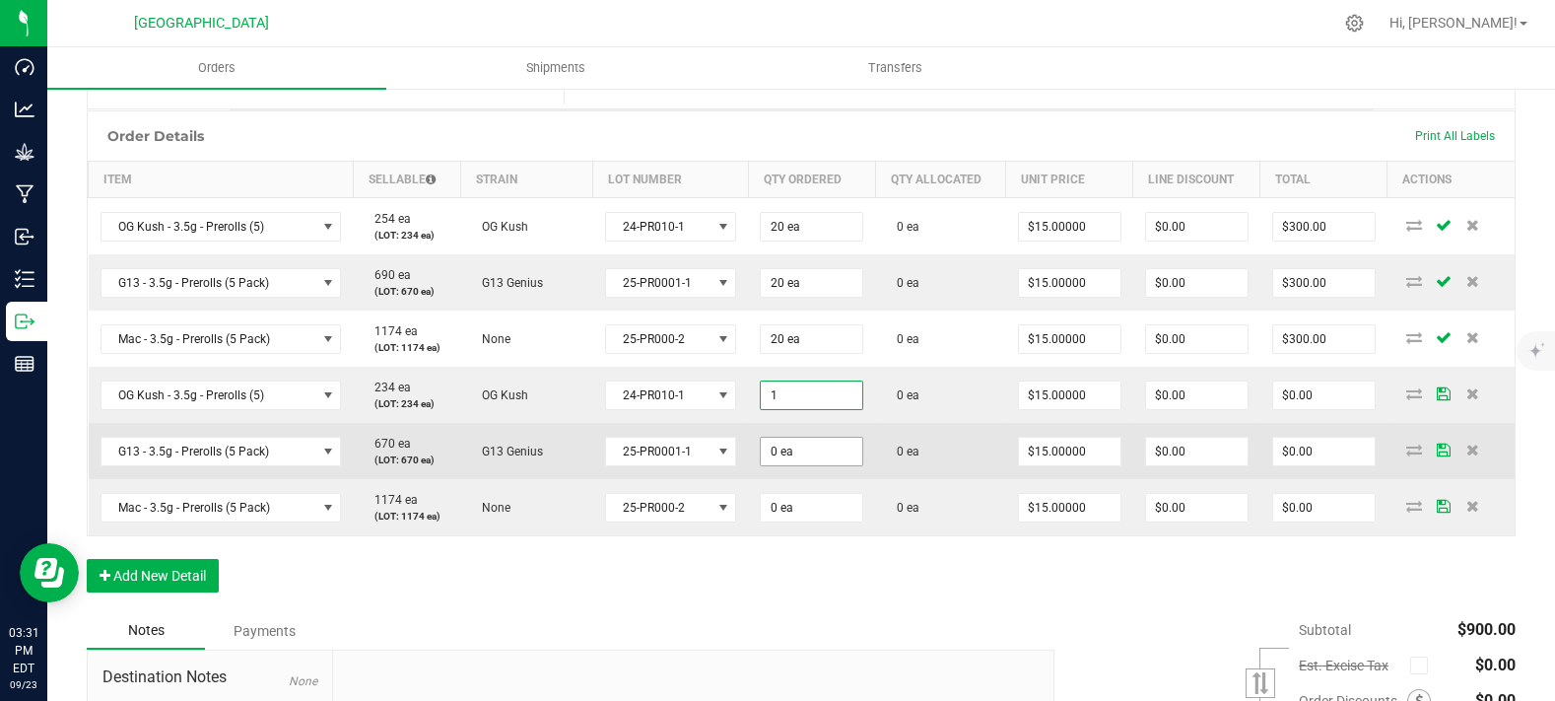
type input "1 ea"
type input "$15.00"
click at [797, 465] on input "0" at bounding box center [812, 452] width 102 height 28
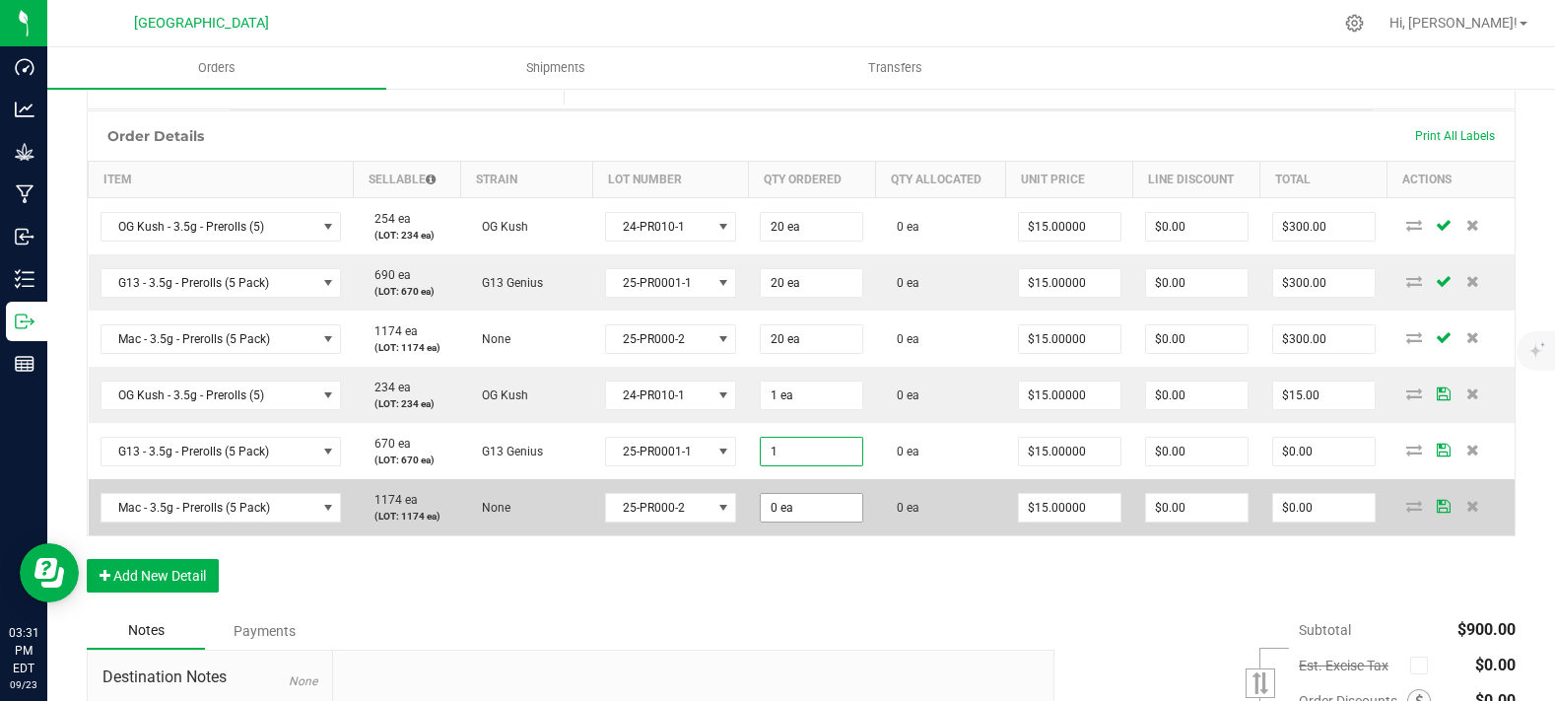
type input "1 ea"
type input "$15.00"
click at [784, 521] on input "0" at bounding box center [812, 508] width 102 height 28
type input "1 ea"
type input "$15.00"
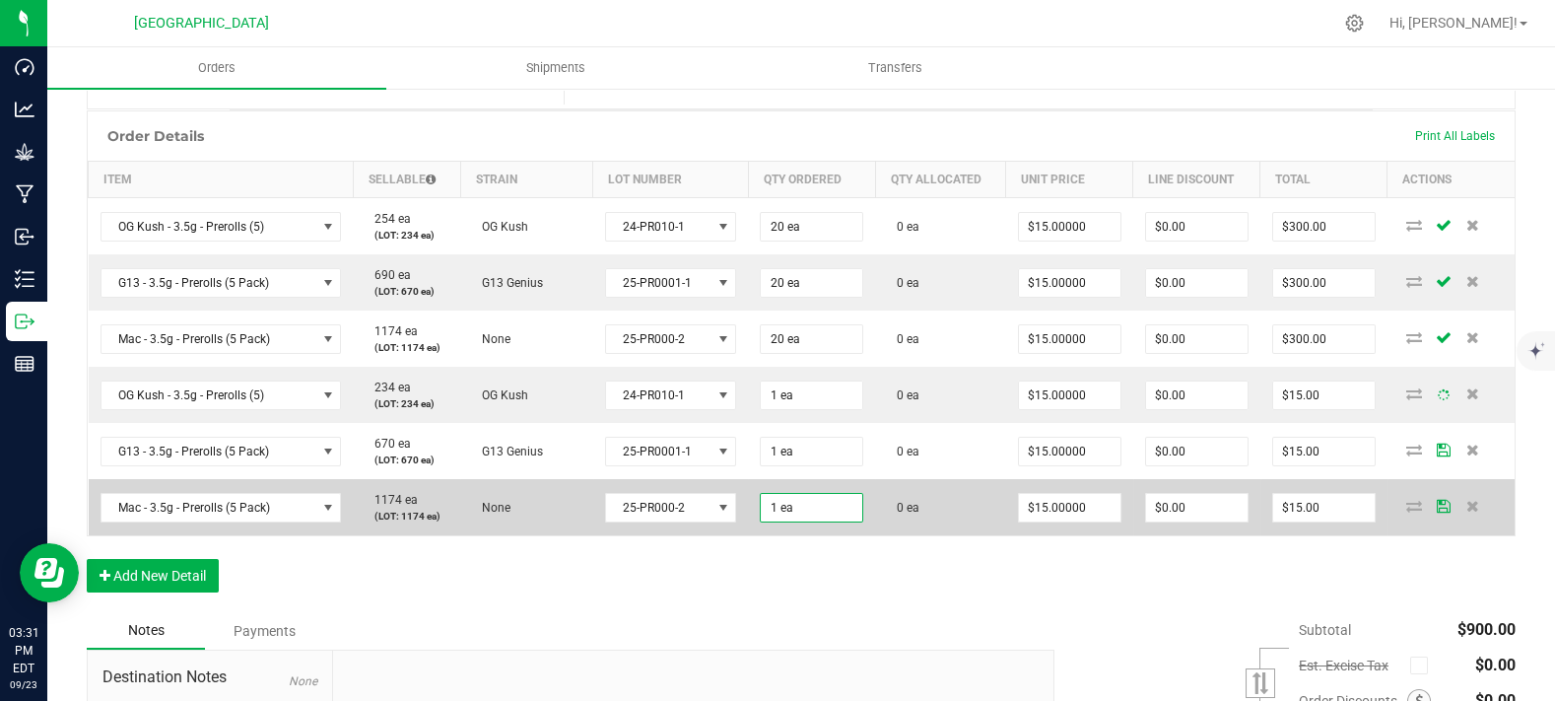
click at [886, 523] on td "0 ea" at bounding box center [940, 507] width 130 height 56
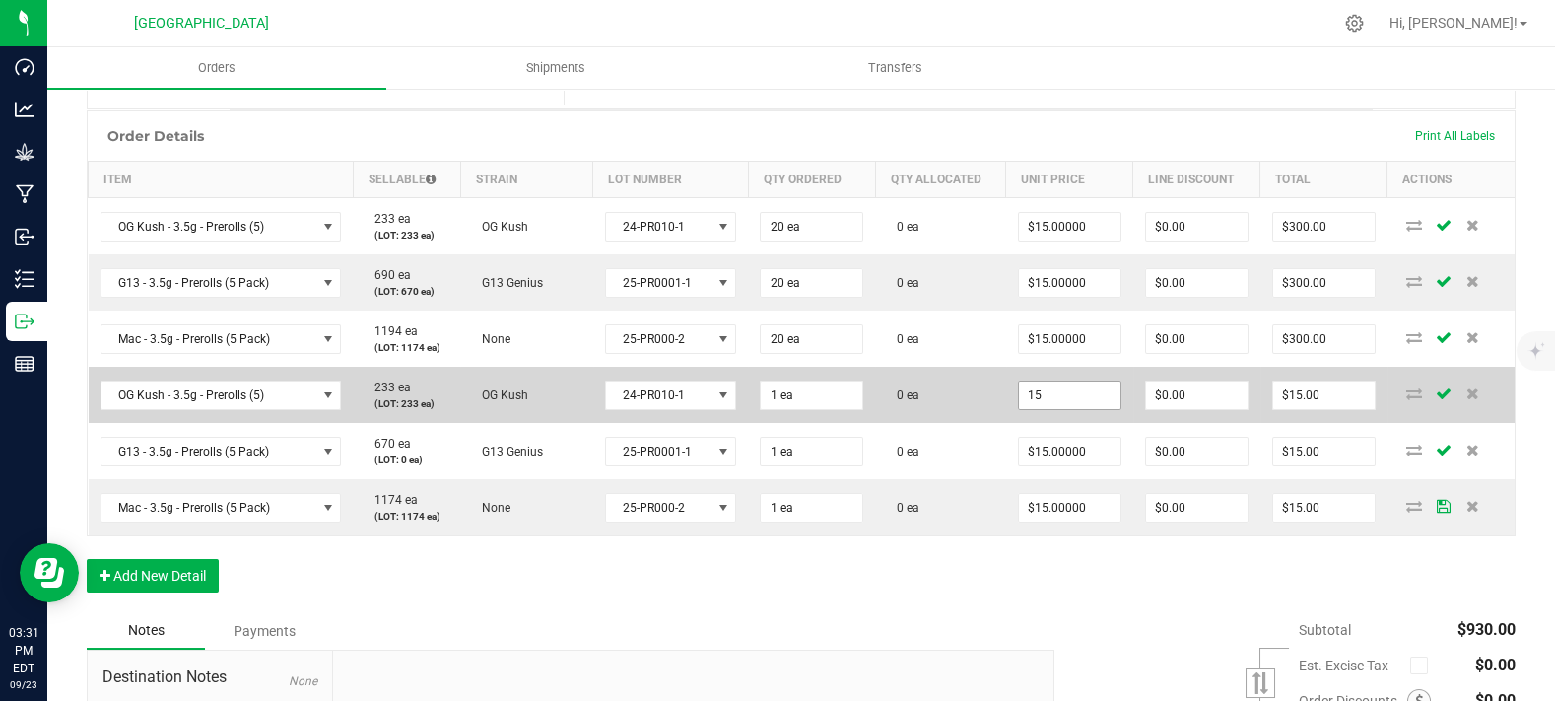
click at [1030, 409] on input "15" at bounding box center [1070, 395] width 102 height 28
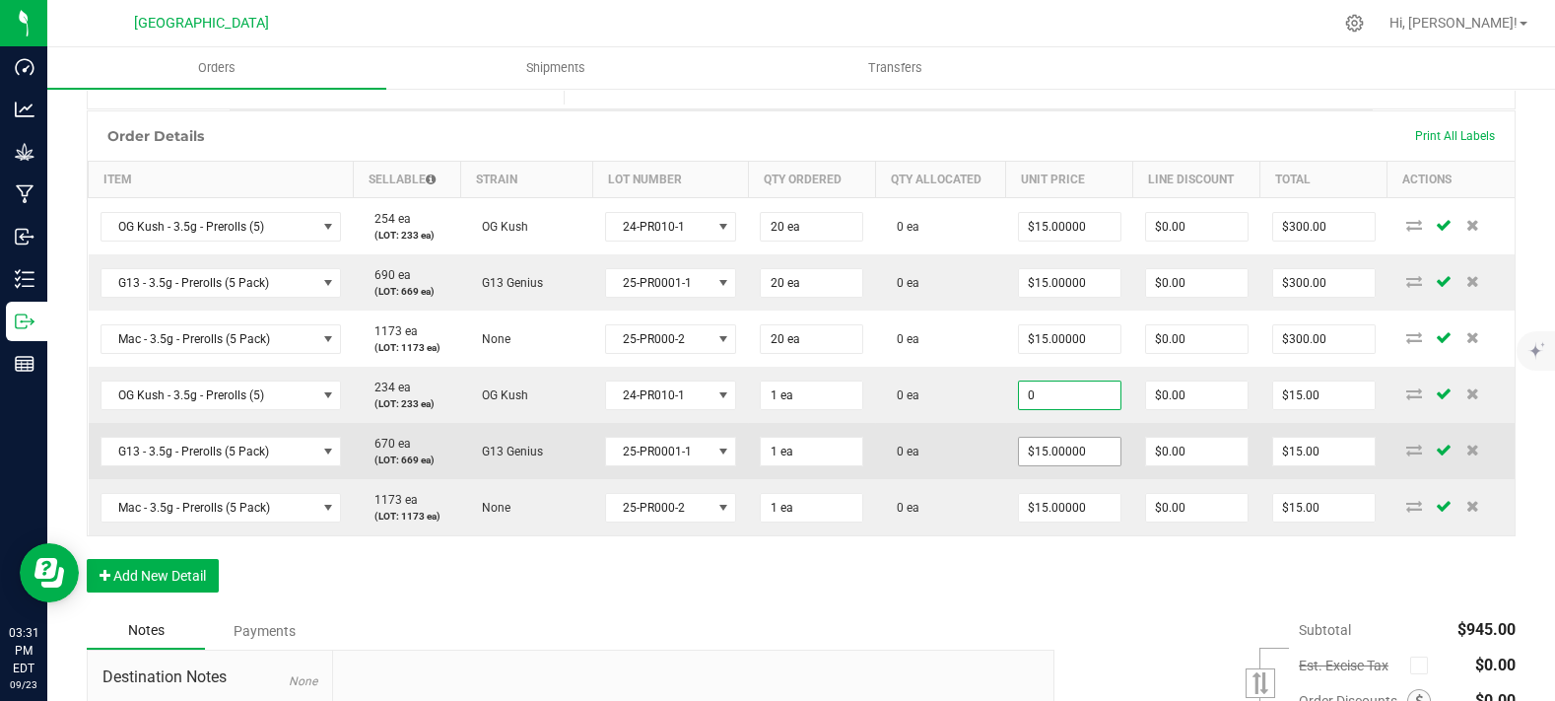
type input "$0.00000"
type input "$0.00"
click at [1078, 465] on input "15" at bounding box center [1070, 452] width 102 height 28
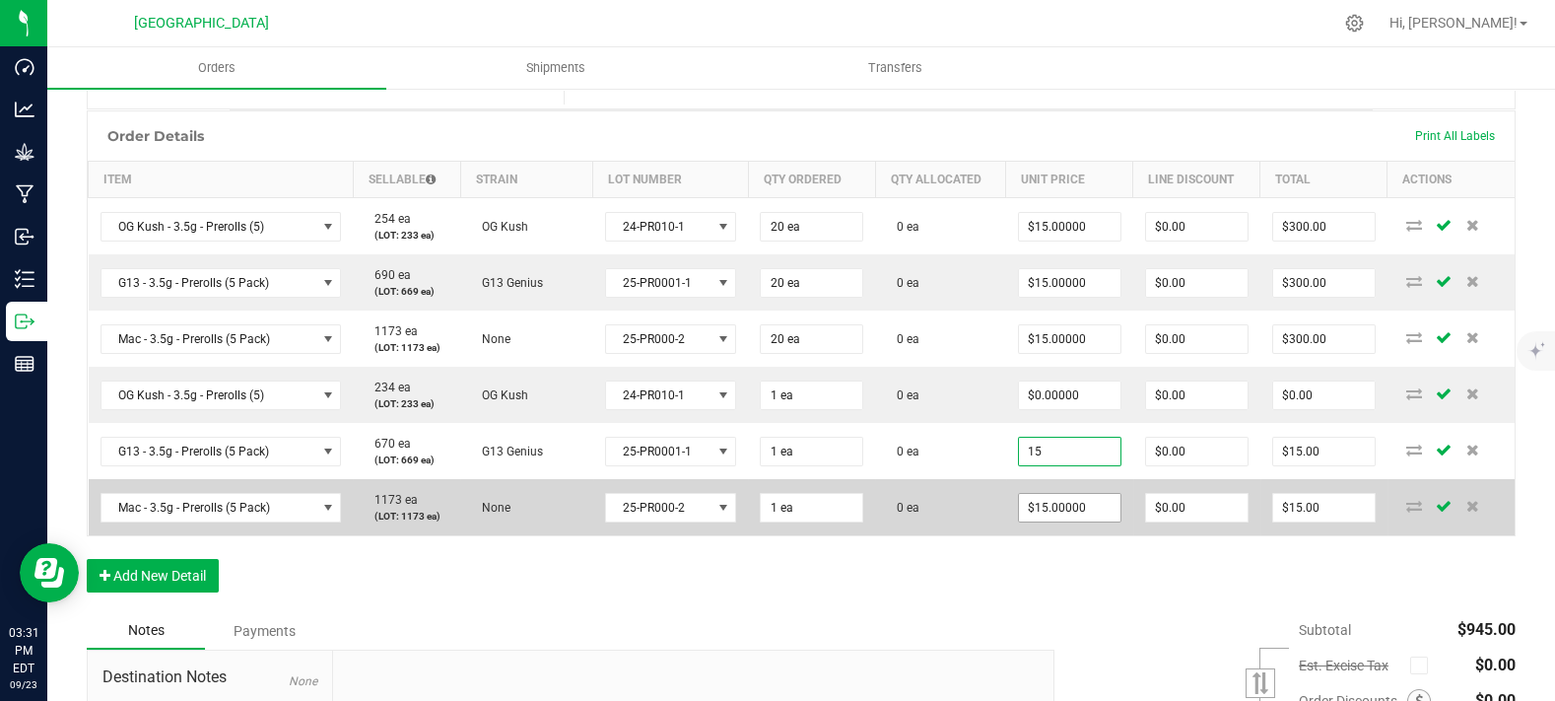
paste input "0"
type input "$0.00000"
type input "$0.00"
click at [1054, 535] on td "$15.00000" at bounding box center [1069, 507] width 127 height 56
click at [1030, 521] on input "15" at bounding box center [1070, 508] width 102 height 28
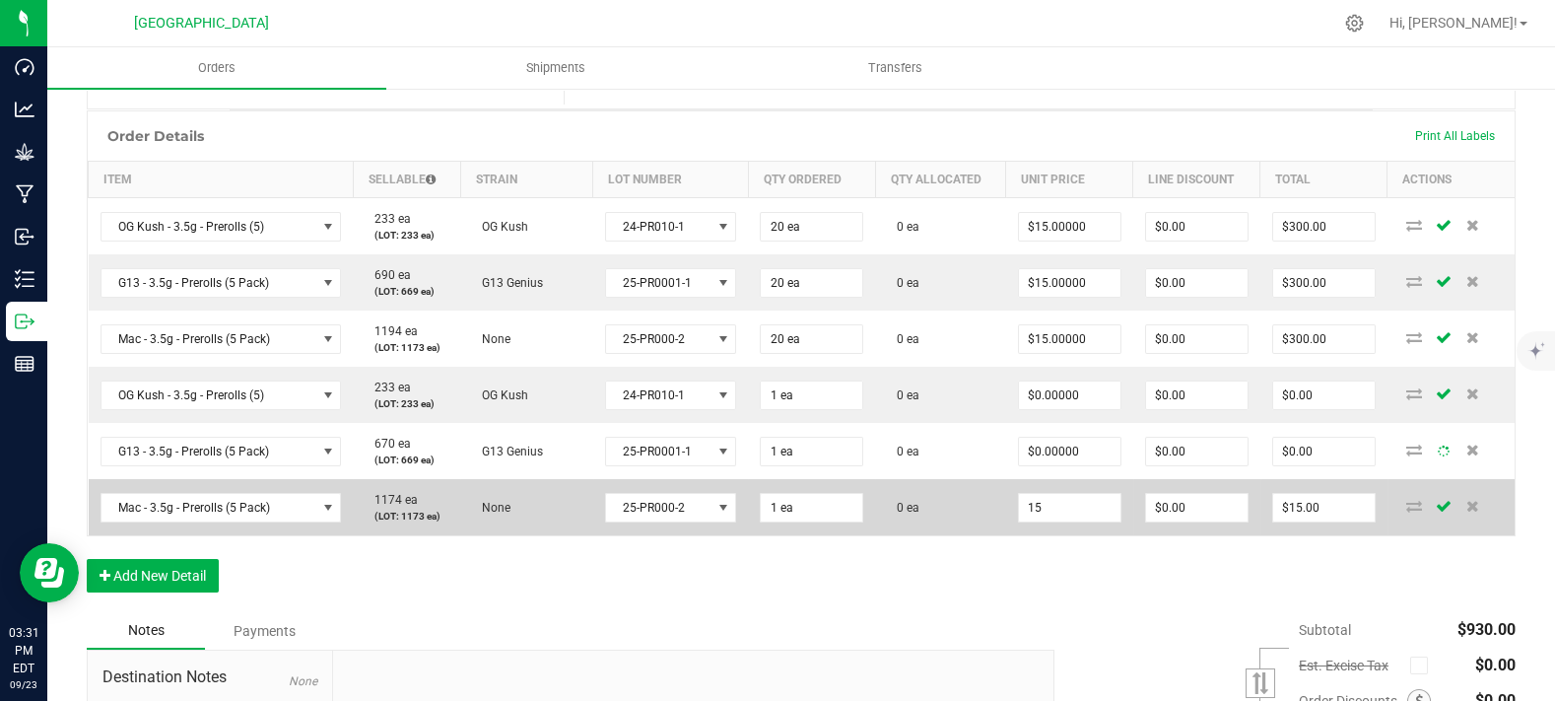
paste input "0"
type input "$0.00000"
type input "$0.00"
click at [984, 535] on td "0 ea" at bounding box center [940, 507] width 130 height 56
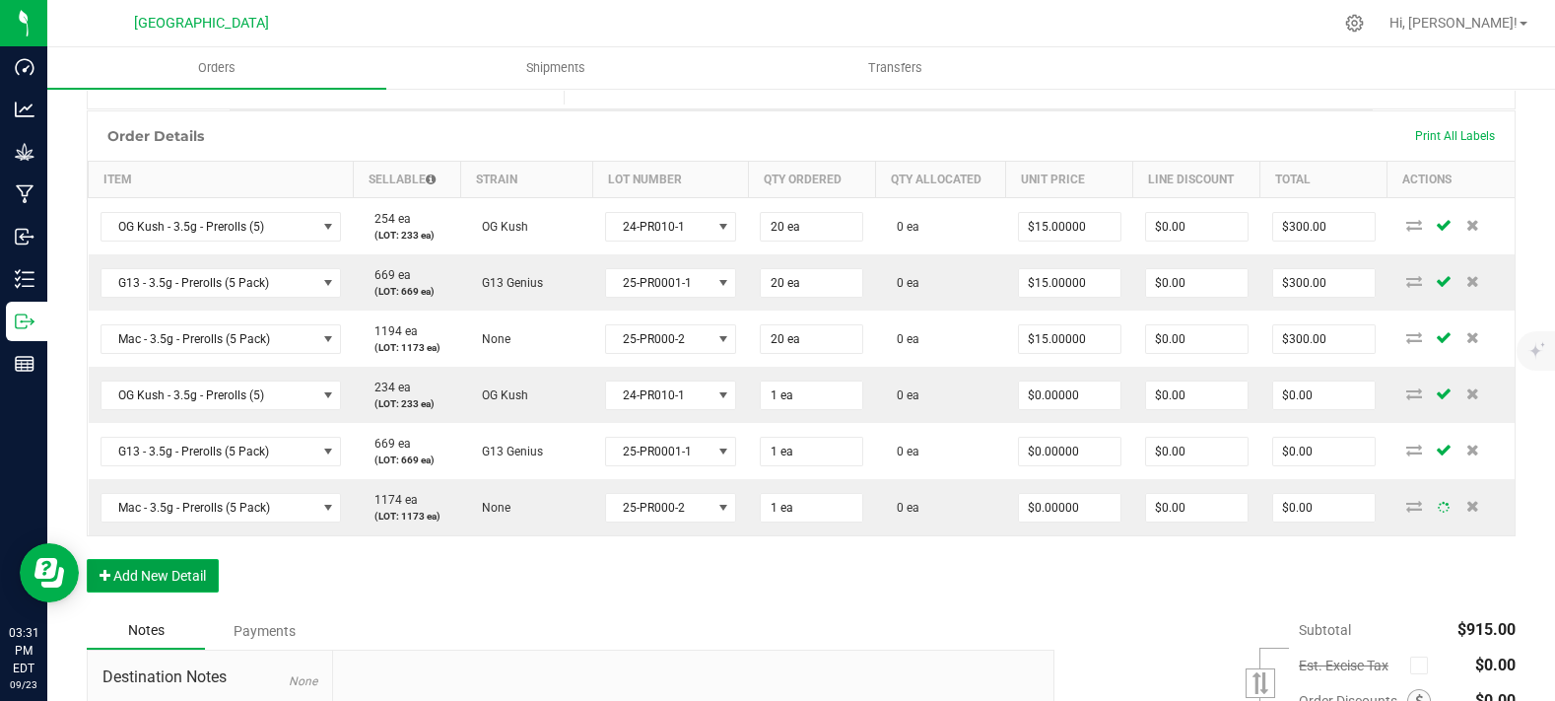
click at [191, 592] on button "Add New Detail" at bounding box center [153, 576] width 132 height 34
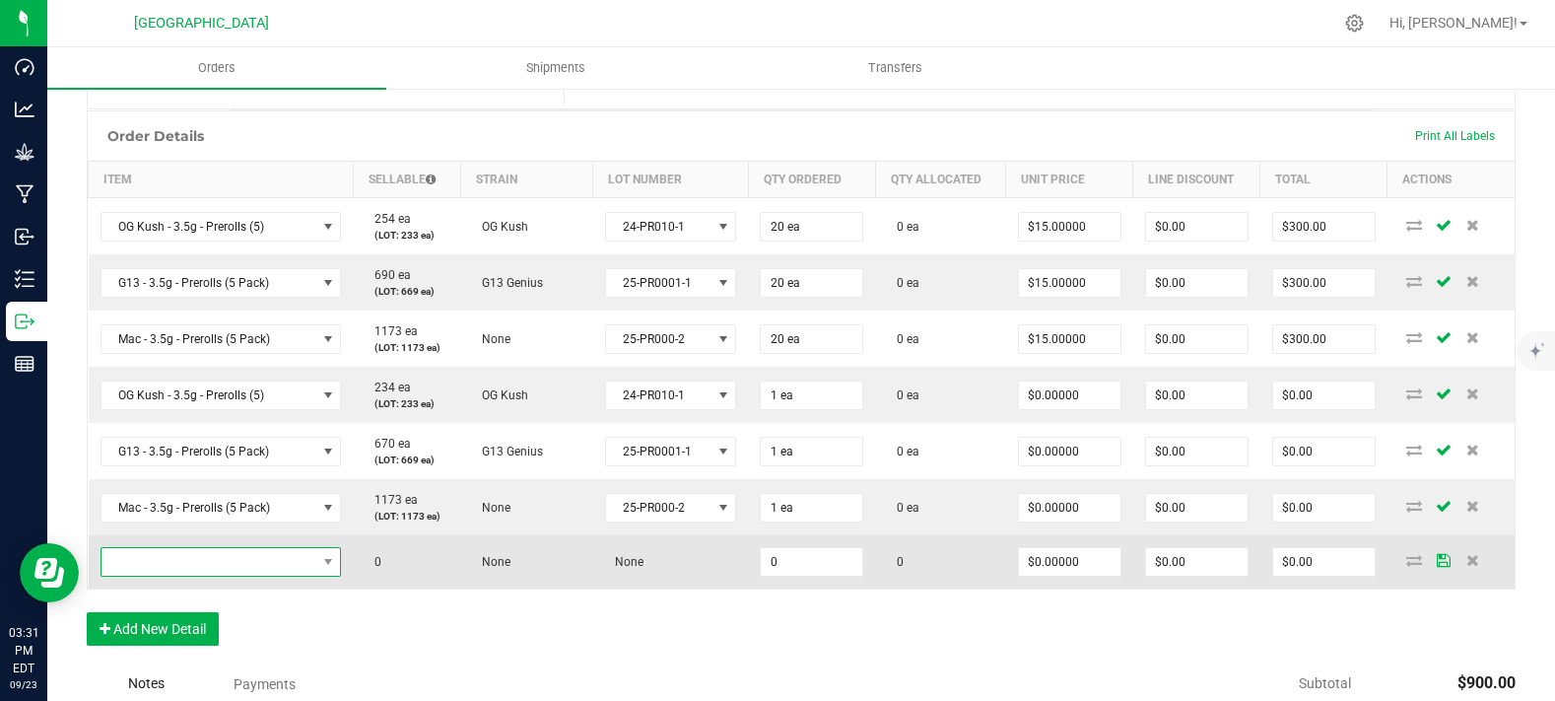
click at [205, 576] on span "NO DATA FOUND" at bounding box center [209, 562] width 215 height 28
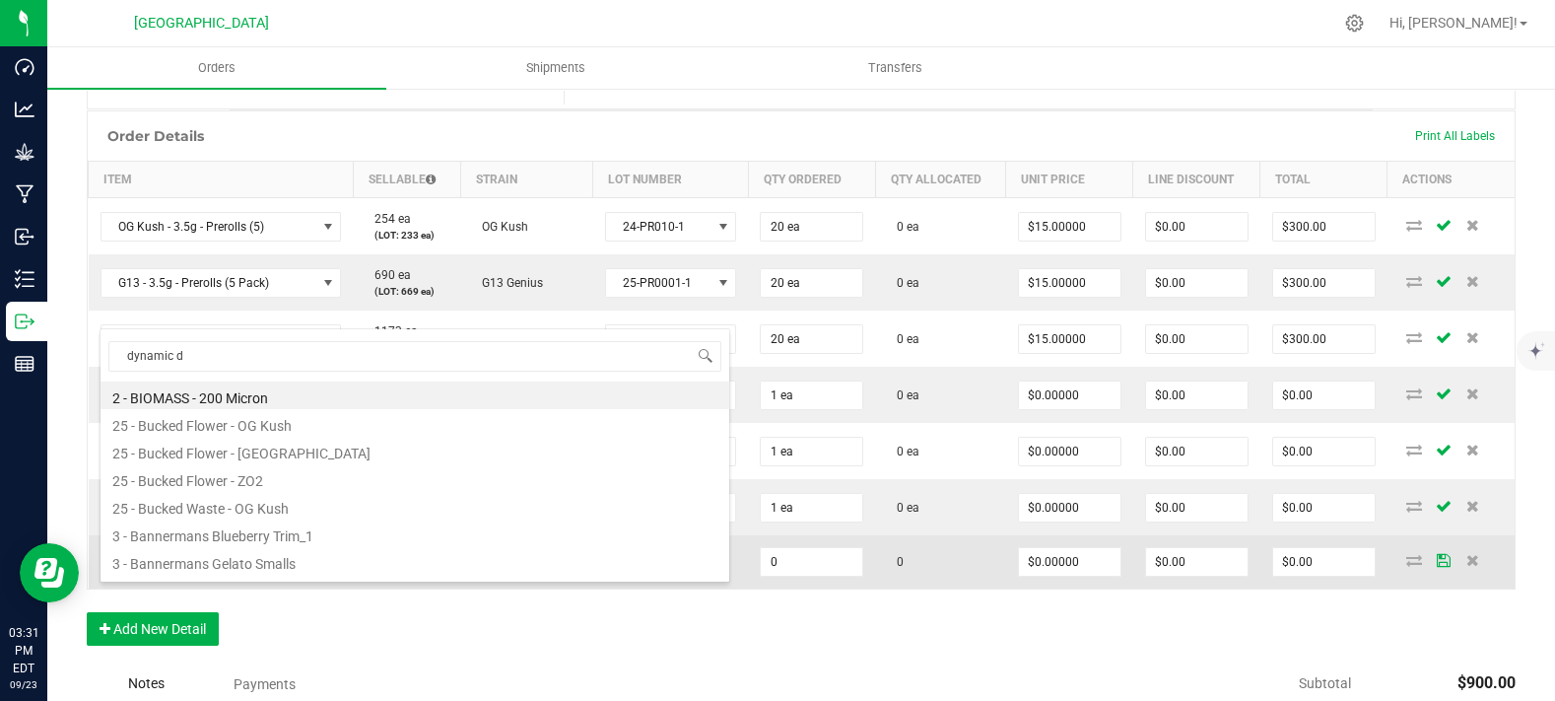
type input "dynamic do"
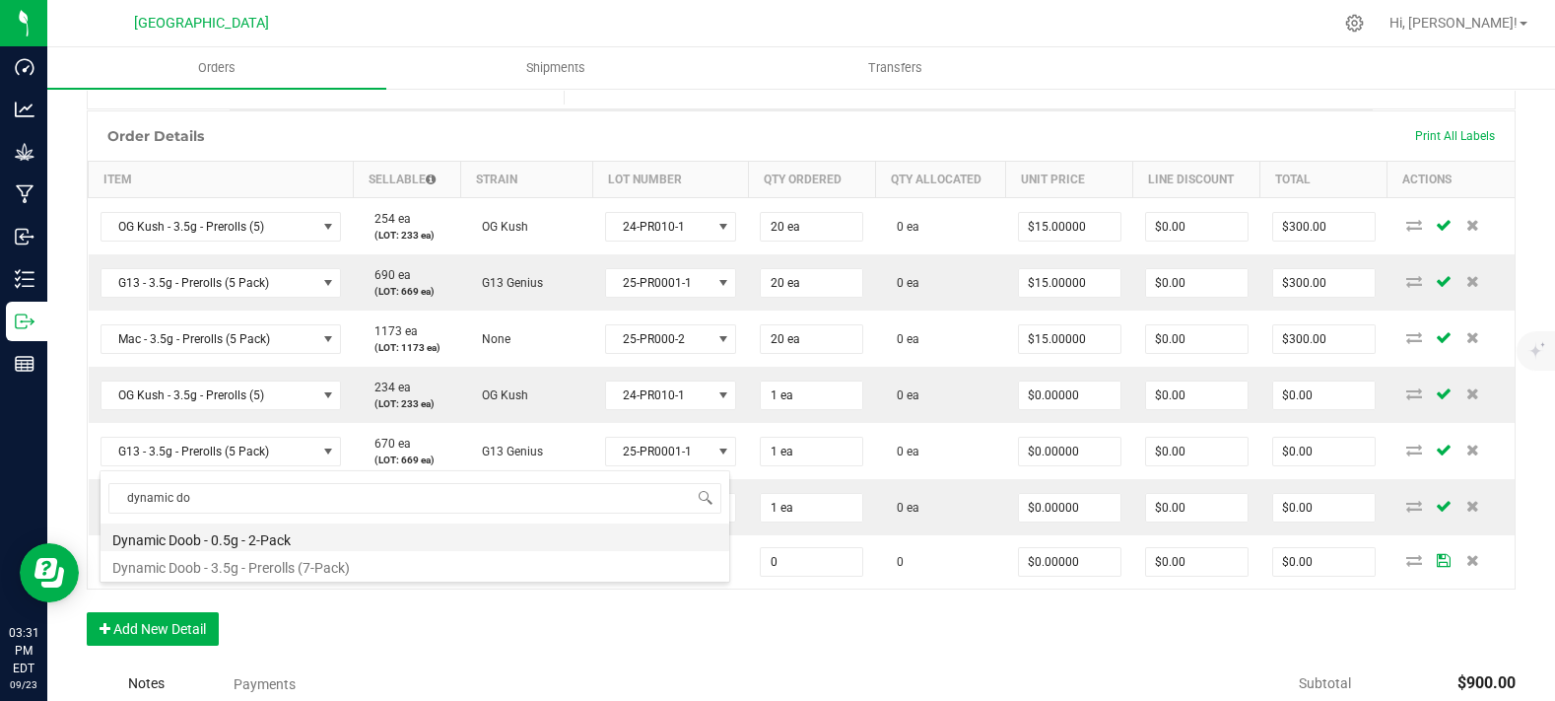
click at [328, 536] on li "Dynamic Doob - 0.5g - 2-Pack" at bounding box center [415, 537] width 629 height 28
type input "0 ea"
type input "$6.00000"
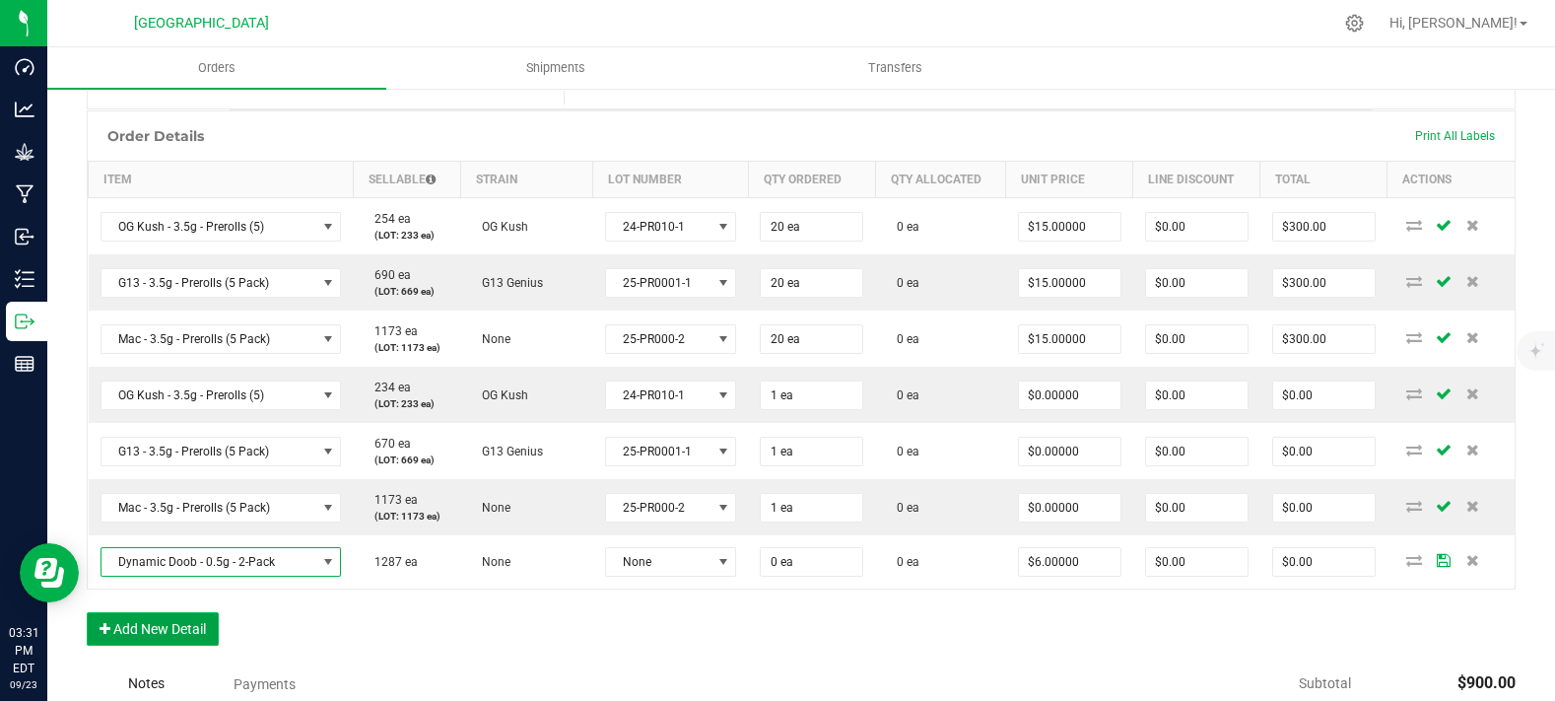
click at [184, 646] on button "Add New Detail" at bounding box center [153, 629] width 132 height 34
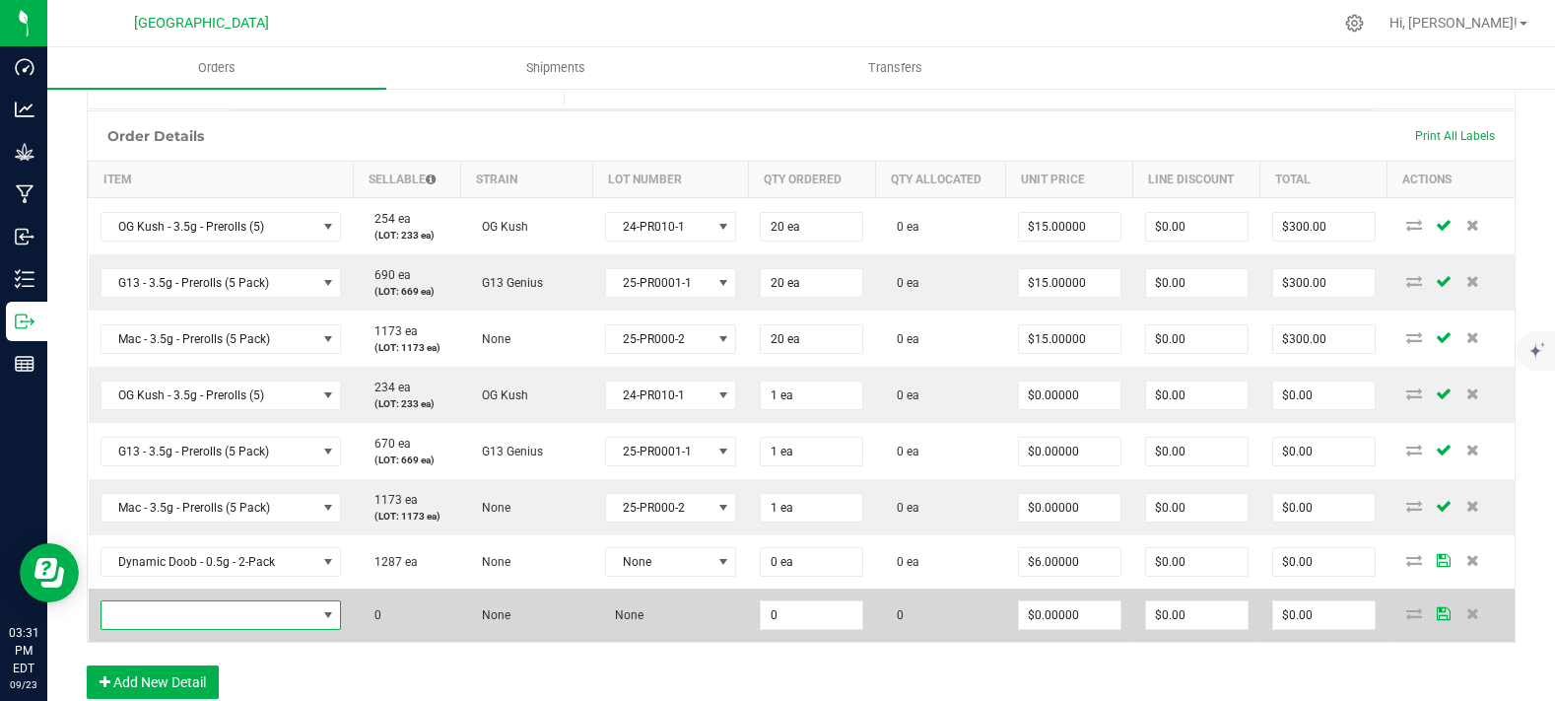
click at [200, 629] on span "NO DATA FOUND" at bounding box center [209, 615] width 215 height 28
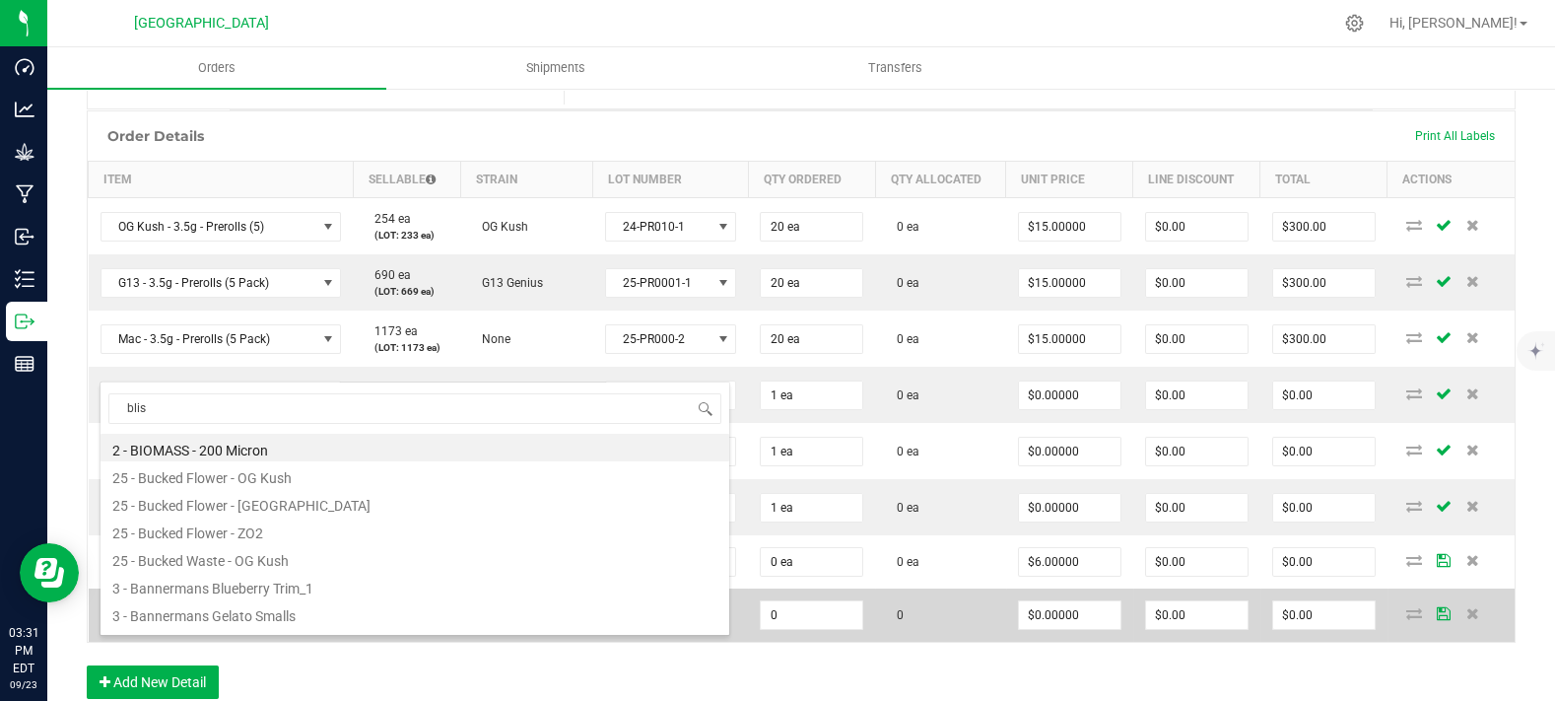
type input "bliss"
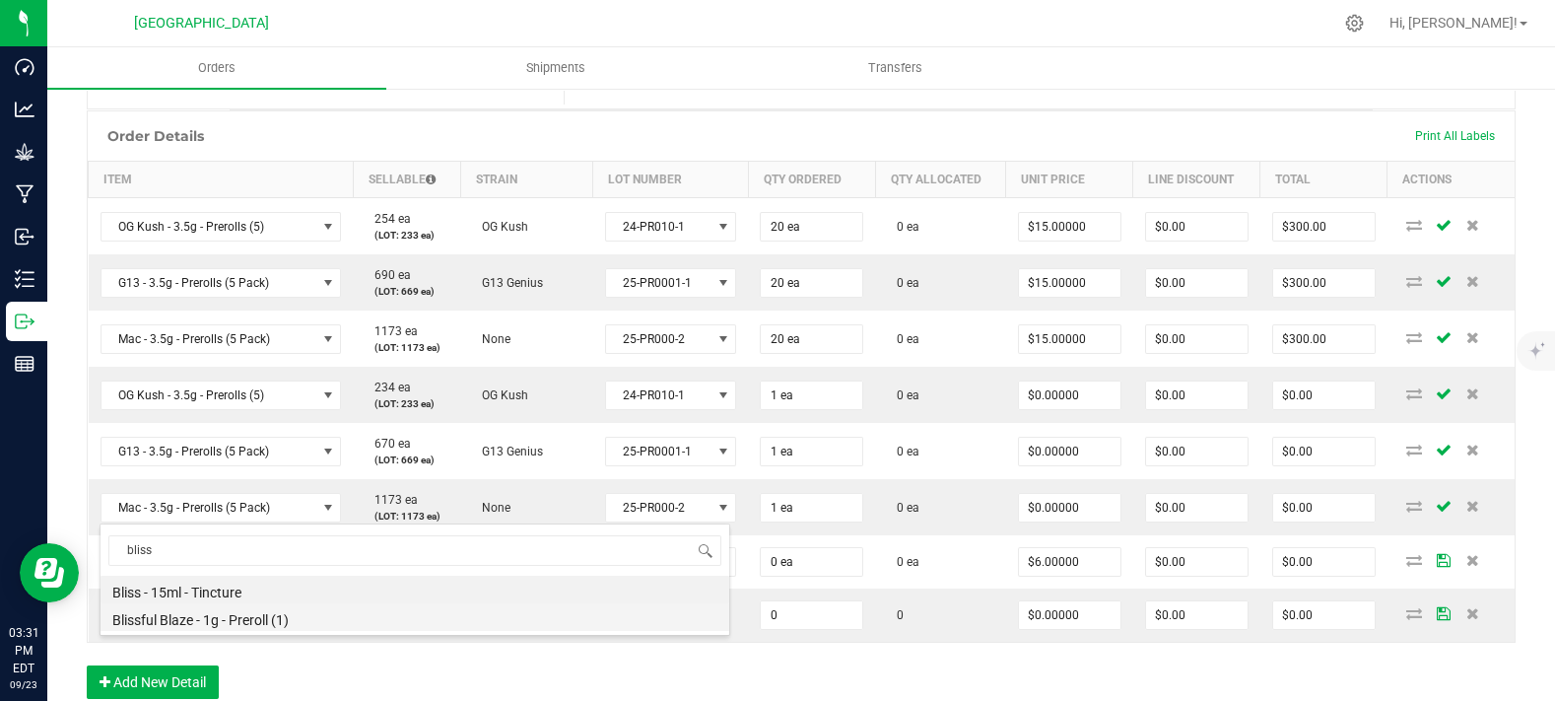
click at [273, 618] on li "Blissful Blaze - 1g - Preroll (1)" at bounding box center [415, 617] width 629 height 28
type input "0 ea"
type input "$6.00000"
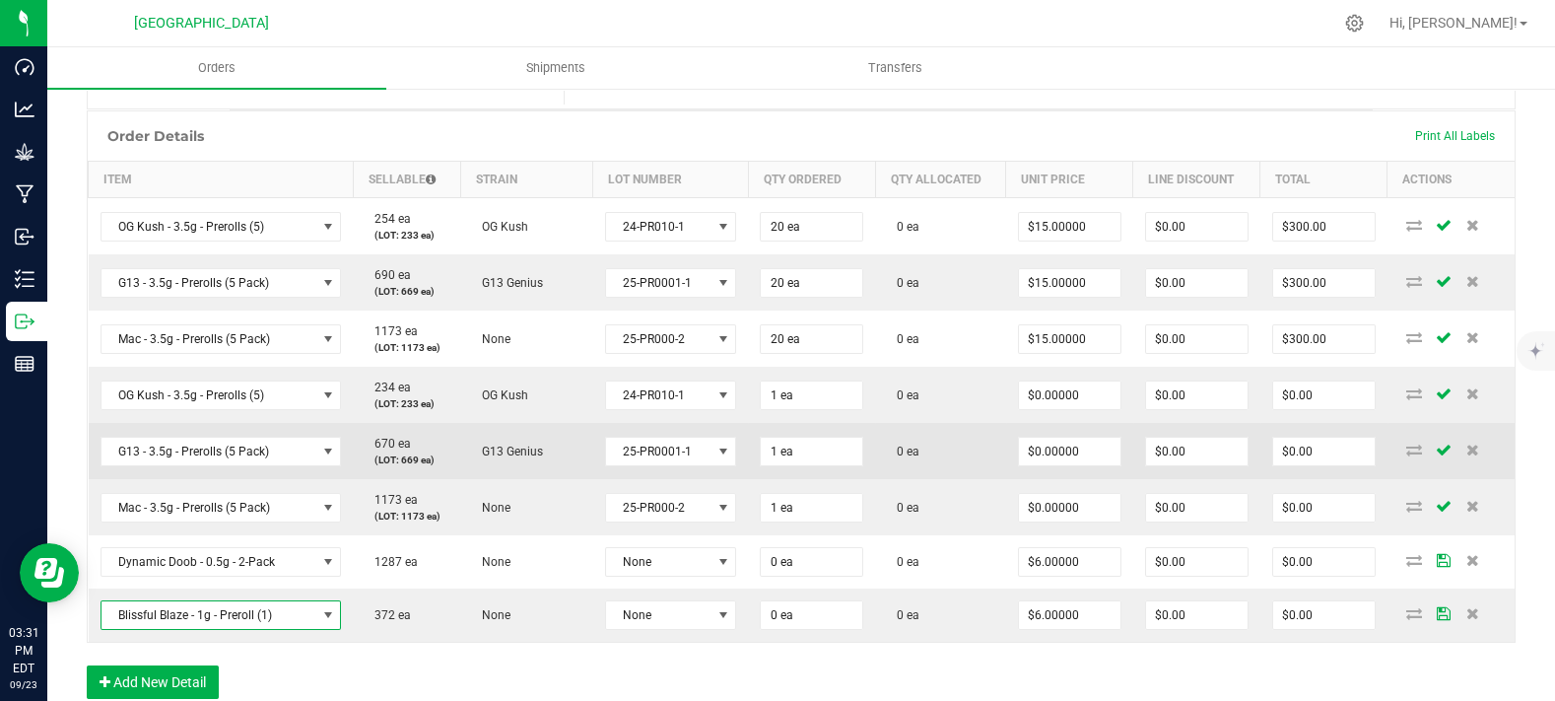
click at [509, 460] on td "G13 Genius" at bounding box center [526, 451] width 132 height 56
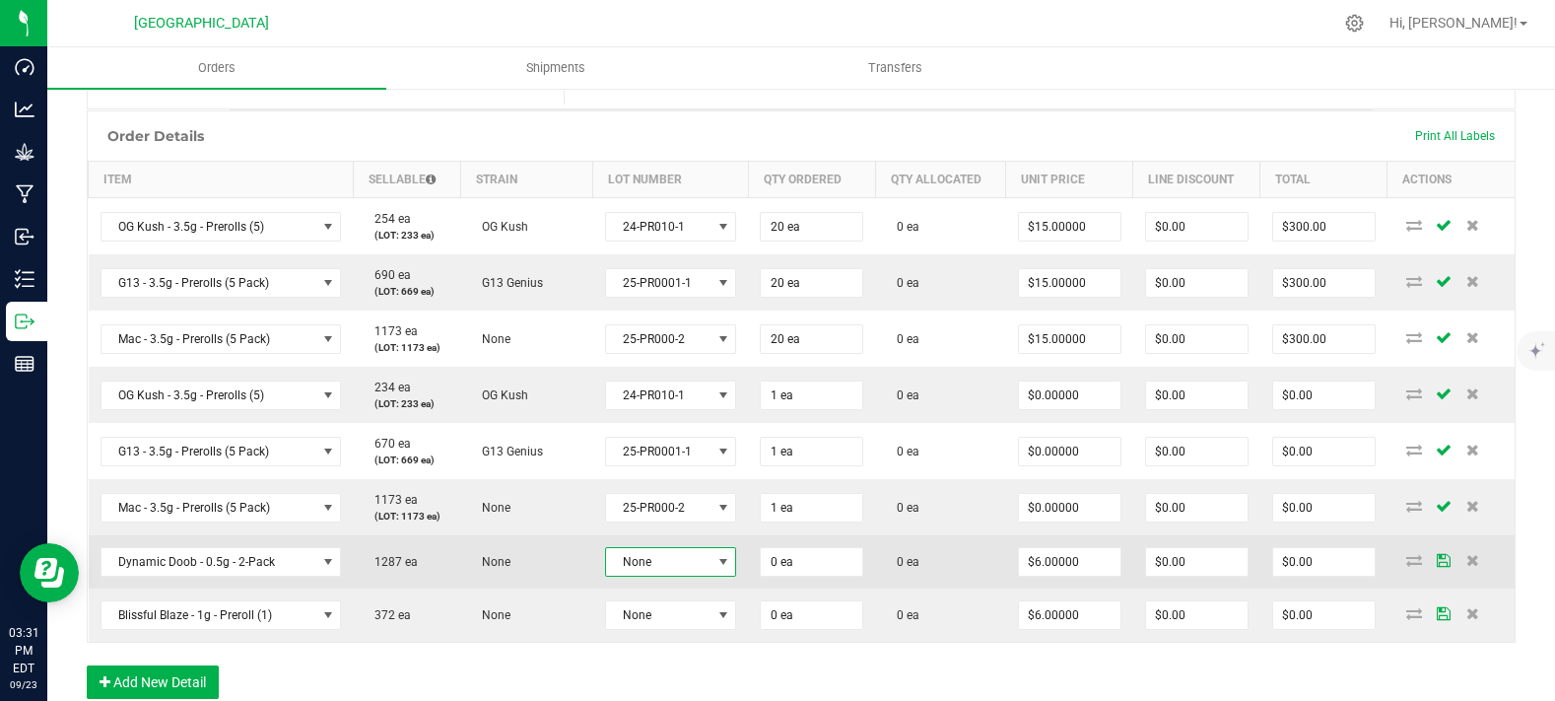
click at [694, 576] on span "None" at bounding box center [658, 562] width 105 height 28
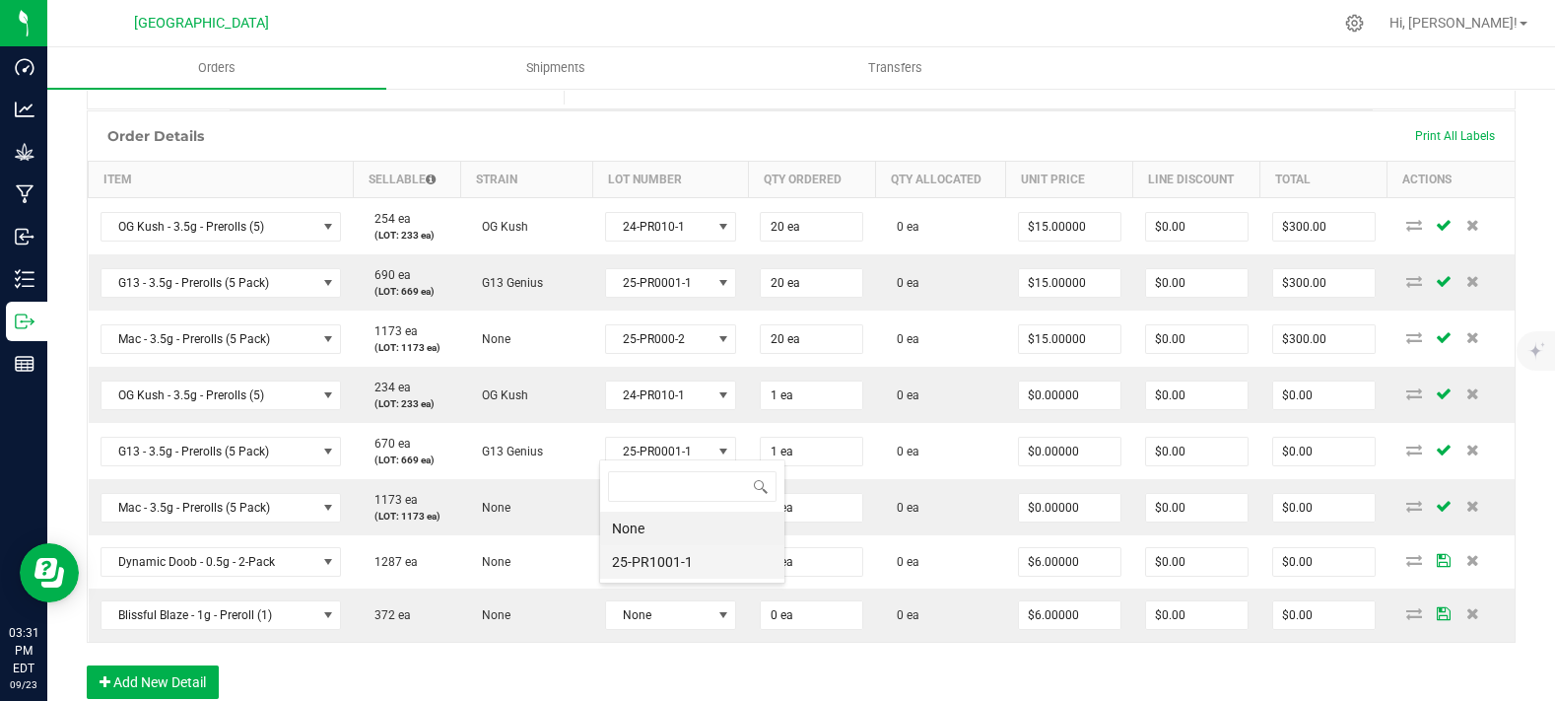
click at [721, 559] on li "25-PR1001-1" at bounding box center [692, 562] width 184 height 34
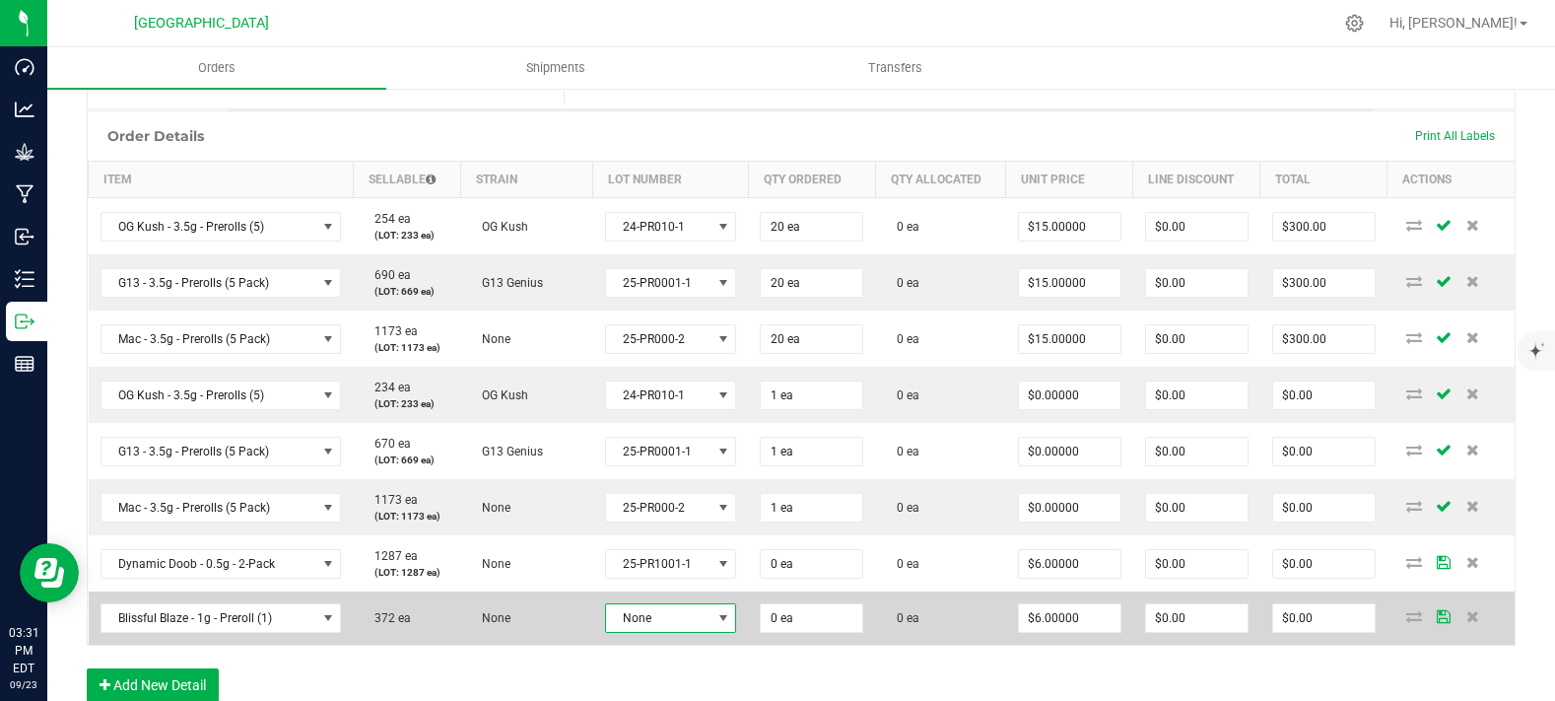
click at [678, 632] on span "None" at bounding box center [658, 618] width 105 height 28
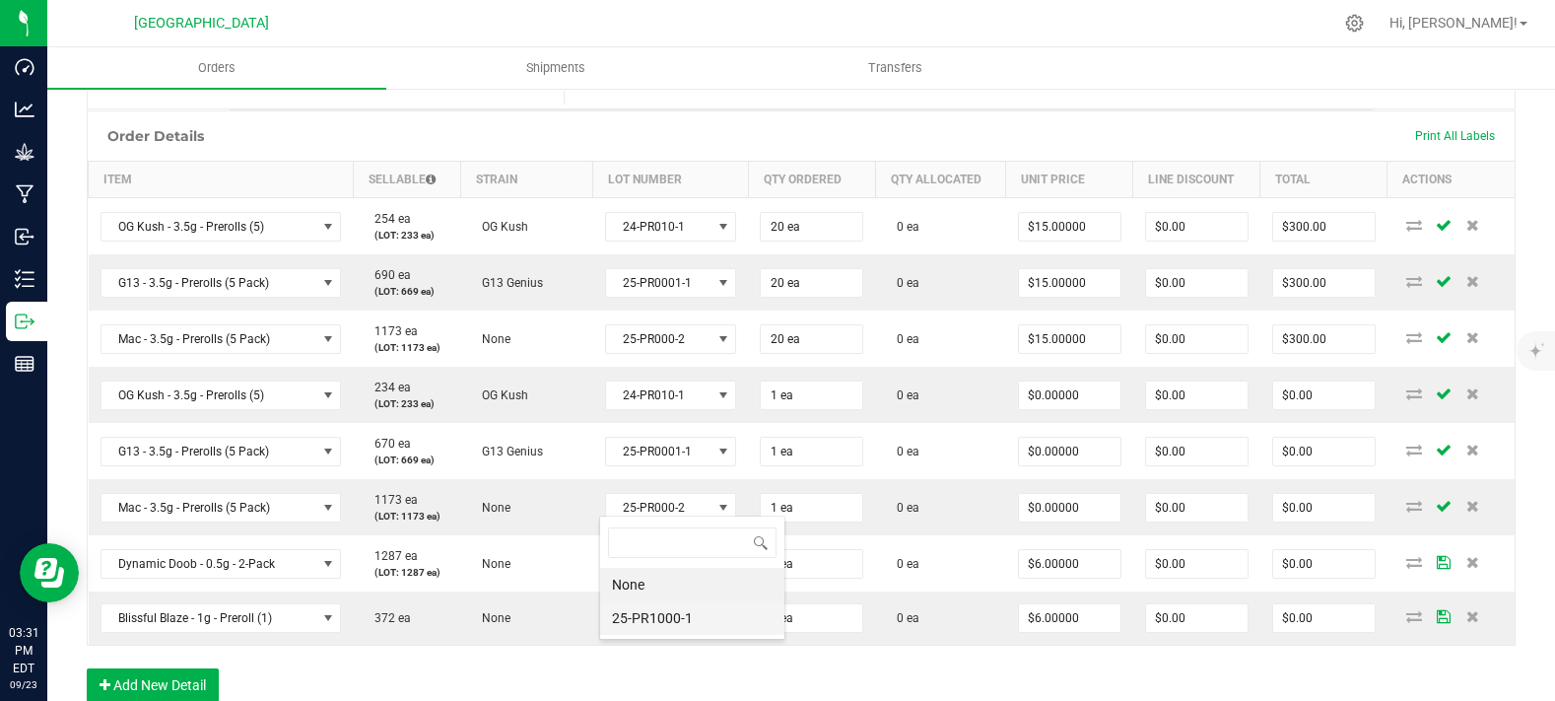
click at [712, 618] on li "25-PR1000-1" at bounding box center [692, 618] width 184 height 34
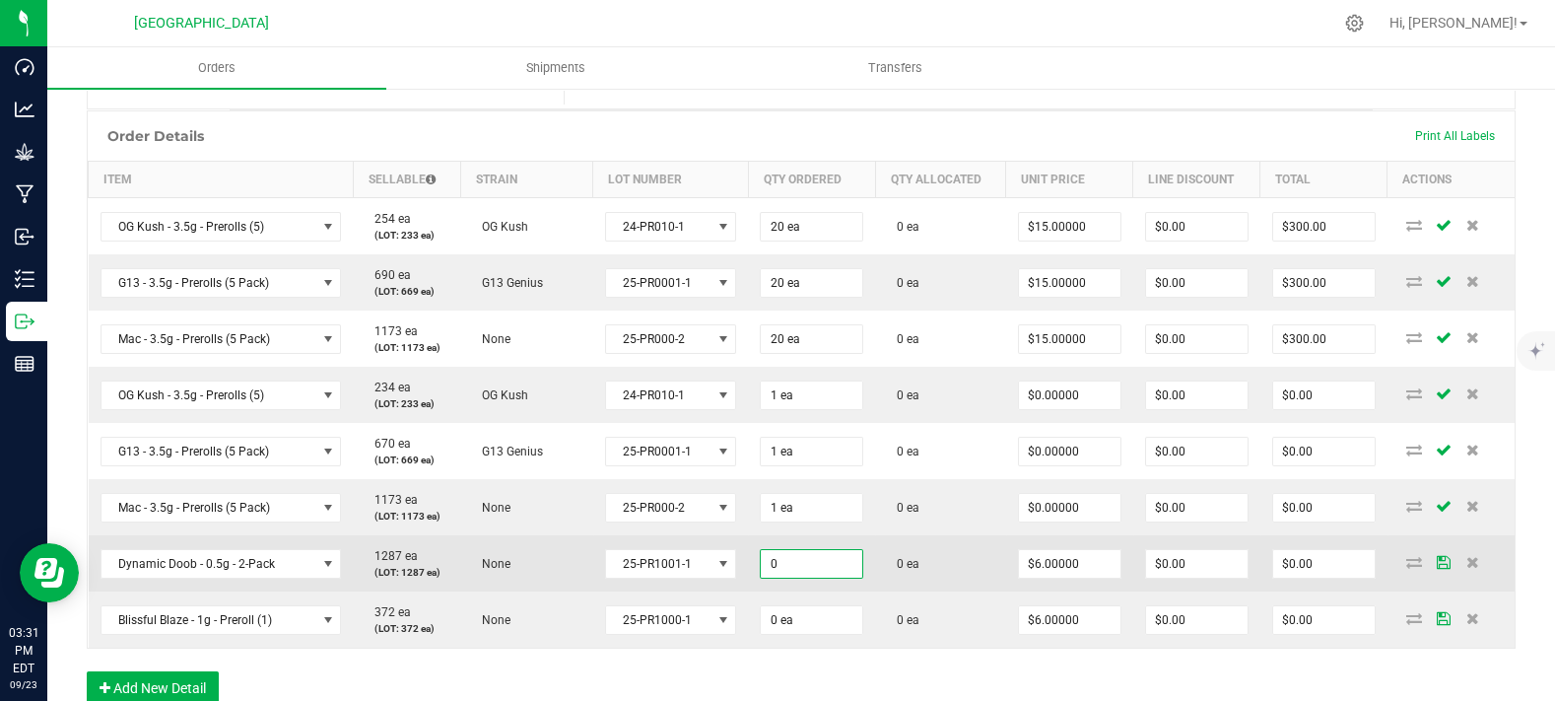
click at [775, 578] on input "0" at bounding box center [812, 564] width 102 height 28
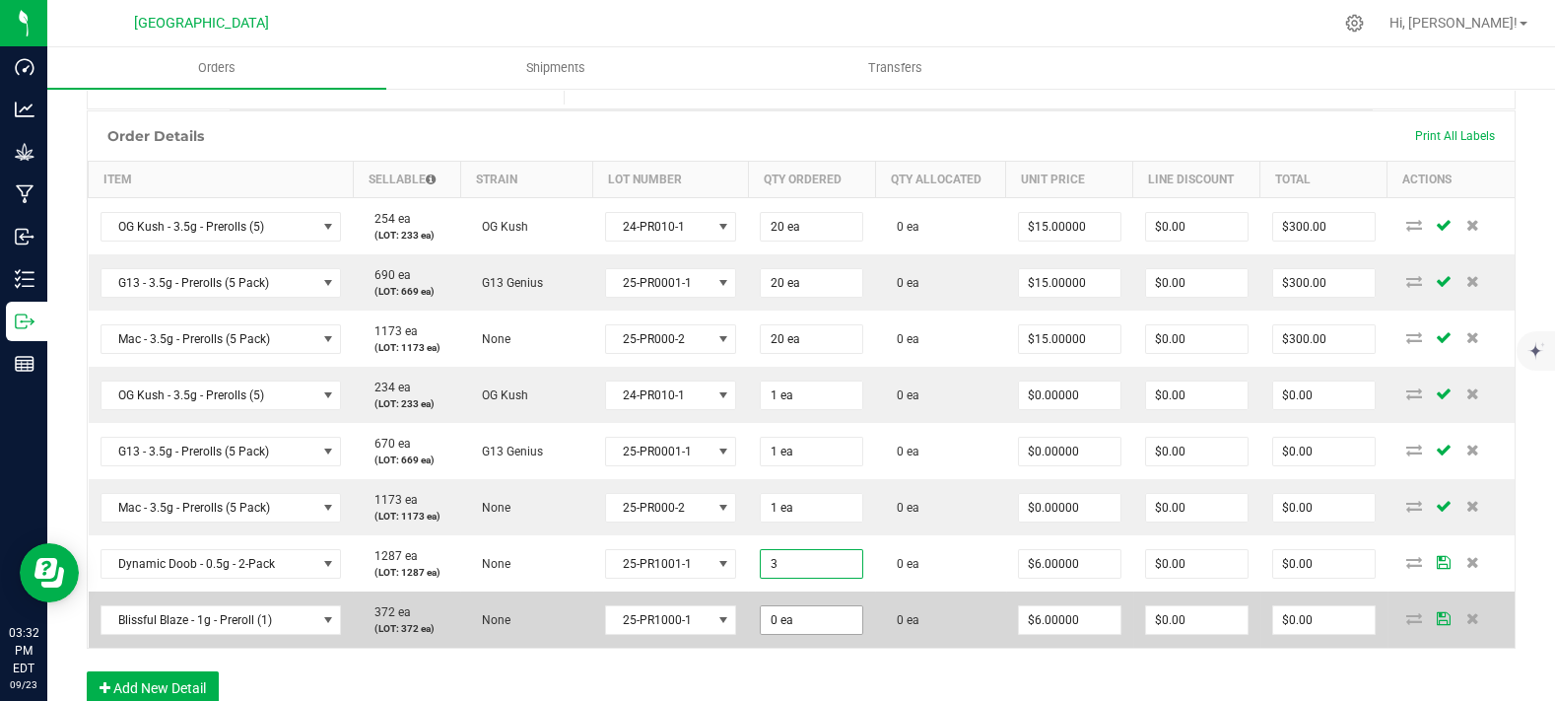
type input "3 ea"
type input "$18.00"
click at [790, 634] on input "0" at bounding box center [812, 620] width 102 height 28
type input "3 ea"
type input "$18.00"
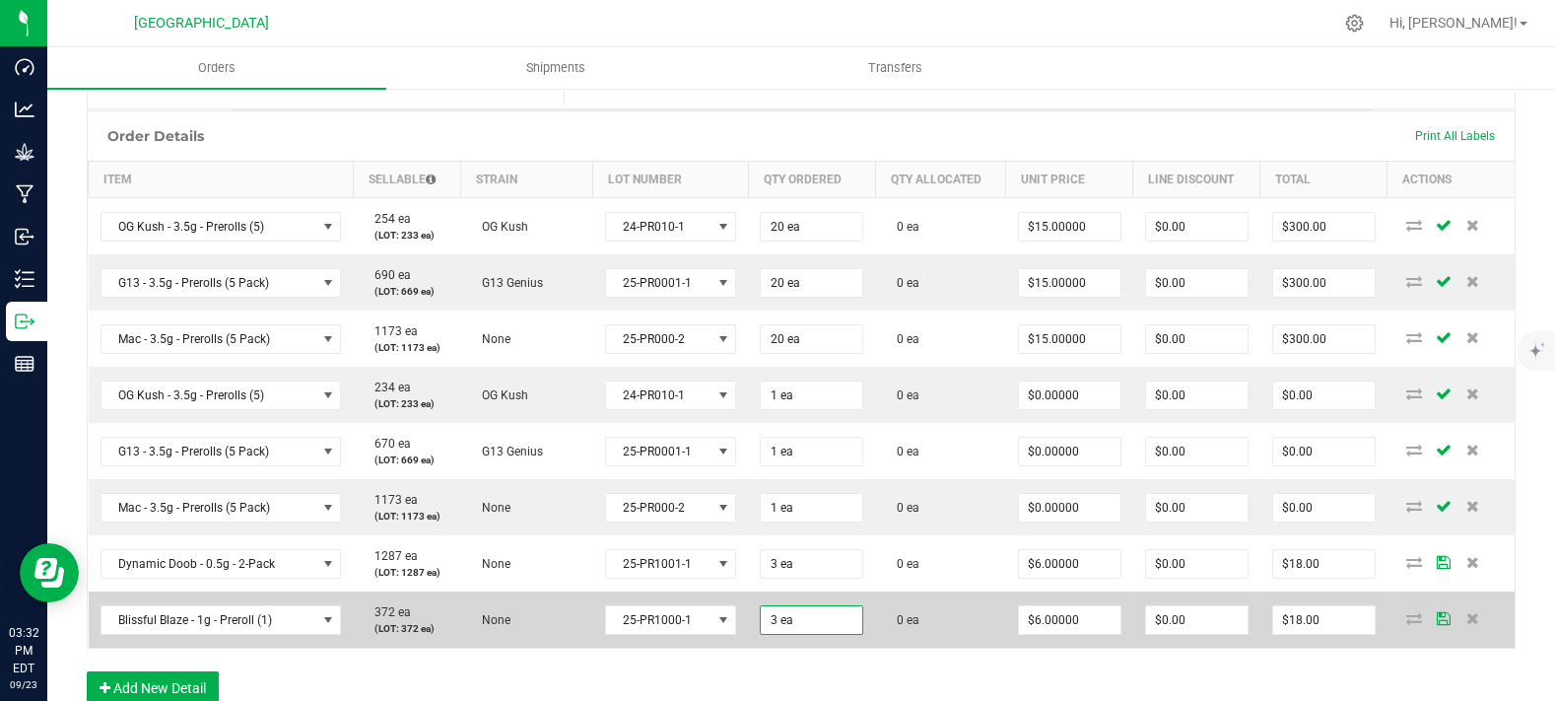
click at [901, 629] on td "0 ea" at bounding box center [940, 619] width 130 height 56
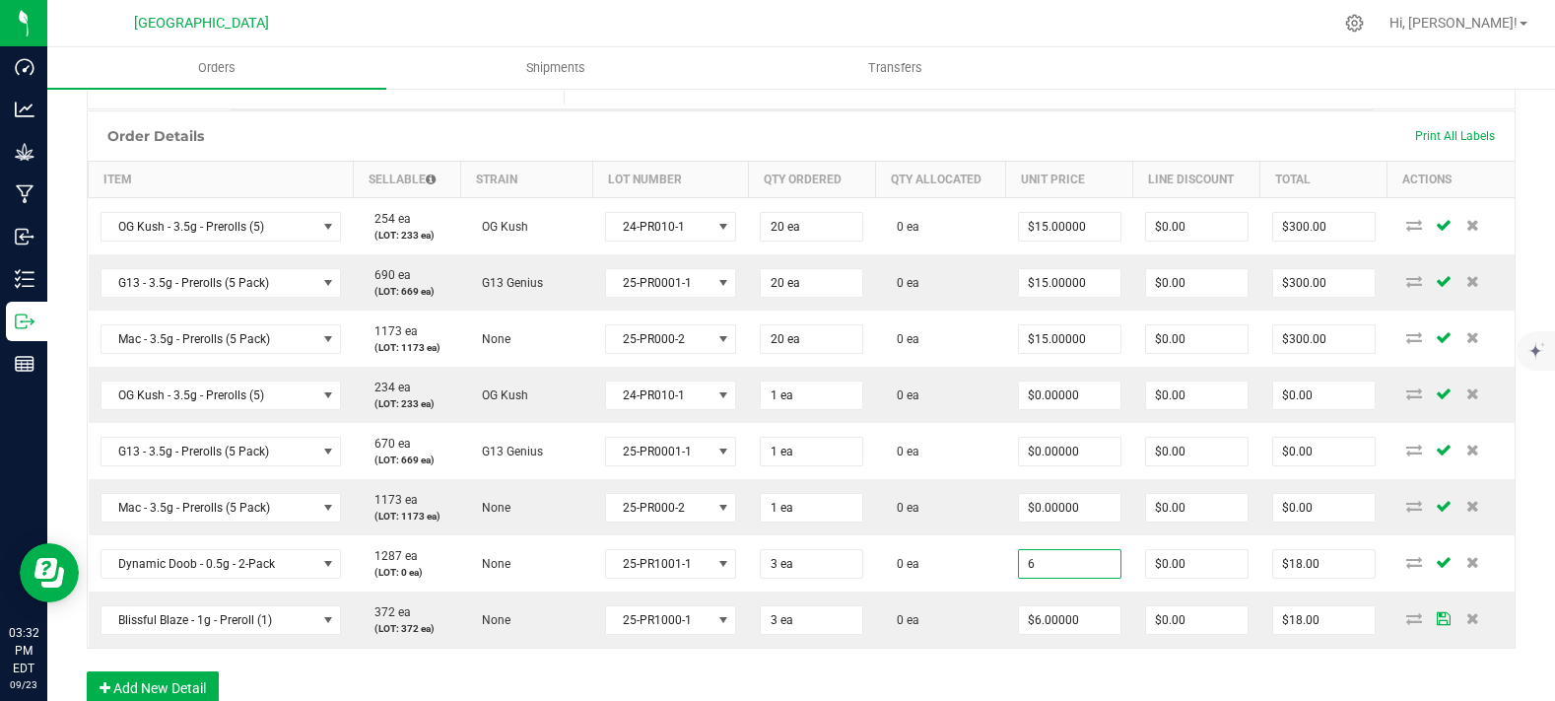
click at [1019, 578] on input "6" at bounding box center [1070, 564] width 102 height 28
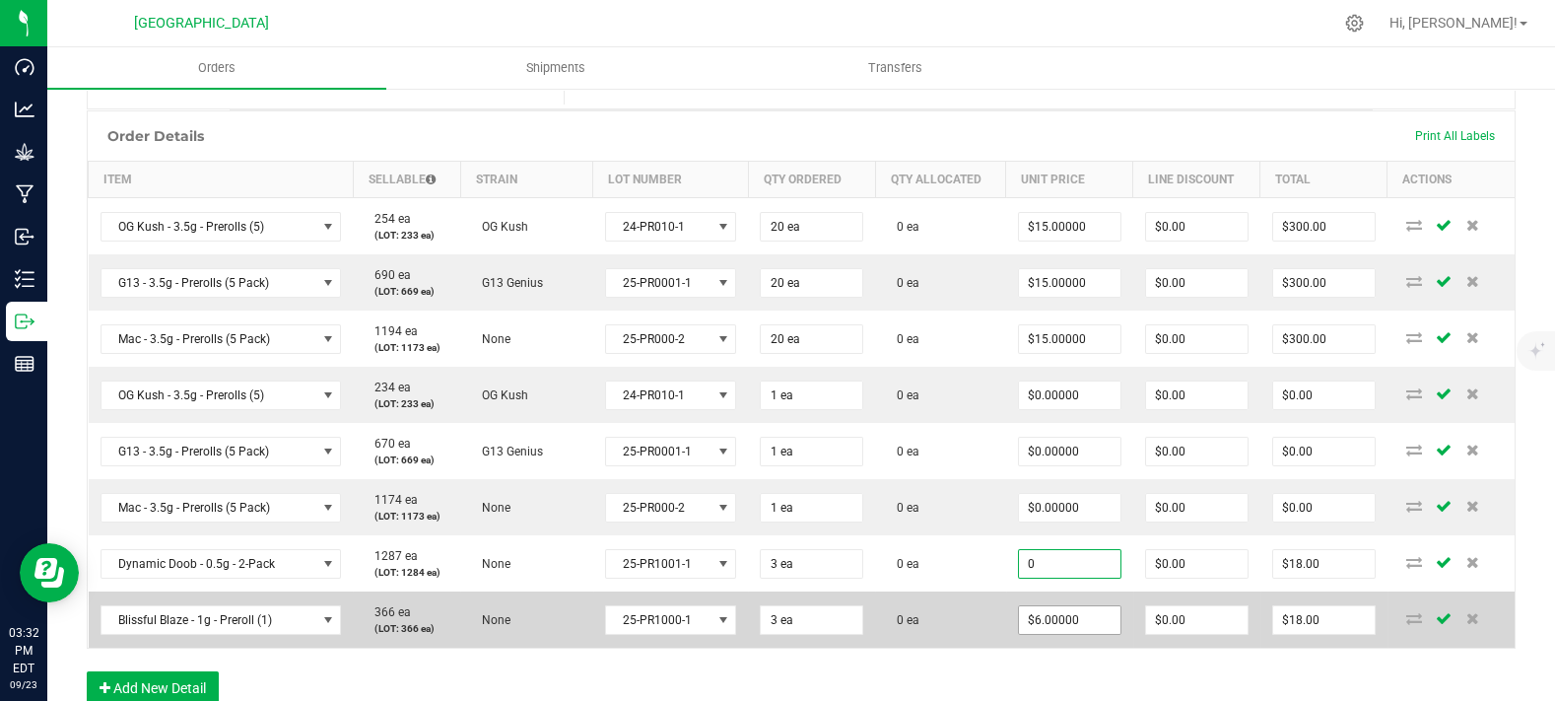
type input "$0.00000"
type input "$0.00"
click at [1033, 634] on input "6" at bounding box center [1070, 620] width 102 height 28
paste input "0"
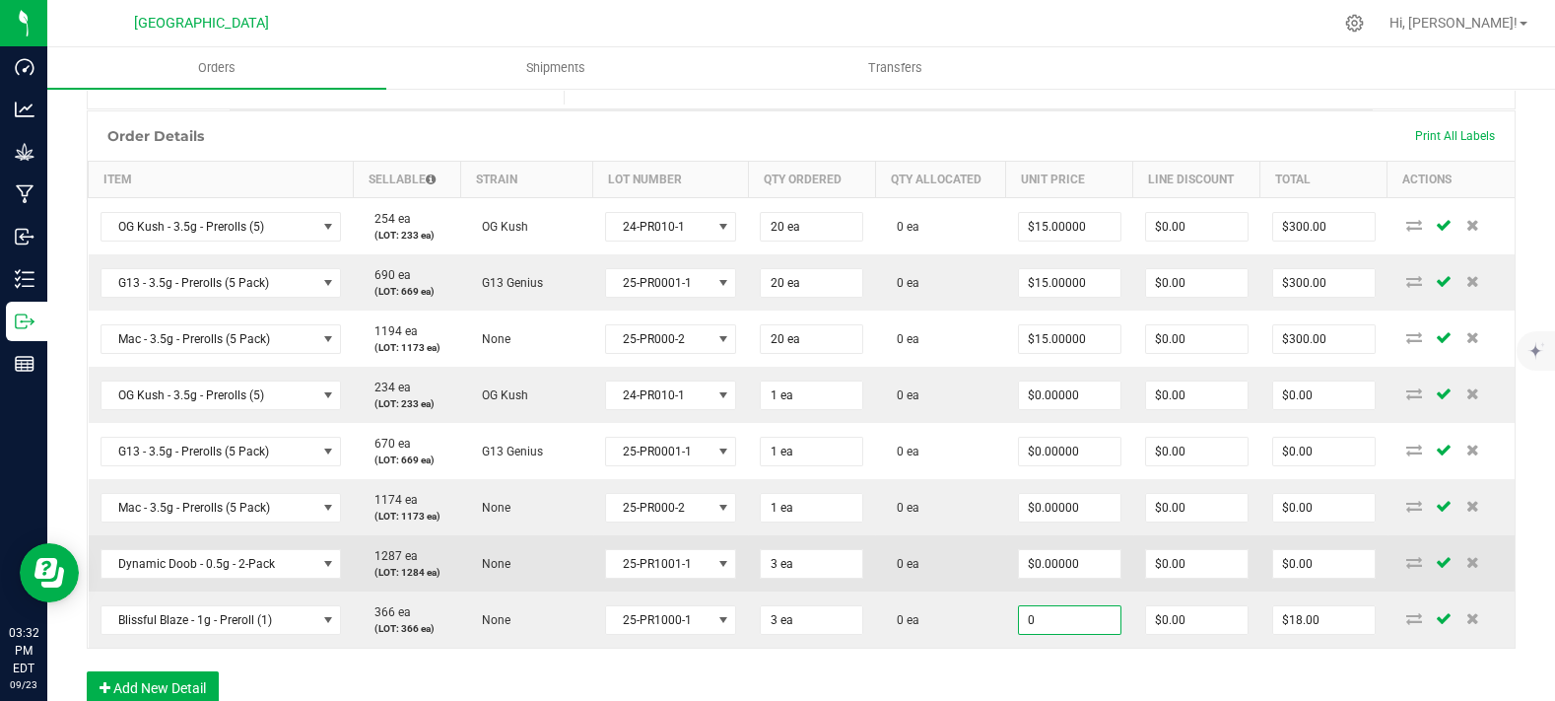
type input "$0.00000"
type input "$0.00"
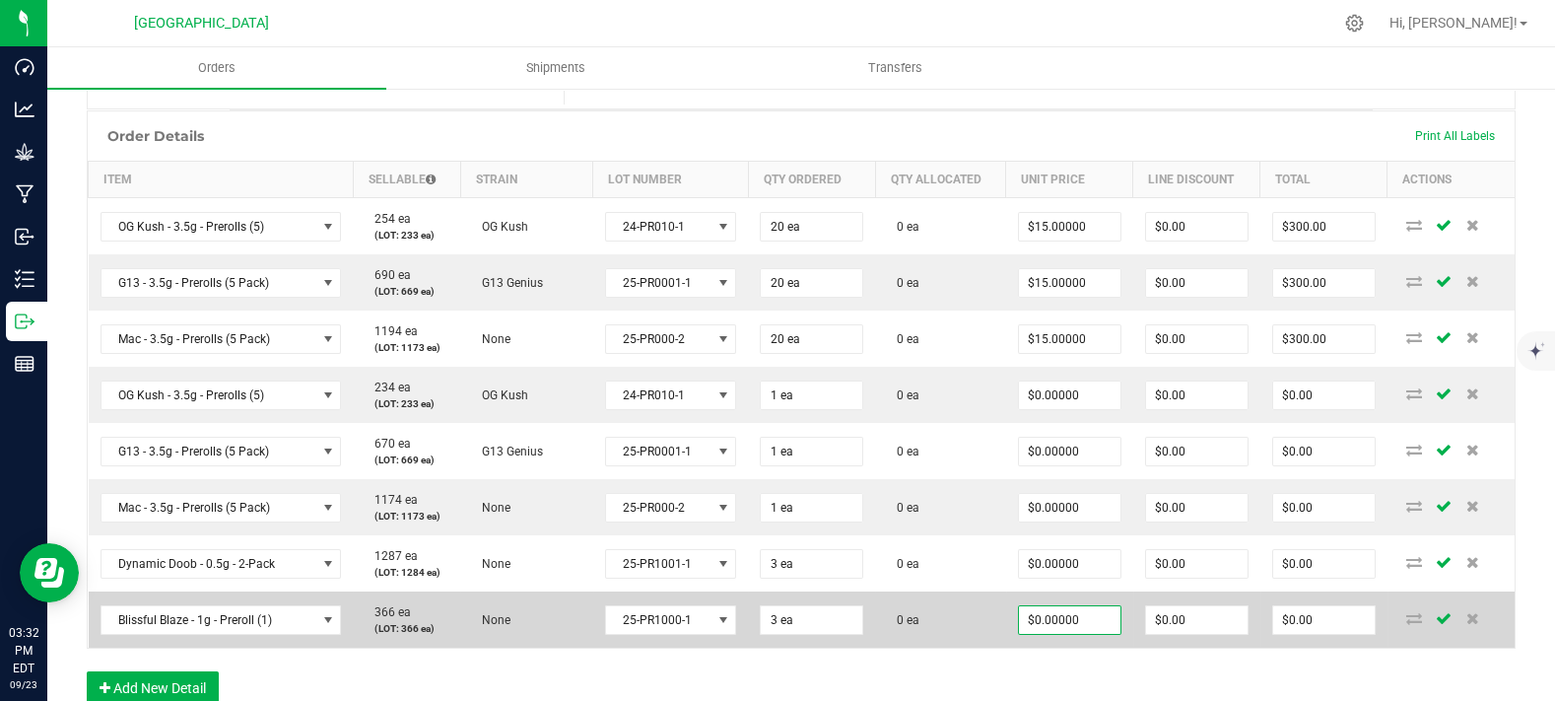
click at [958, 628] on tbody "OG Kush - 3.5g - Prerolls (5) 254 ea (LOT: 233 ea) OG Kush 24-PR010-1 20 ea 0 e…" at bounding box center [802, 423] width 1427 height 450
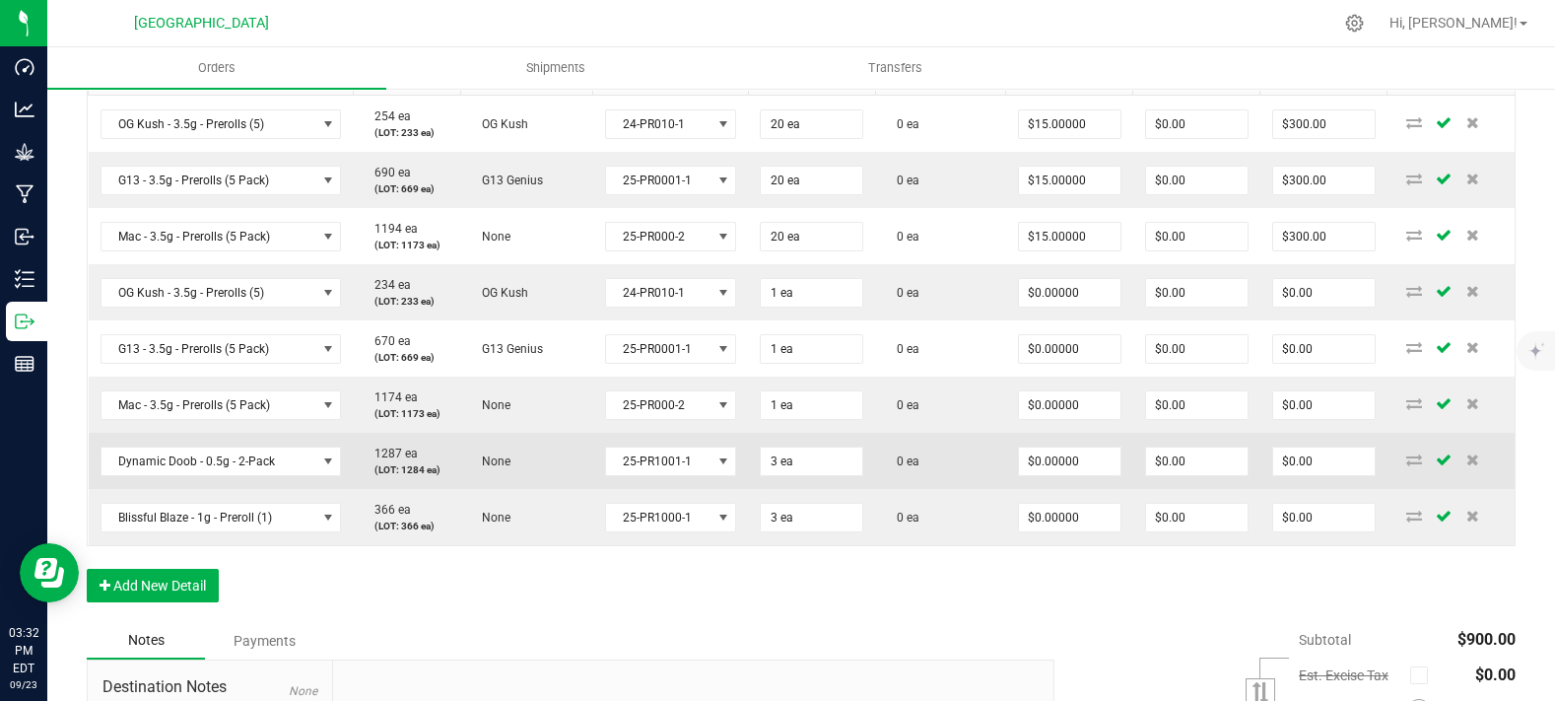
scroll to position [656, 0]
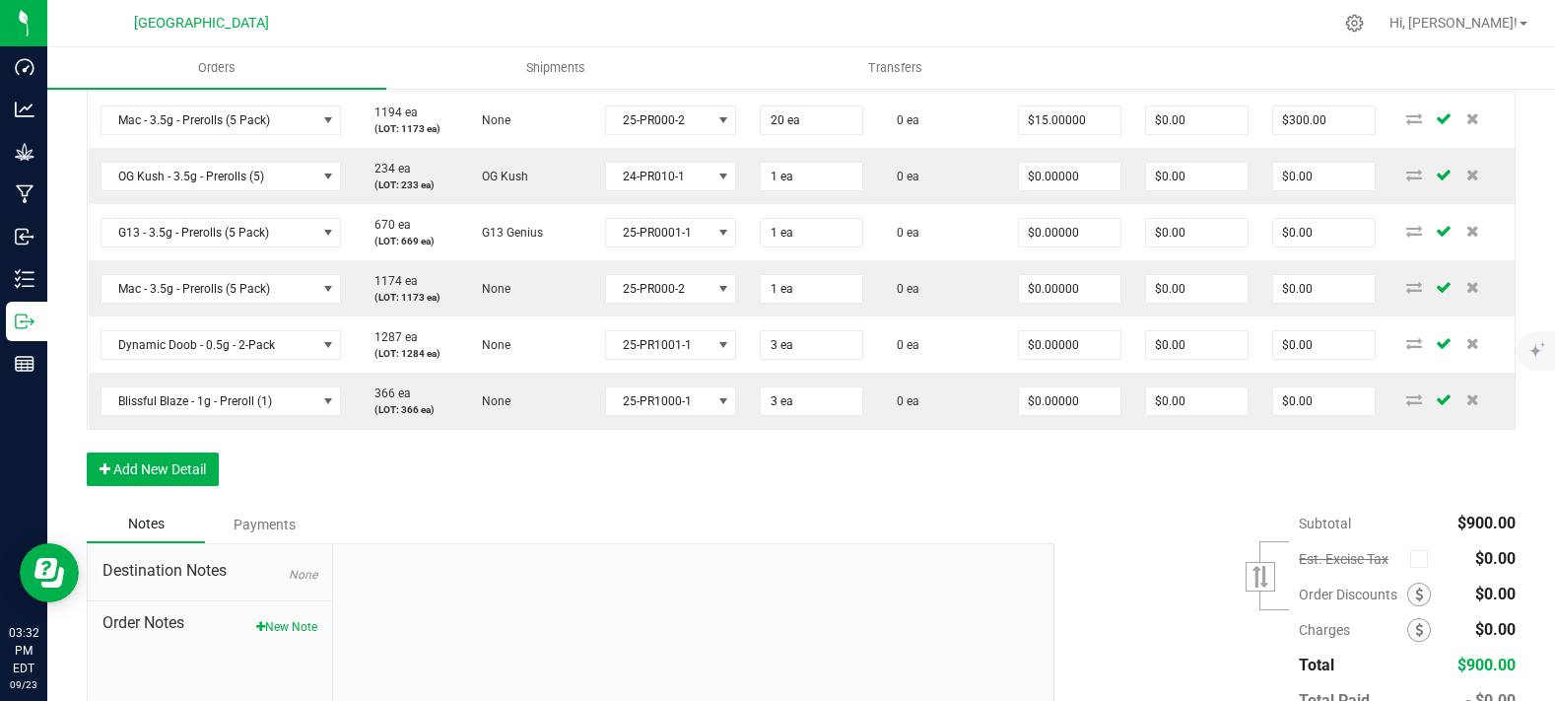
click at [902, 477] on div "Order Details Print All Labels Item Sellable Strain Lot Number Qty Ordered Qty …" at bounding box center [801, 199] width 1429 height 614
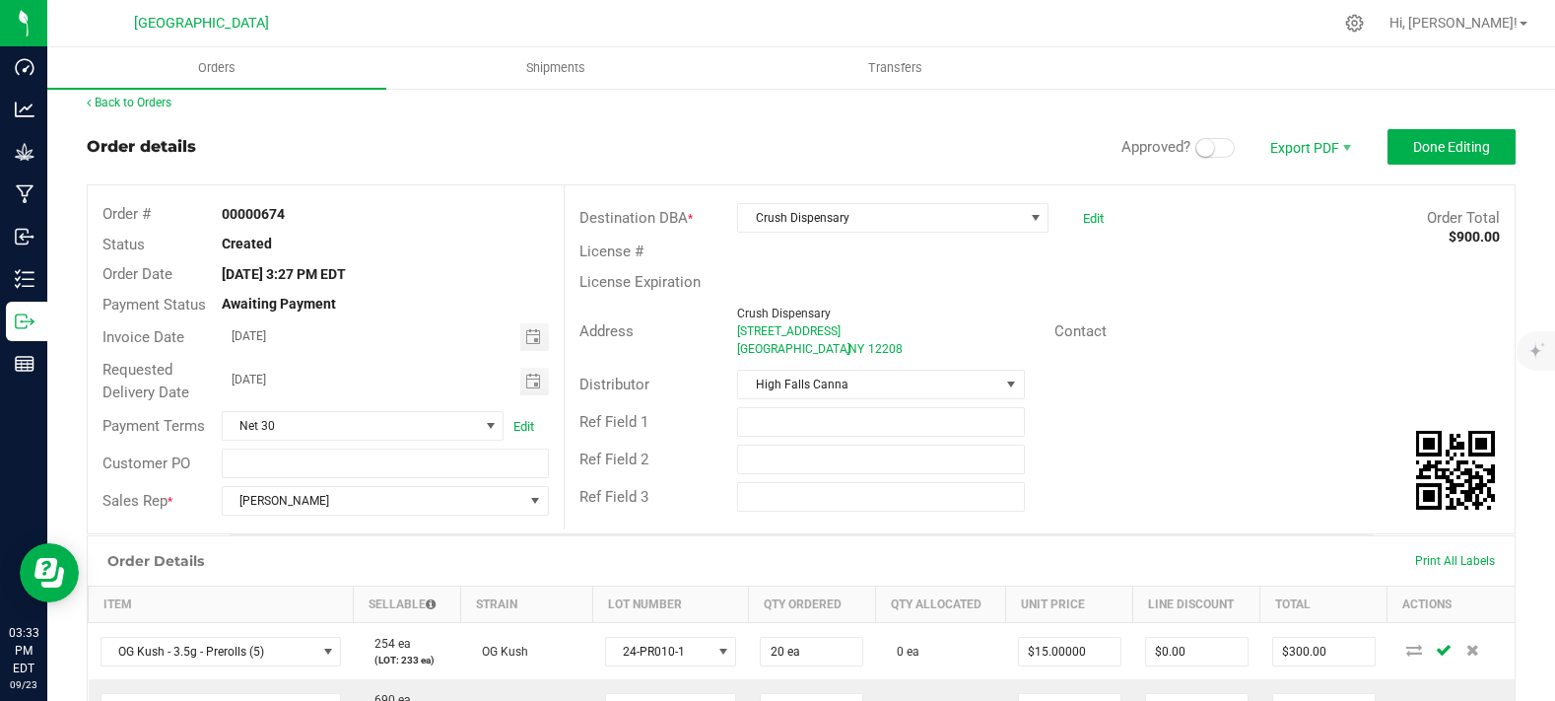
scroll to position [0, 0]
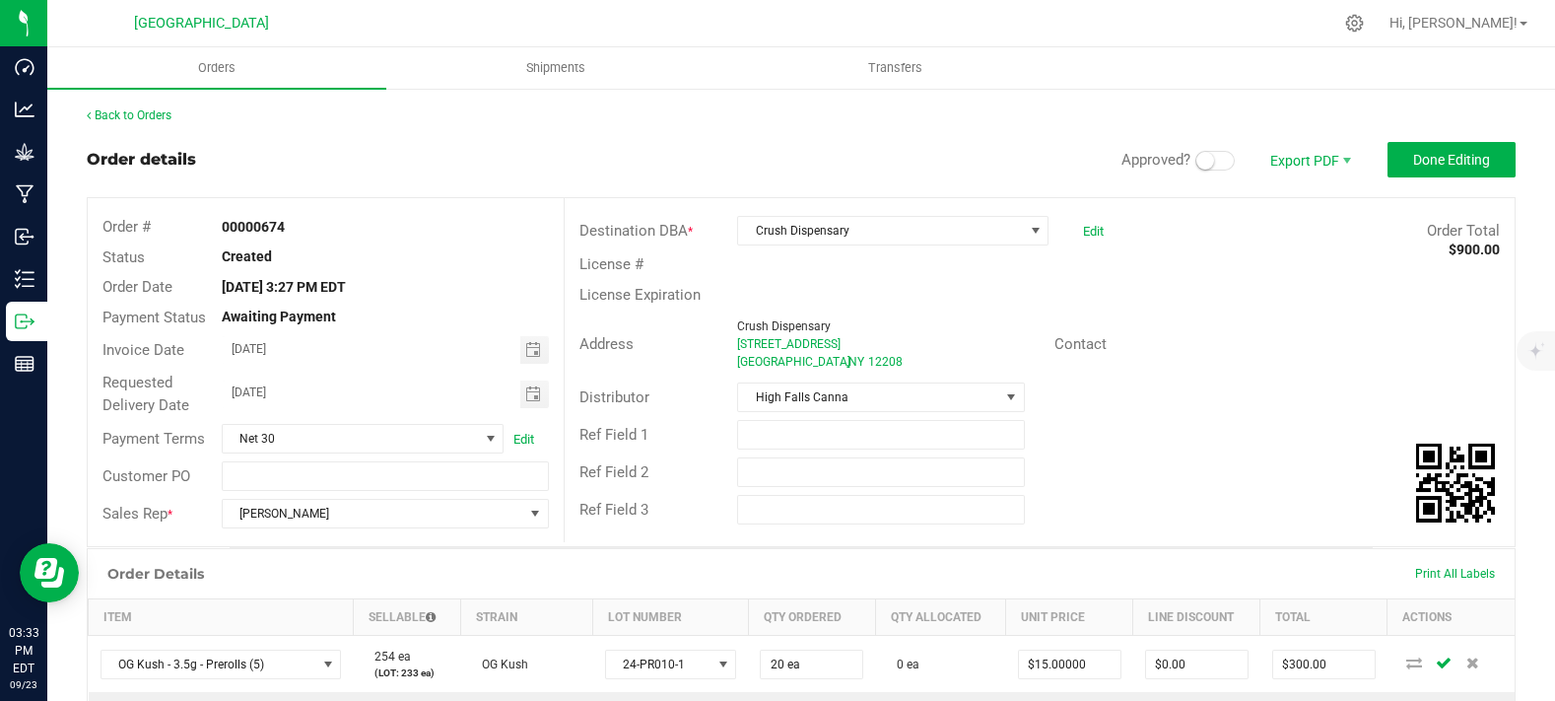
click at [1195, 170] on span at bounding box center [1214, 161] width 39 height 20
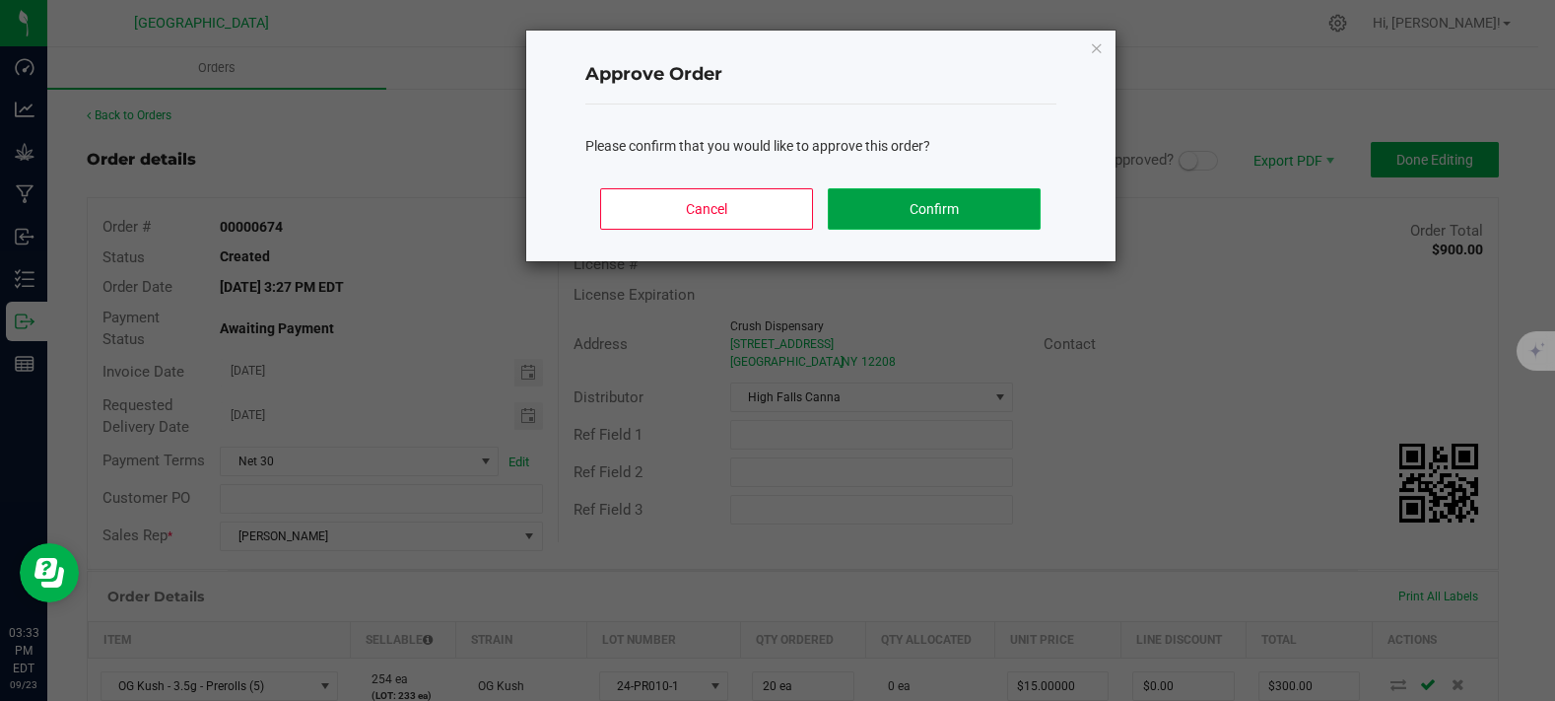
click at [922, 194] on button "Confirm" at bounding box center [934, 208] width 212 height 41
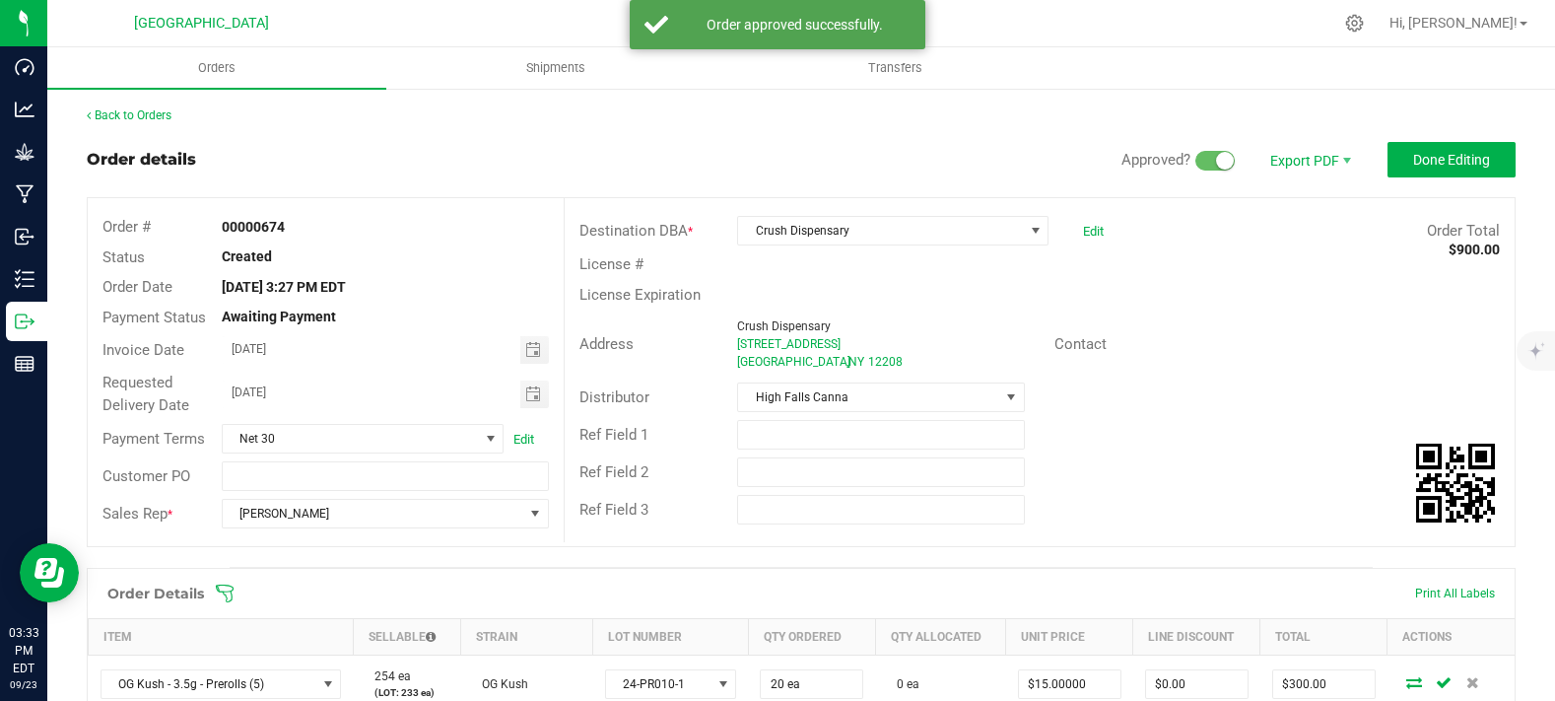
click at [1241, 220] on div "Order Total $900.00" at bounding box center [1317, 231] width 396 height 23
click at [1391, 152] on button "Done Editing" at bounding box center [1452, 159] width 128 height 35
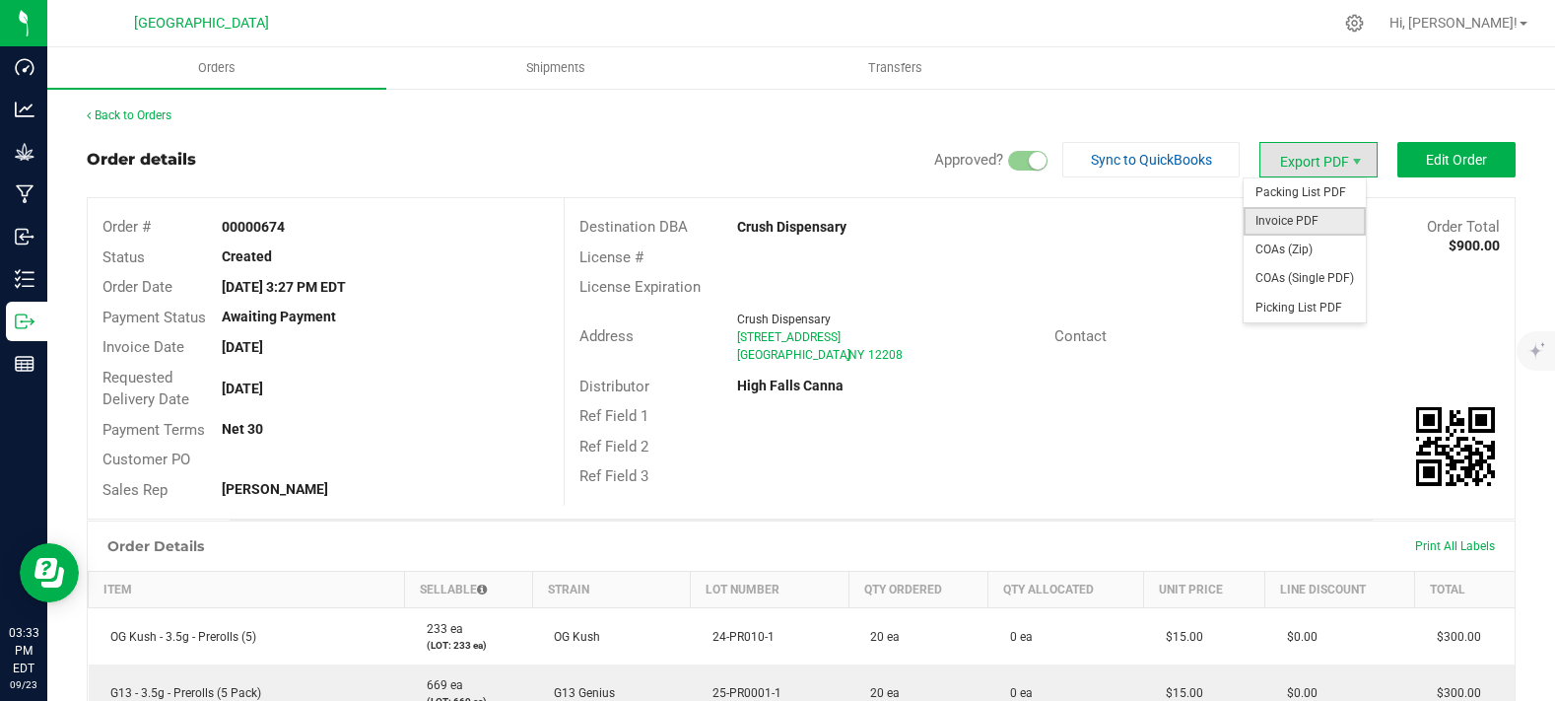
click at [1278, 221] on span "Invoice PDF" at bounding box center [1305, 221] width 122 height 29
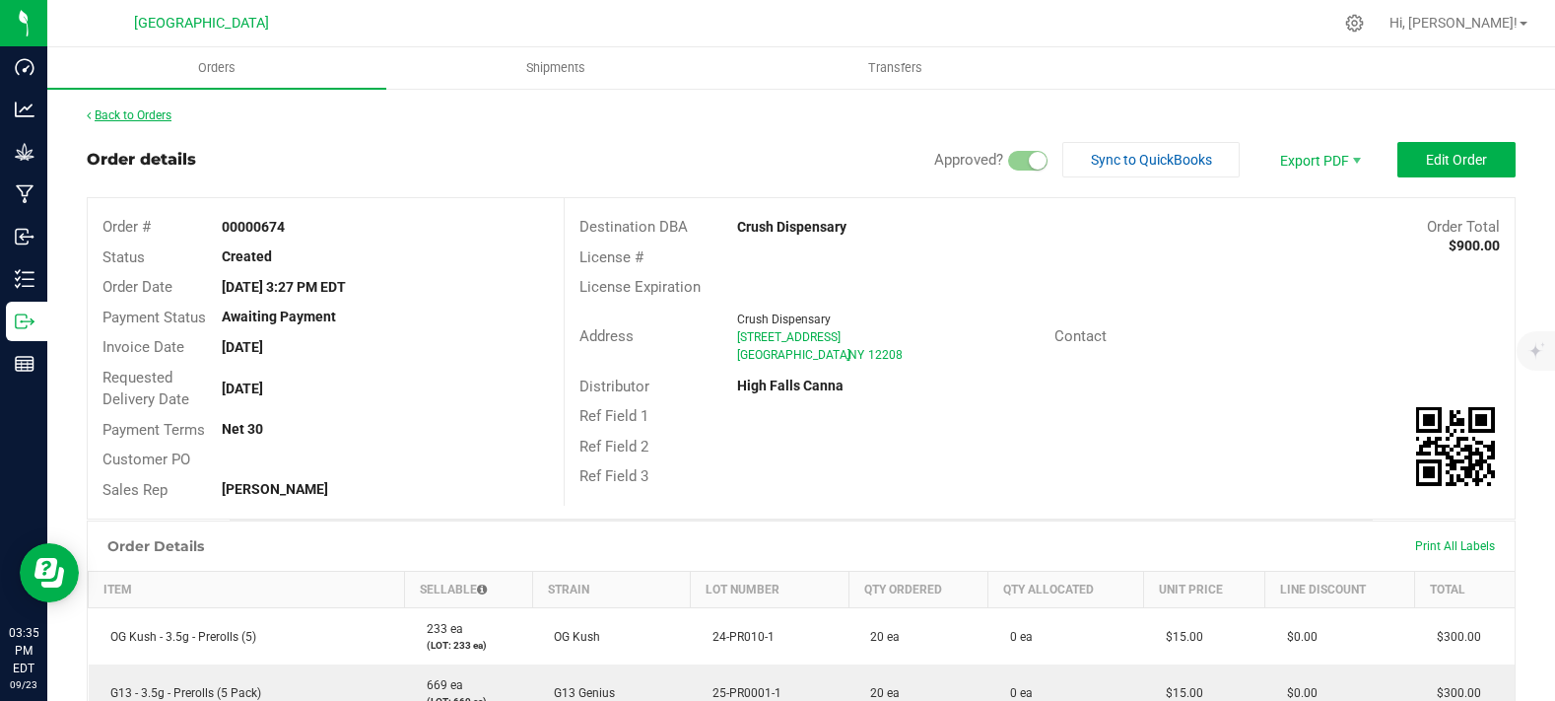
click at [144, 112] on link "Back to Orders" at bounding box center [129, 115] width 85 height 14
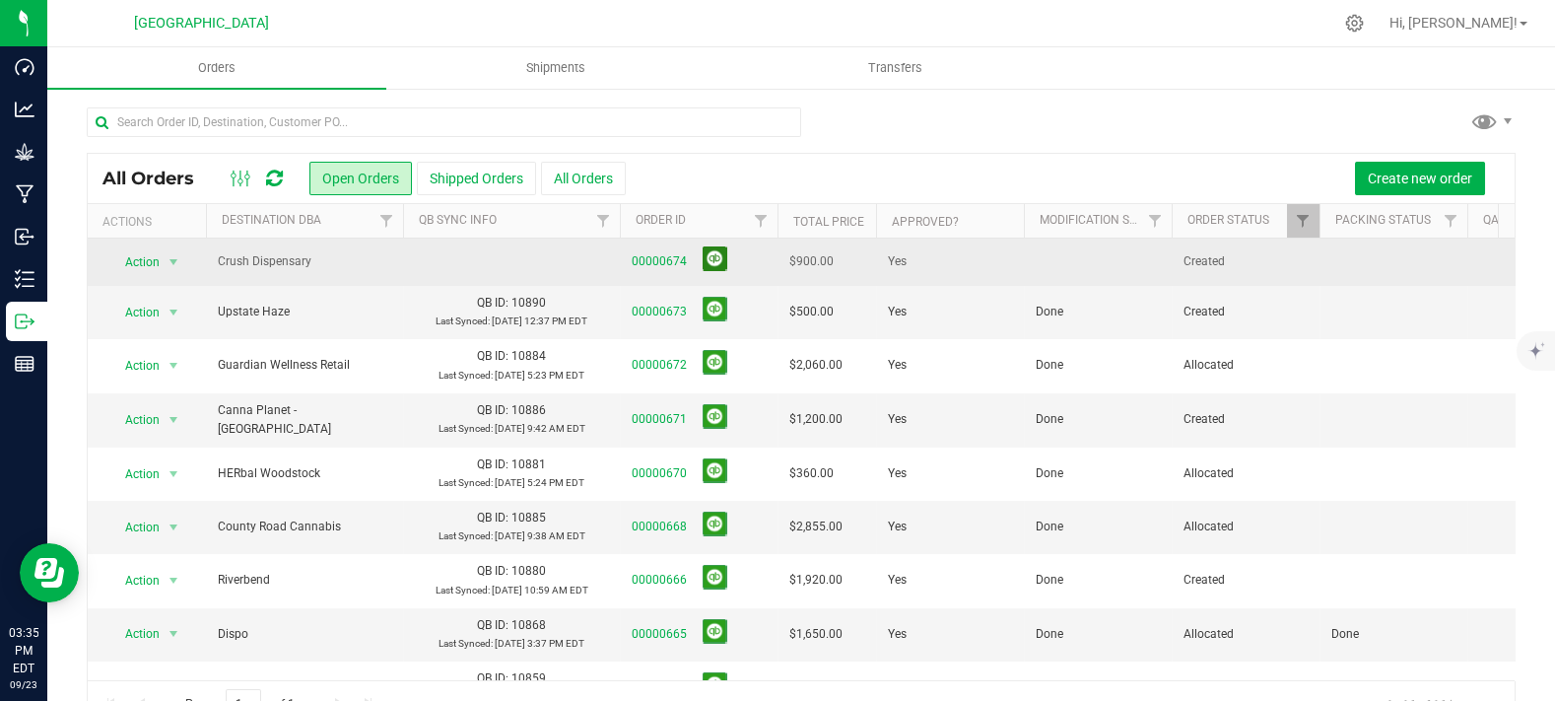
click at [720, 264] on button at bounding box center [715, 258] width 25 height 25
click at [1083, 253] on td at bounding box center [1098, 261] width 148 height 44
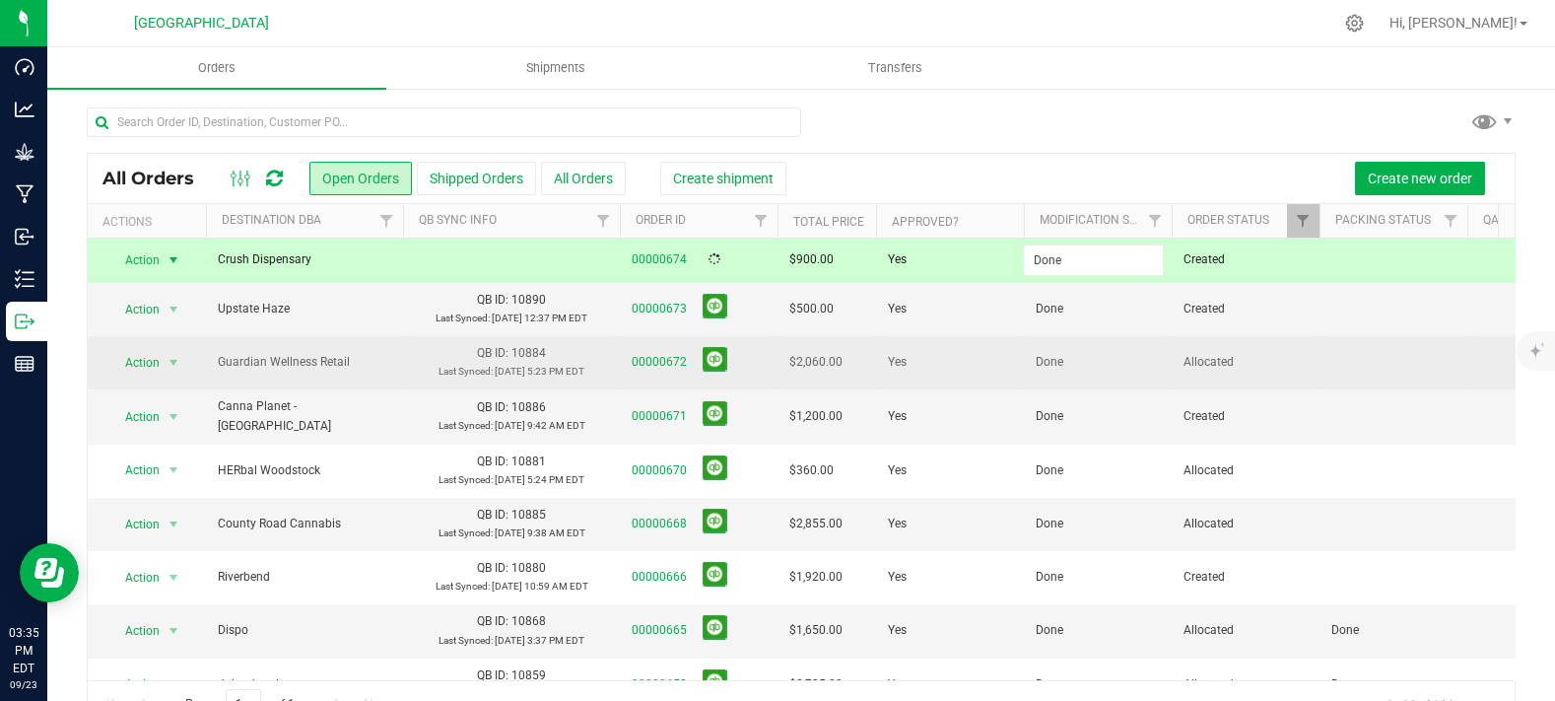
type input "Done"
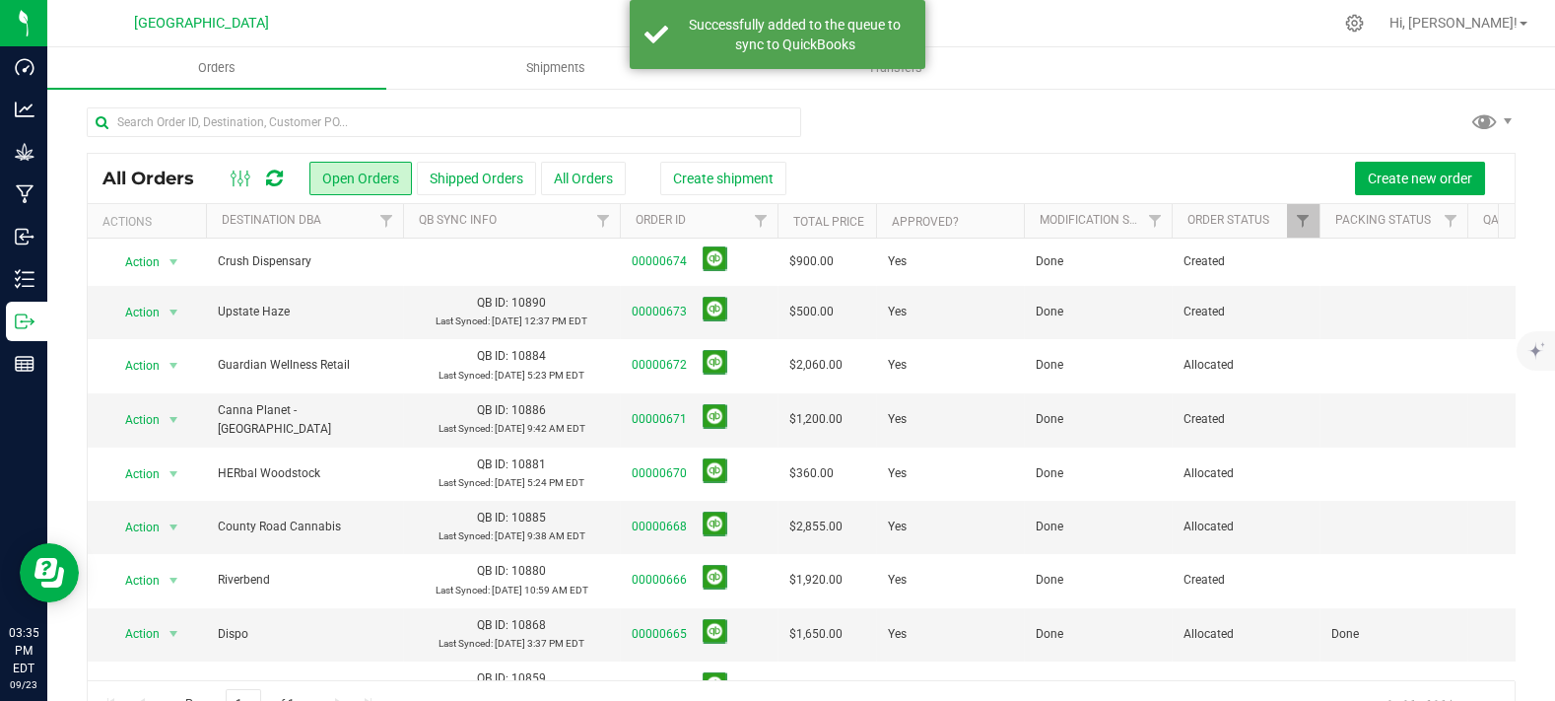
click at [1104, 140] on div at bounding box center [801, 129] width 1429 height 45
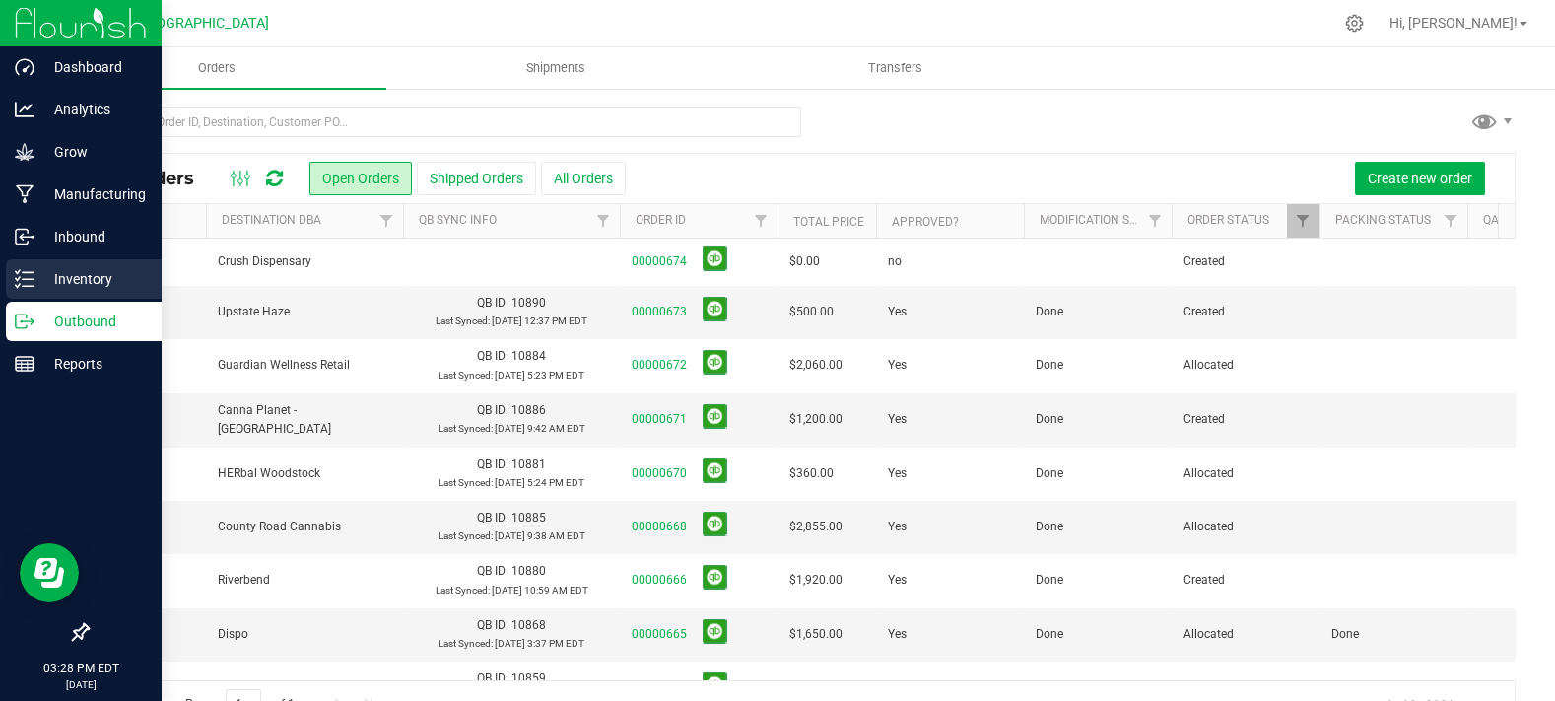
click at [23, 283] on icon at bounding box center [25, 279] width 20 height 20
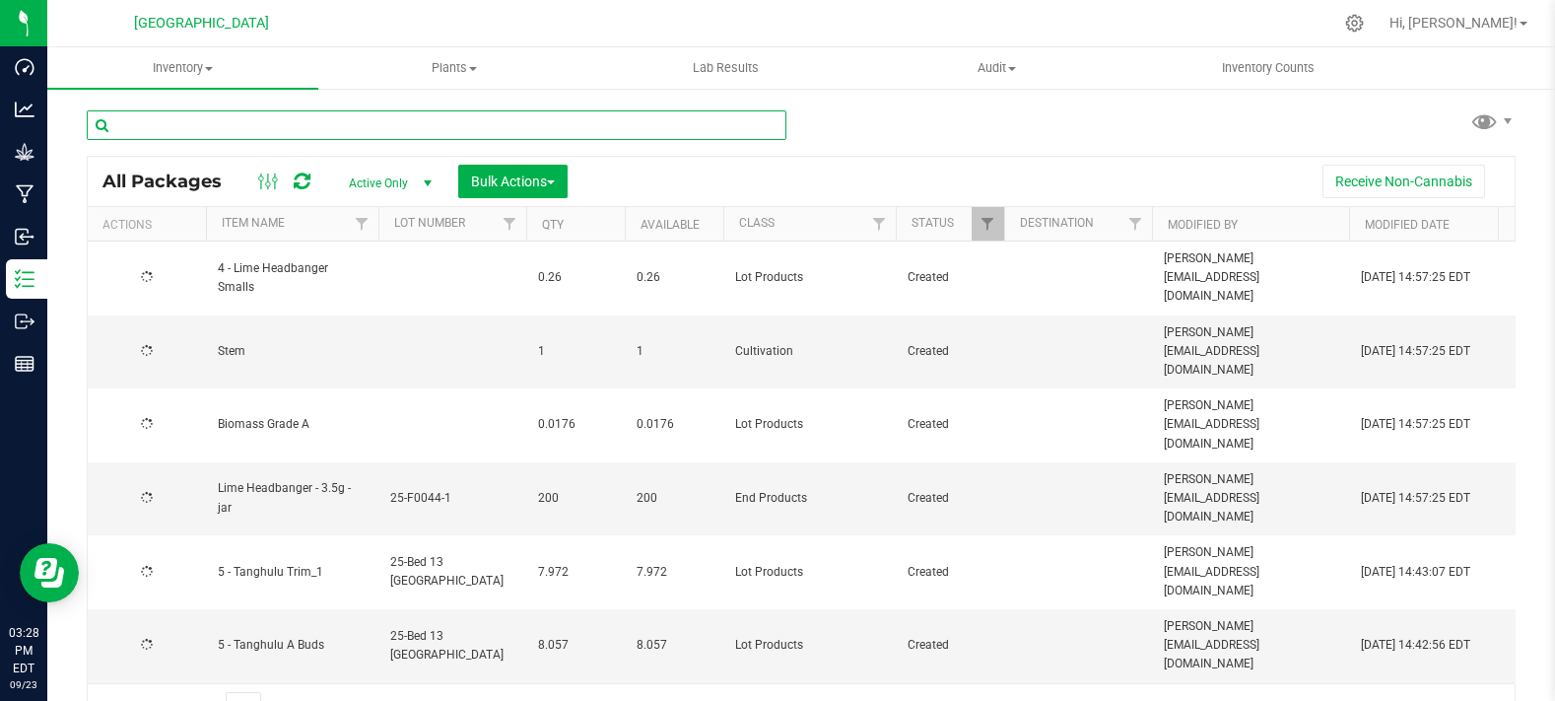
click at [345, 134] on input "text" at bounding box center [437, 125] width 700 height 30
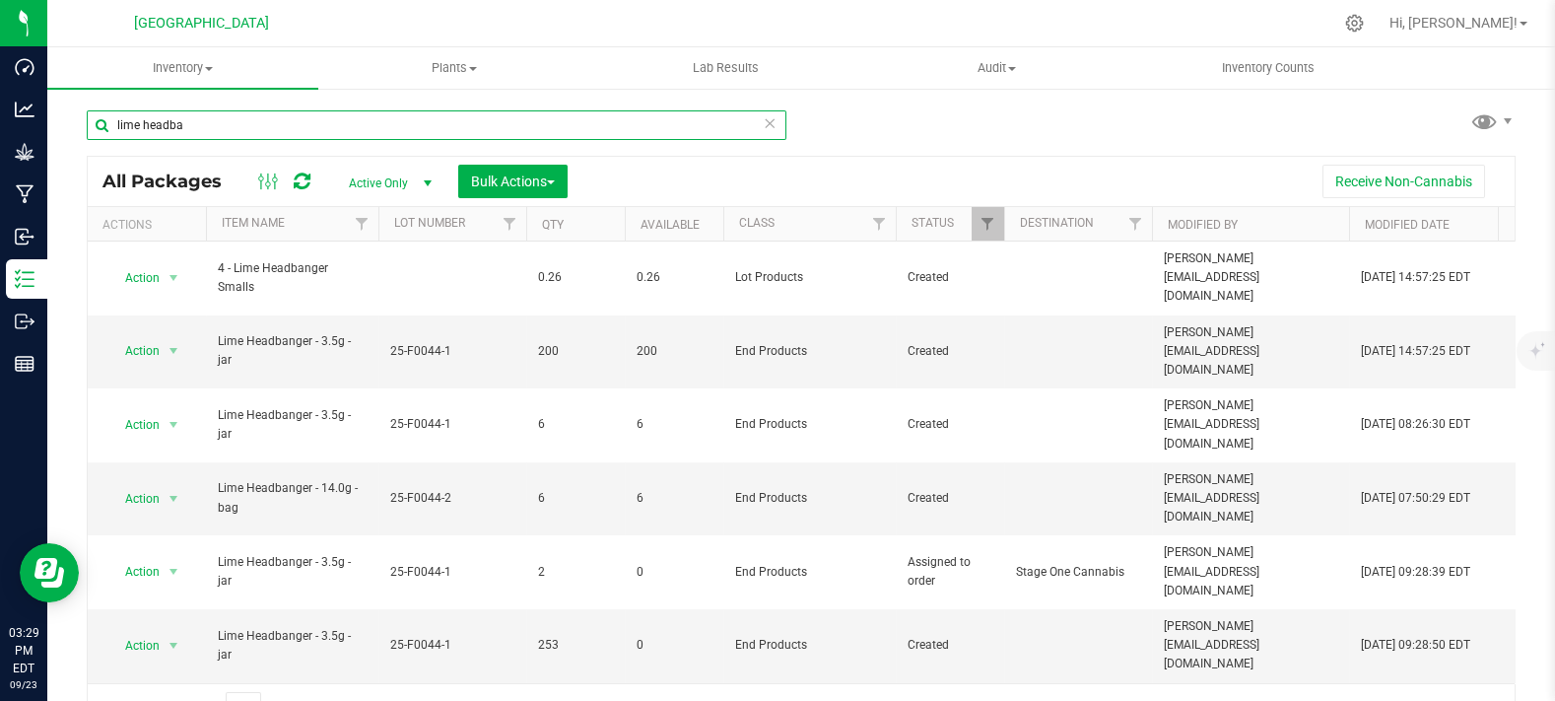
drag, startPoint x: 144, startPoint y: 128, endPoint x: 418, endPoint y: 94, distance: 276.1
click at [406, 98] on div "lime headba" at bounding box center [444, 124] width 715 height 63
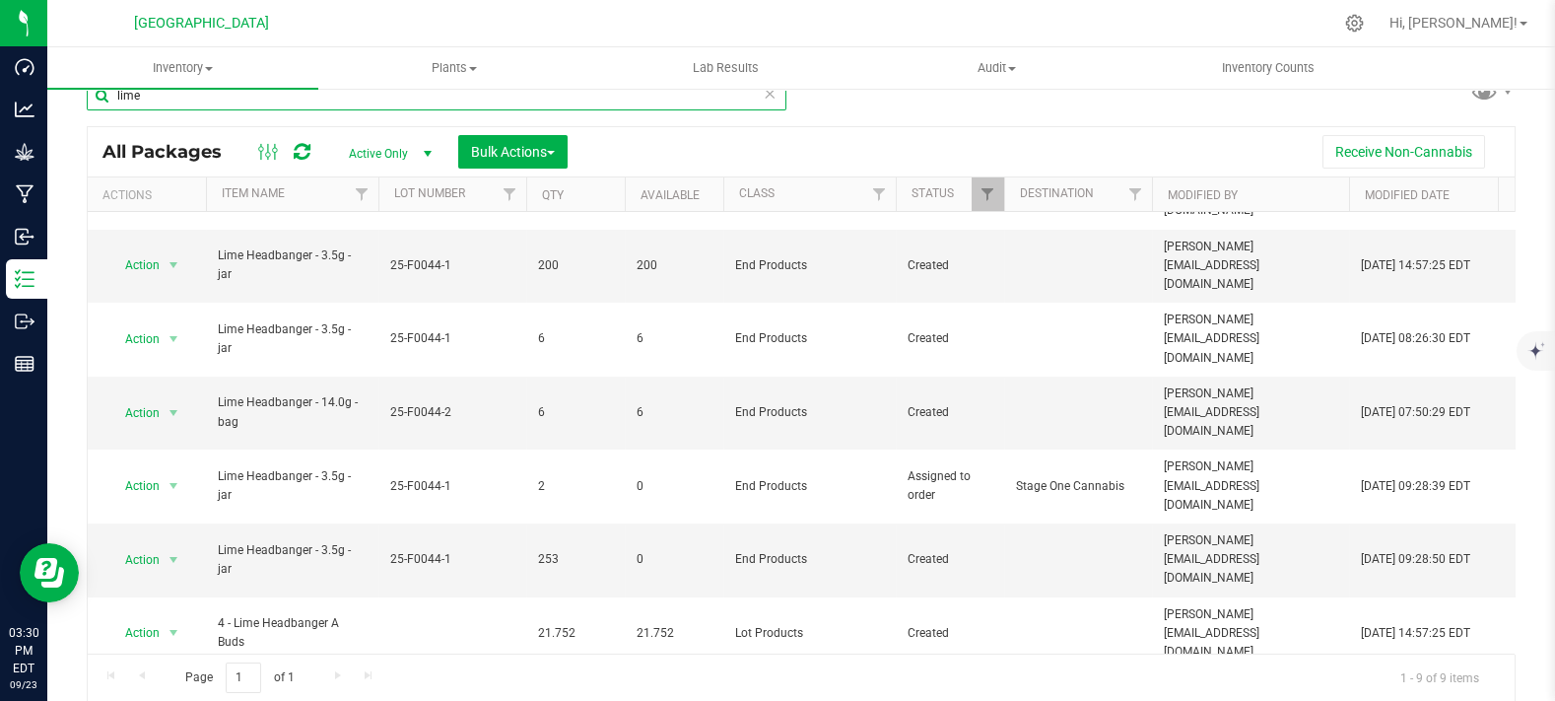
type input "lime"
